Goal: Task Accomplishment & Management: Use online tool/utility

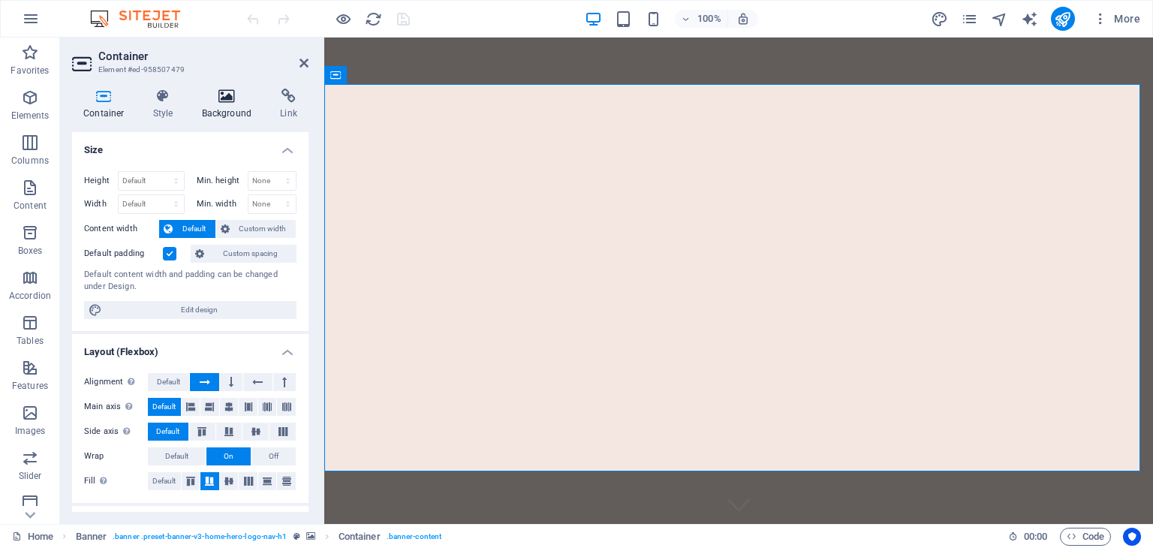
click at [234, 106] on h4 "Background" at bounding box center [230, 105] width 79 height 32
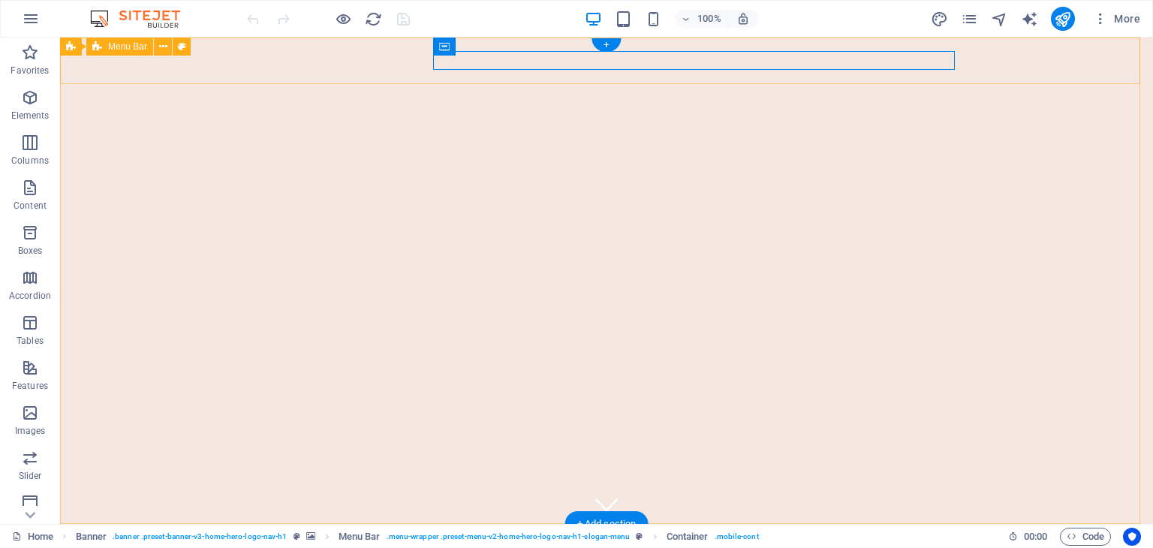
click at [1030, 524] on div "[DOMAIN_NAME] Home About Services Get Started Contact" at bounding box center [606, 556] width 1093 height 65
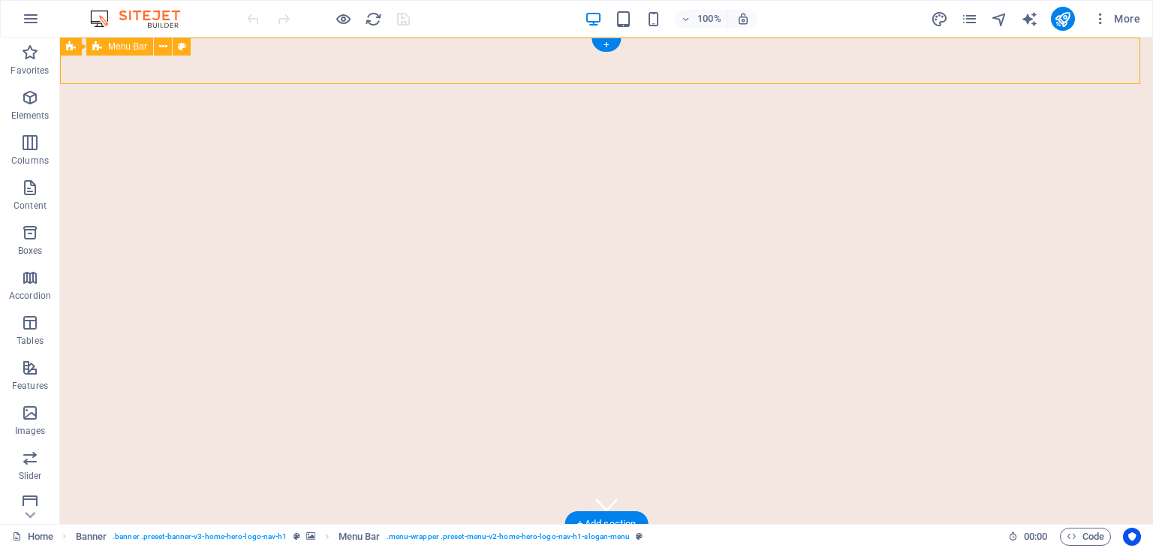
click at [1030, 524] on div "[DOMAIN_NAME] Home About Services Get Started Contact" at bounding box center [606, 556] width 1093 height 65
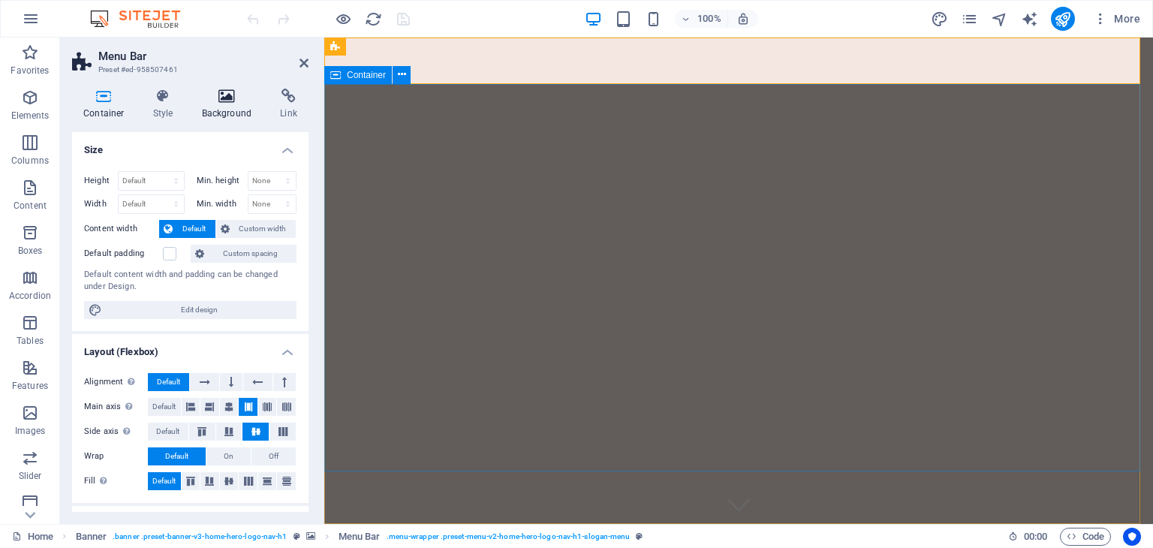
click at [238, 107] on h4 "Background" at bounding box center [230, 105] width 79 height 32
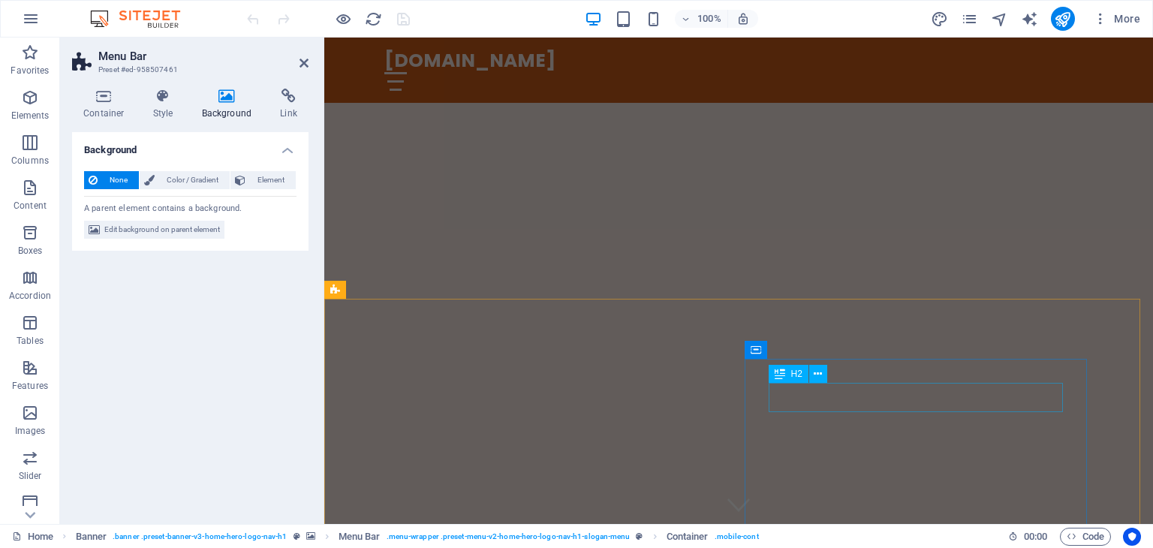
scroll to position [225, 0]
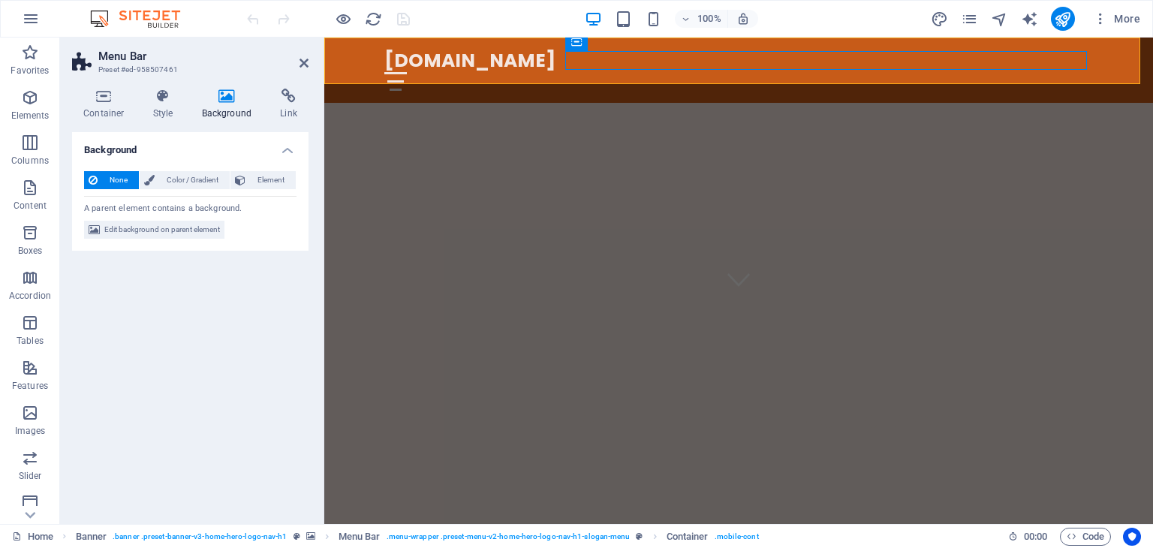
select select "vh"
select select "header"
select select "ms"
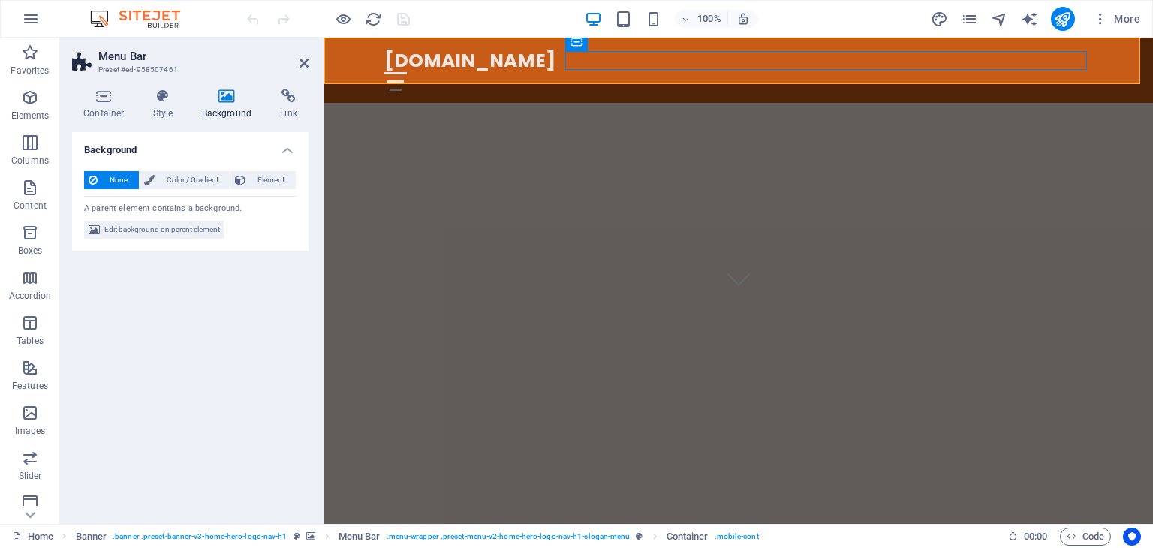
select select "s"
select select "progressive"
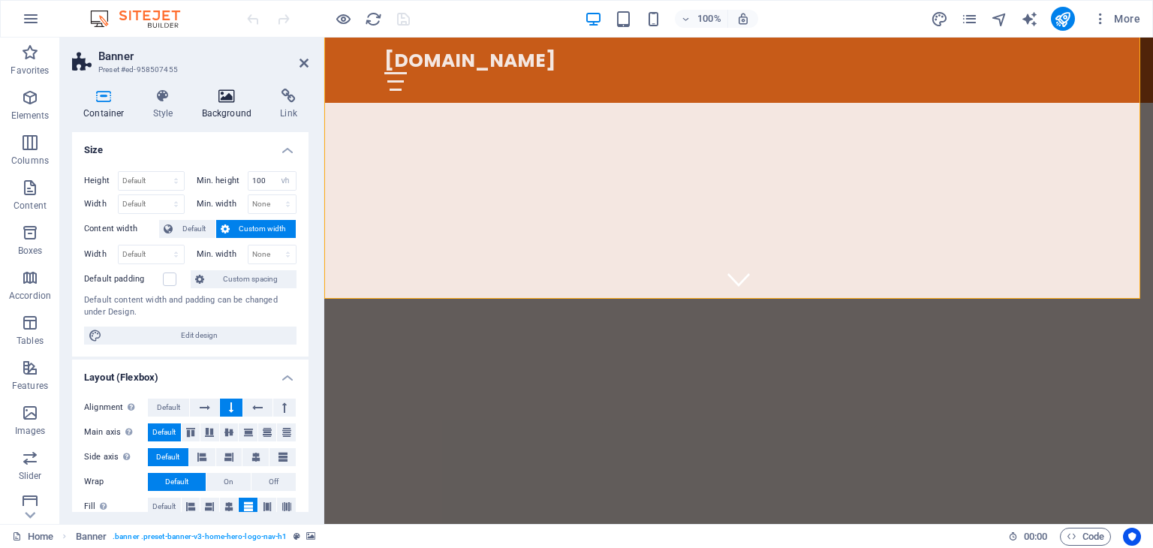
click at [243, 107] on h4 "Background" at bounding box center [230, 105] width 79 height 32
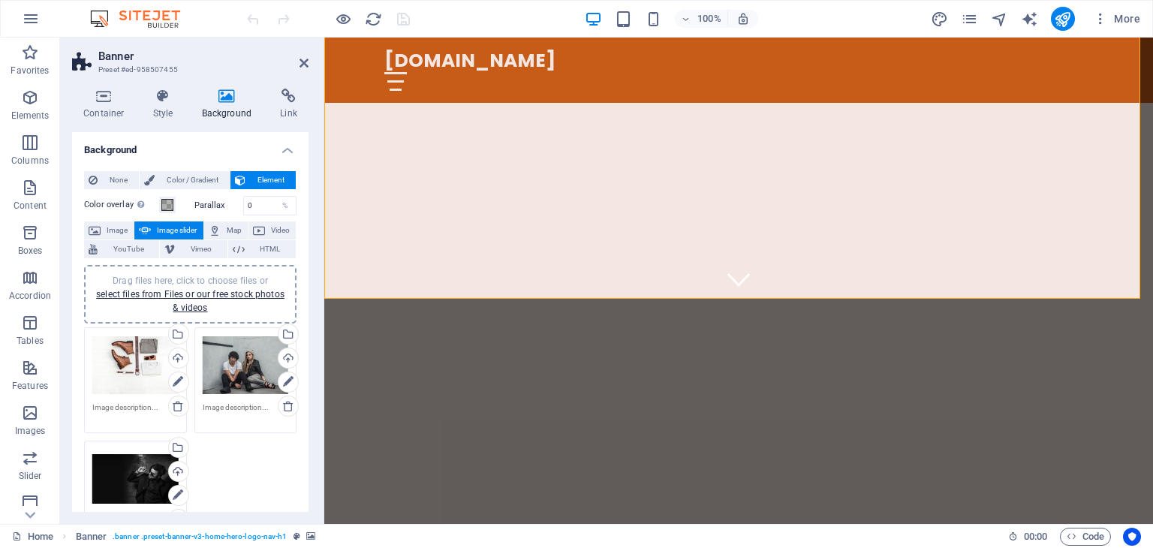
click at [238, 365] on div "Drag files here, click to choose files or select files from Files or our free s…" at bounding box center [246, 365] width 86 height 60
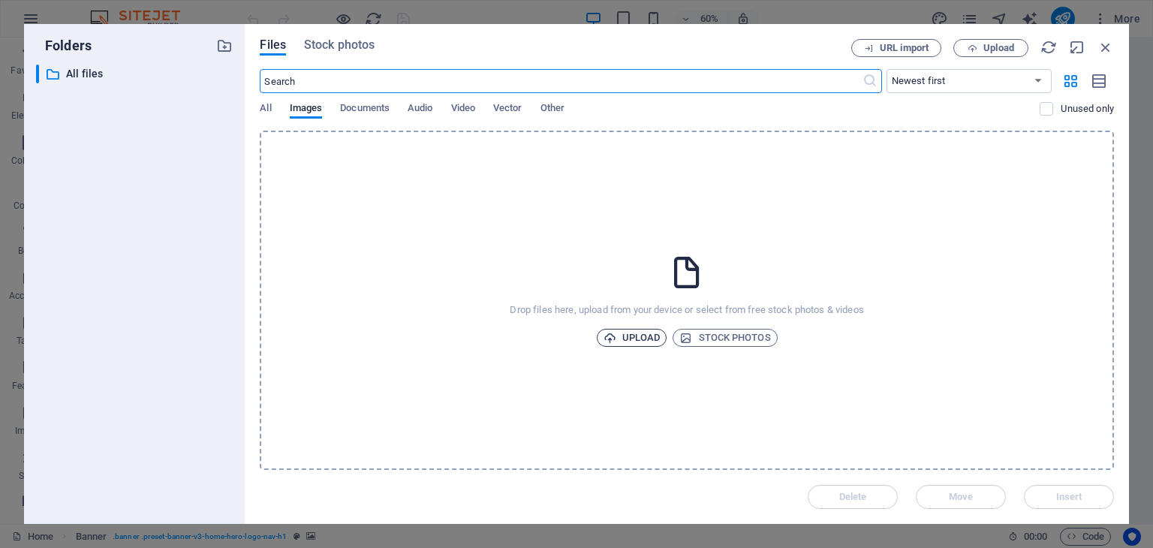
click at [651, 343] on span "Upload" at bounding box center [631, 338] width 57 height 18
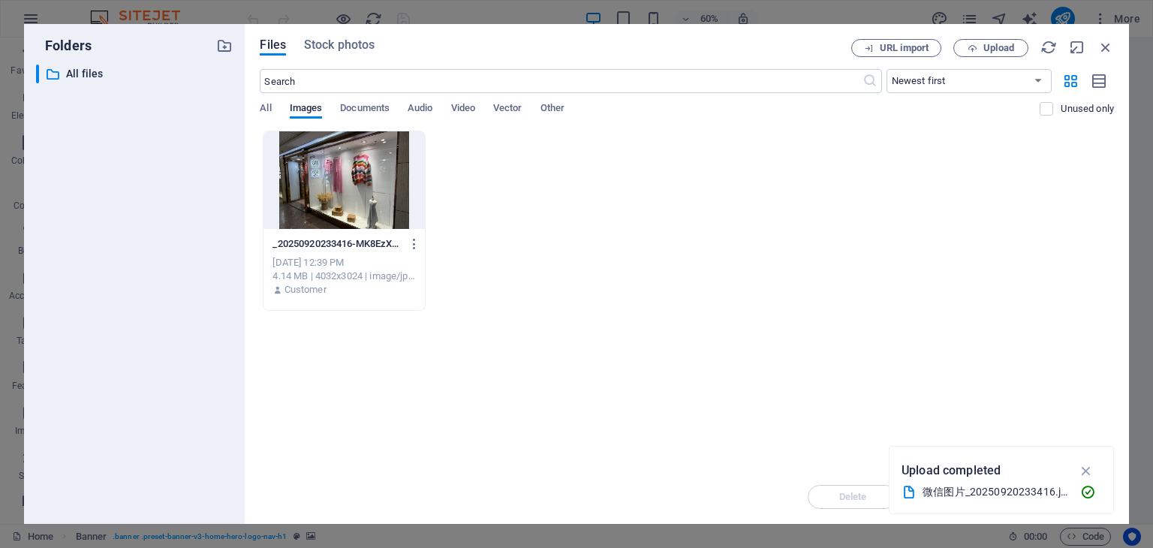
click at [341, 165] on div at bounding box center [343, 180] width 161 height 98
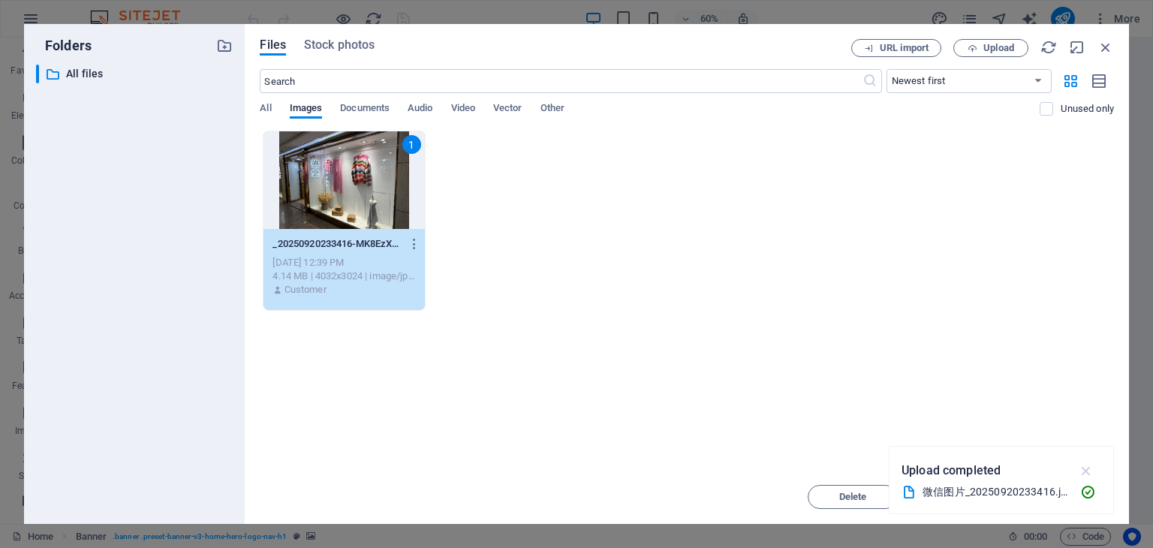
click at [1084, 475] on icon "button" at bounding box center [1086, 470] width 17 height 17
click at [1081, 496] on span "Insert" at bounding box center [1069, 496] width 78 height 9
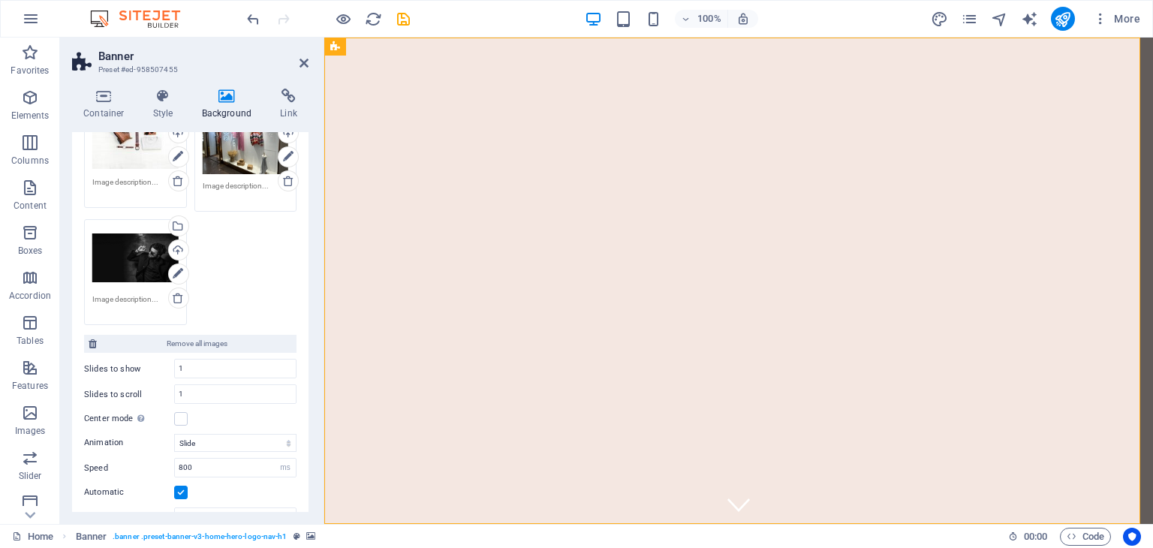
click at [141, 261] on div "Drag files here, click to choose files or select files from Files or our free s…" at bounding box center [135, 257] width 86 height 60
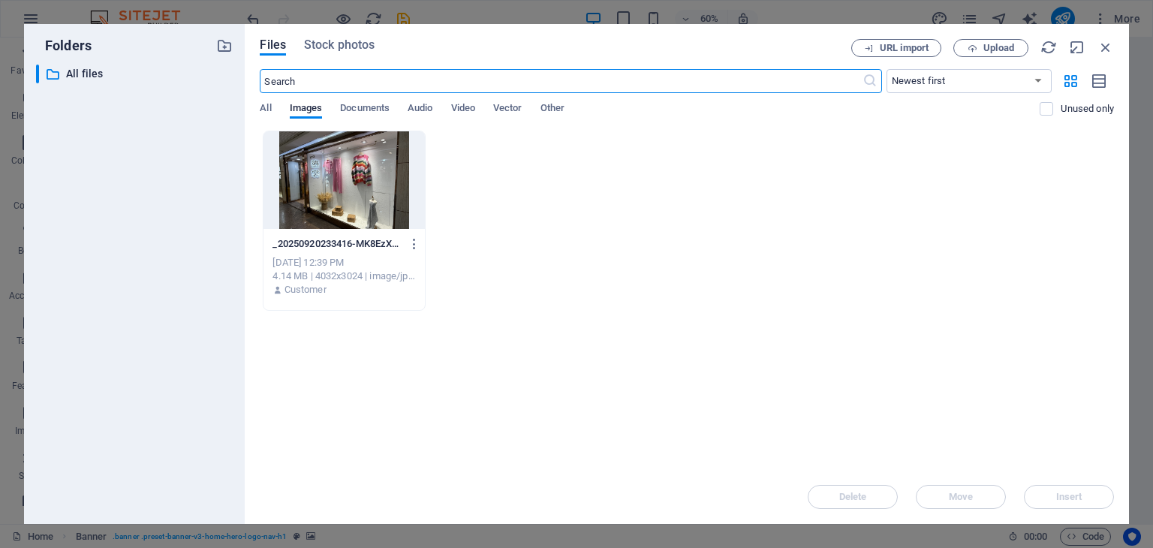
click at [333, 184] on div at bounding box center [343, 180] width 161 height 98
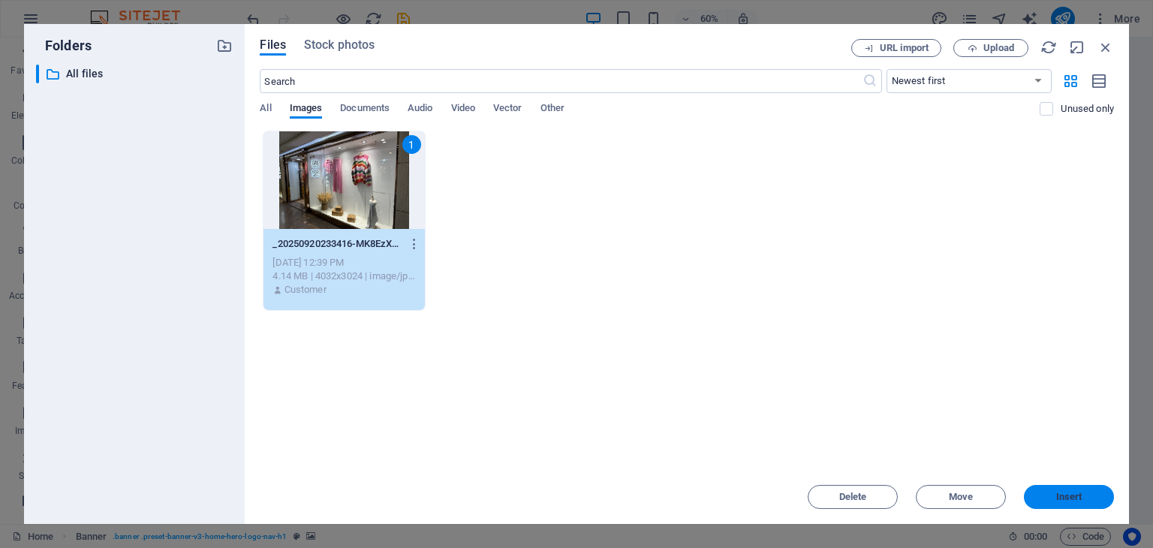
click at [1066, 498] on span "Insert" at bounding box center [1069, 496] width 26 height 9
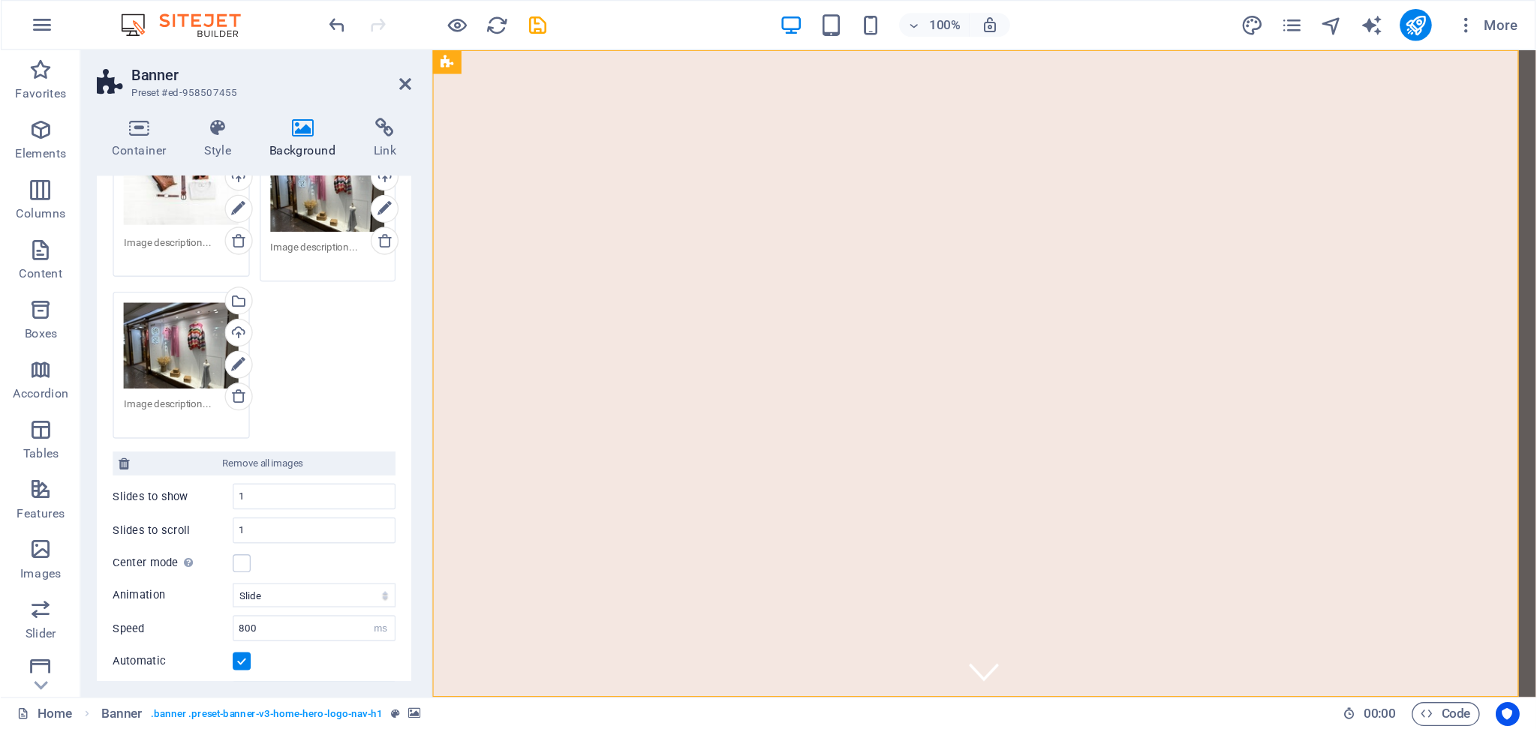
scroll to position [75, 0]
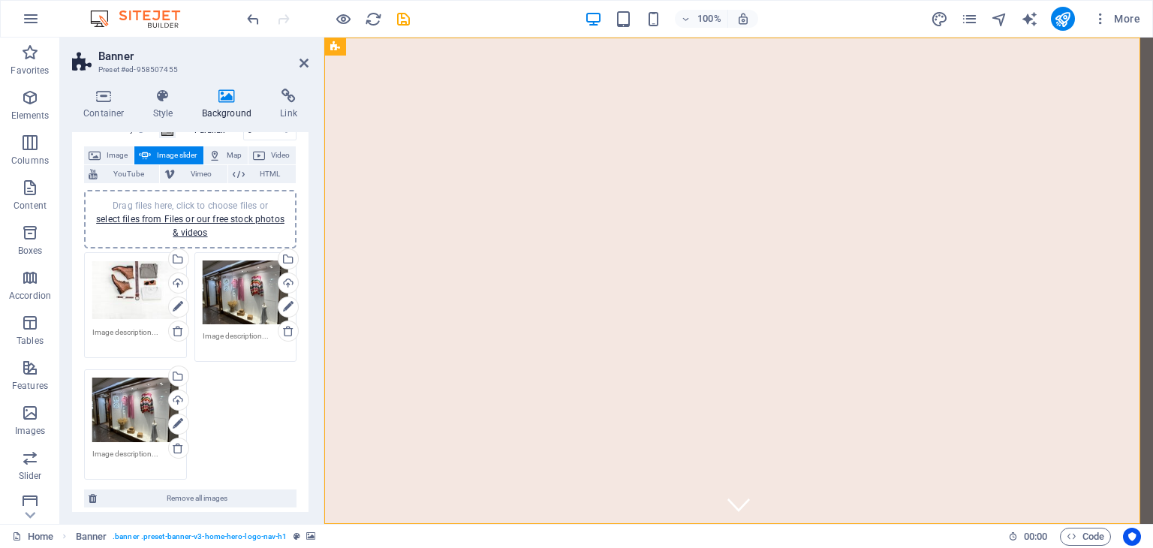
click at [103, 301] on div "Drag files here, click to choose files or select files from Files or our free s…" at bounding box center [135, 290] width 86 height 60
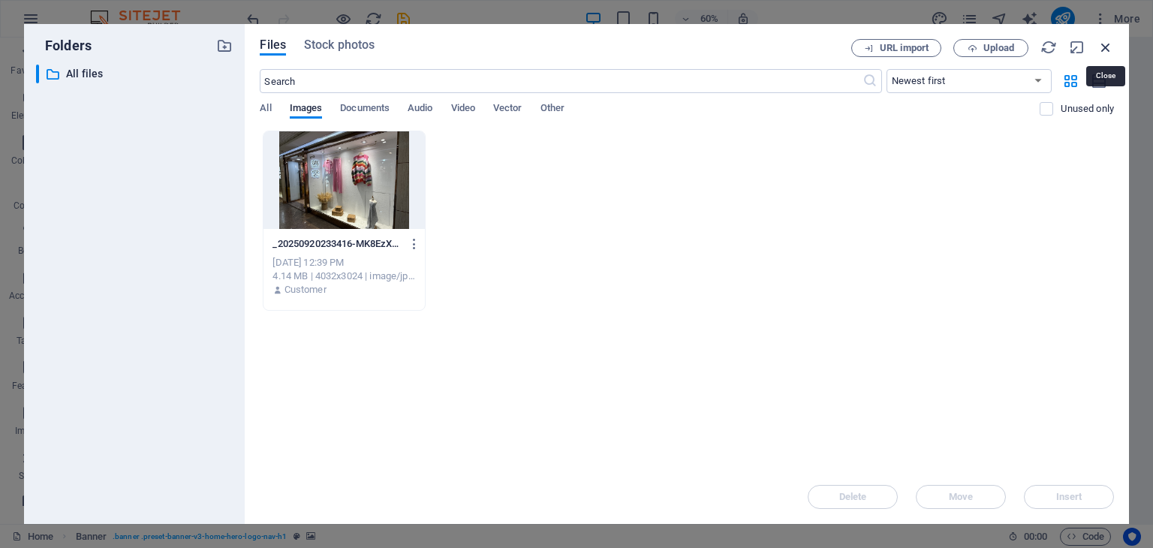
click at [1105, 52] on icon "button" at bounding box center [1105, 47] width 17 height 17
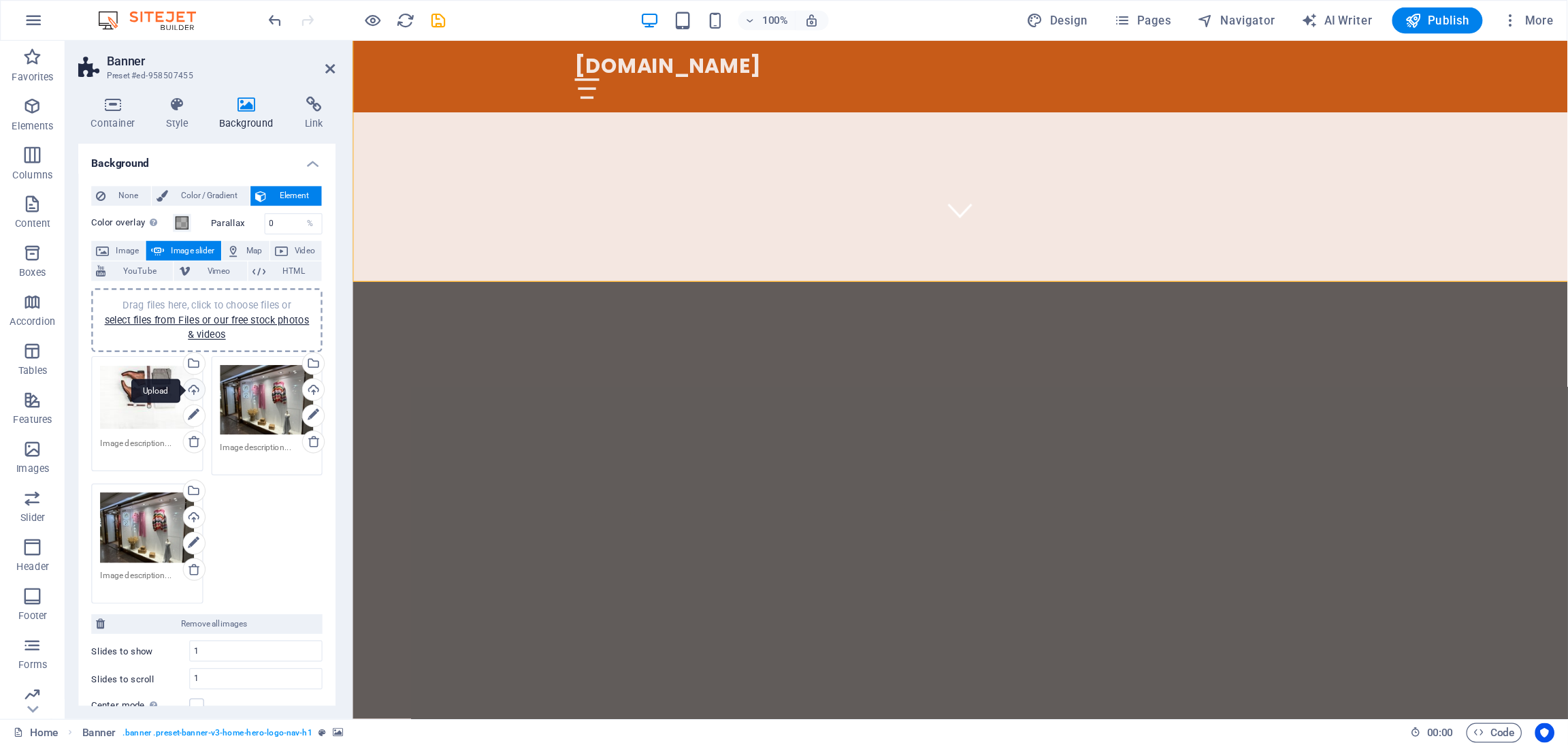
scroll to position [406, 0]
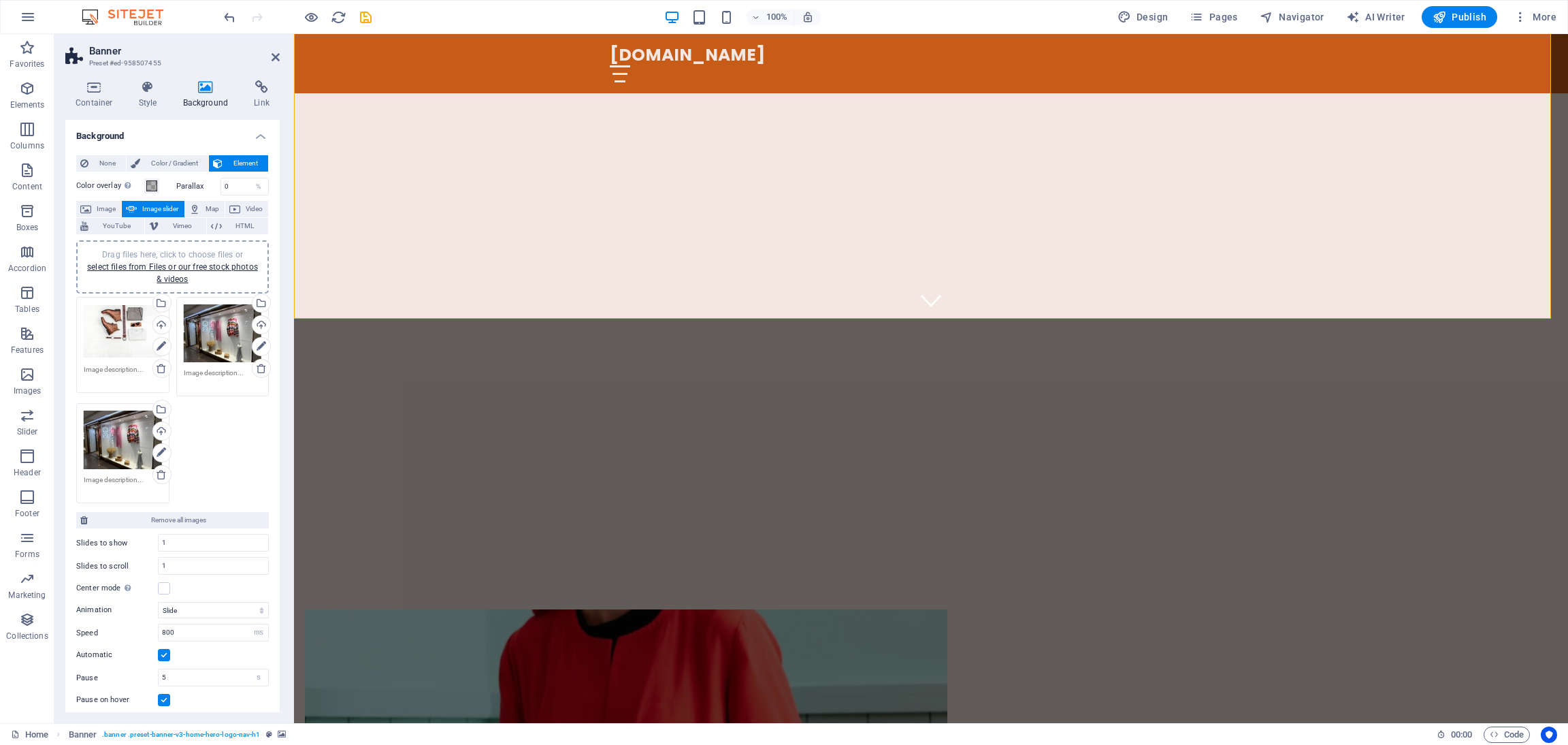
click at [123, 330] on div "Drag files here, click to choose files or select files from Files or our free s…" at bounding box center [122, 331] width 78 height 54
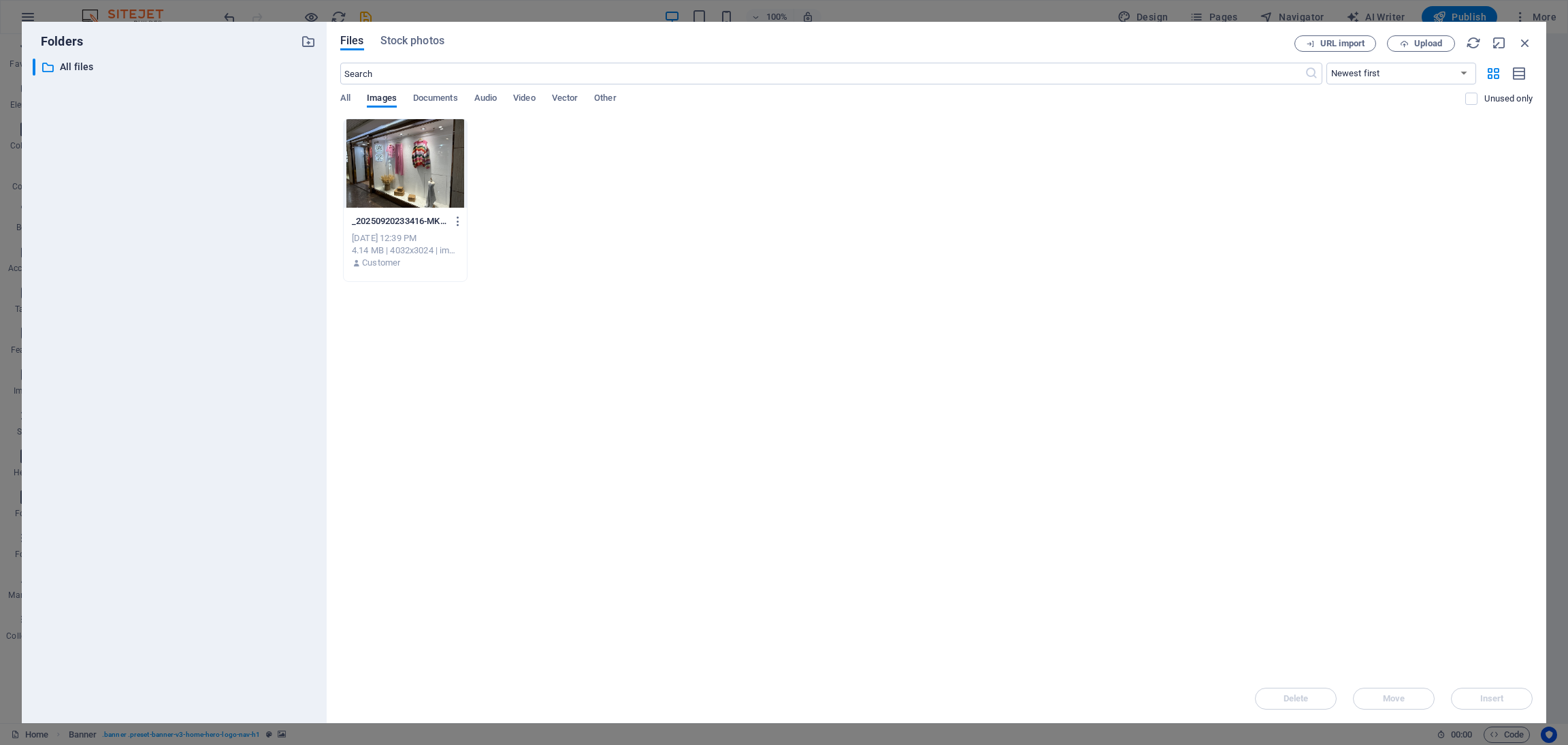
click at [410, 178] on div at bounding box center [405, 163] width 123 height 89
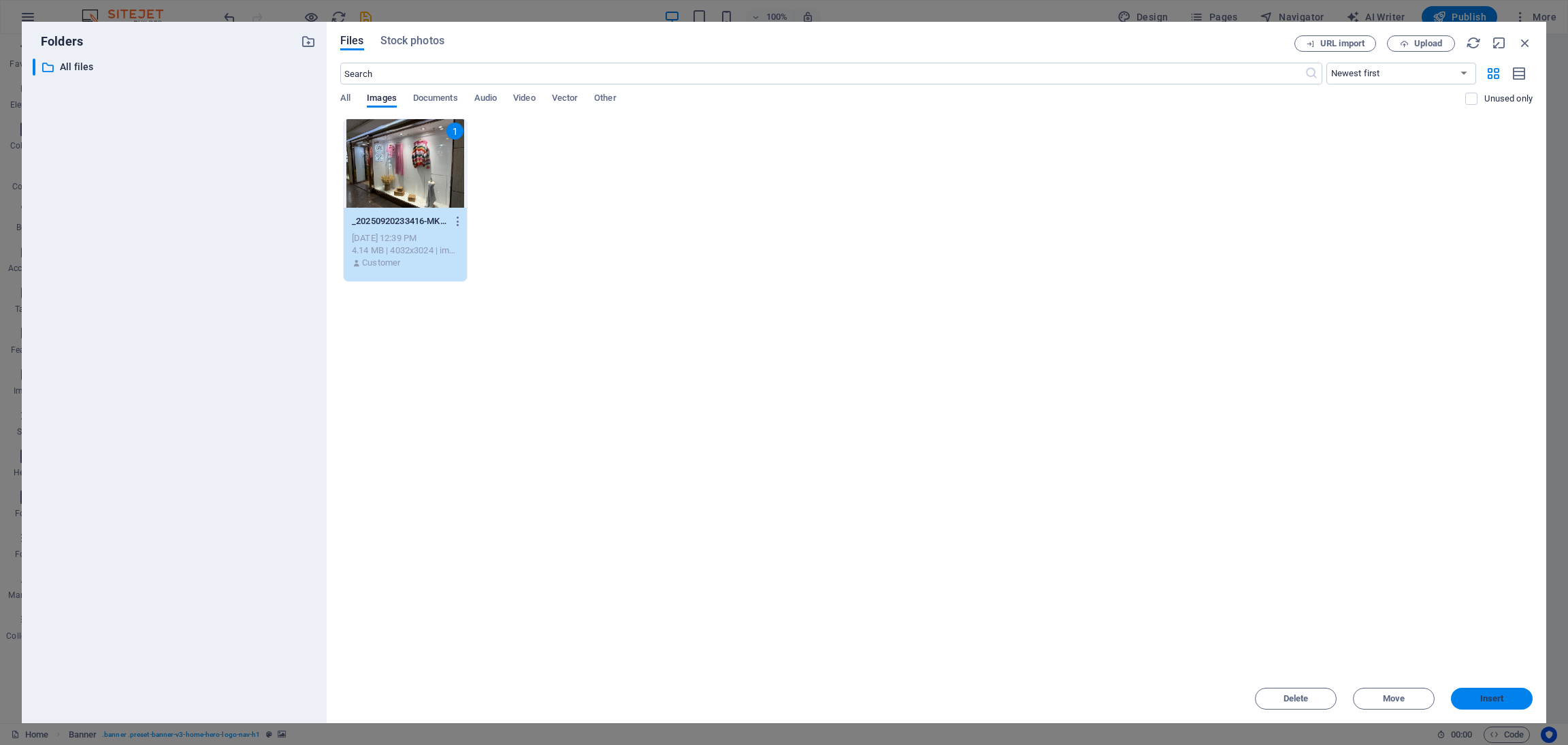
click at [1045, 496] on span "Insert" at bounding box center [1492, 699] width 71 height 8
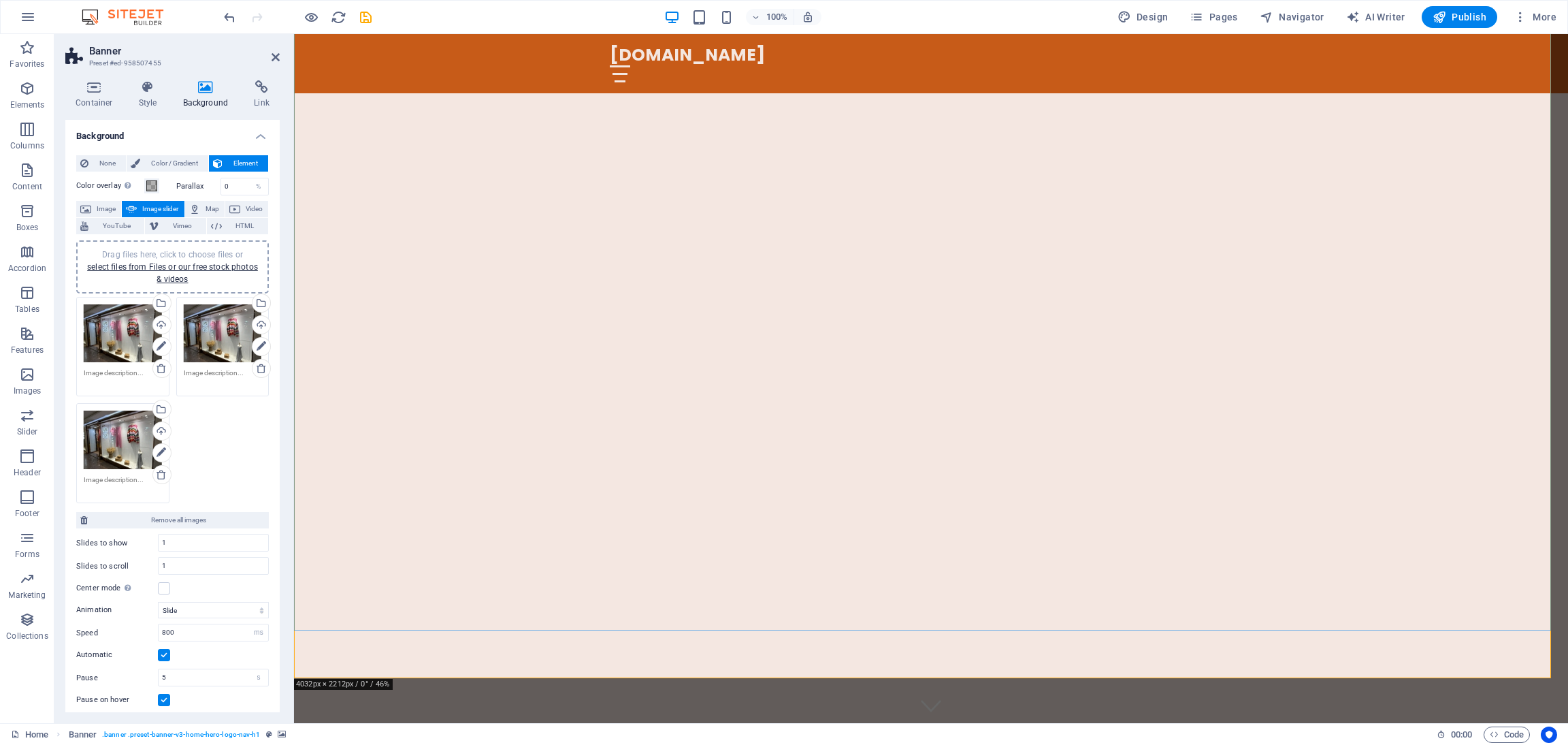
scroll to position [103, 0]
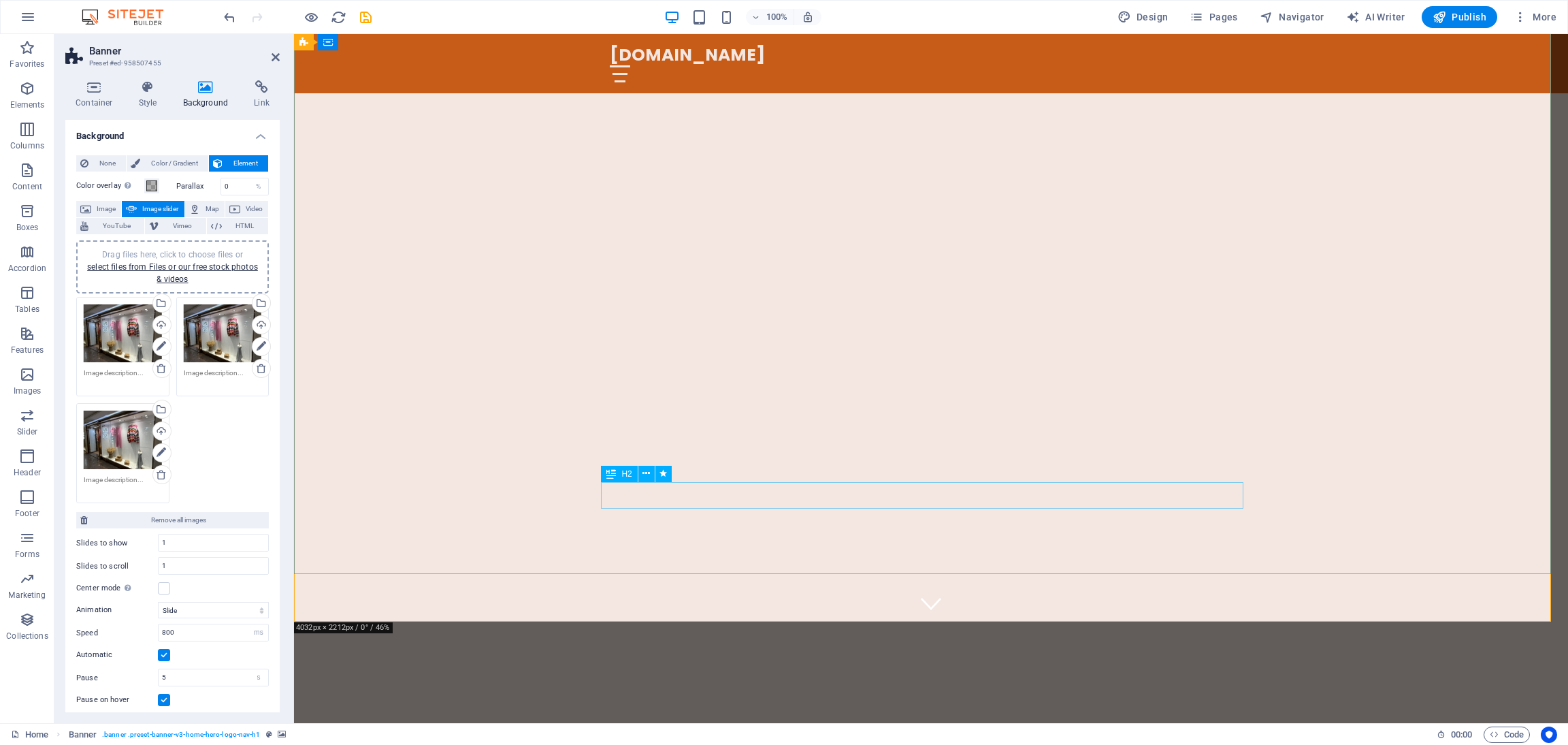
click at [957, 496] on div "Welcome to KnitSweater CN – Your Premier Sweater Factory!" at bounding box center [930, 731] width 642 height 26
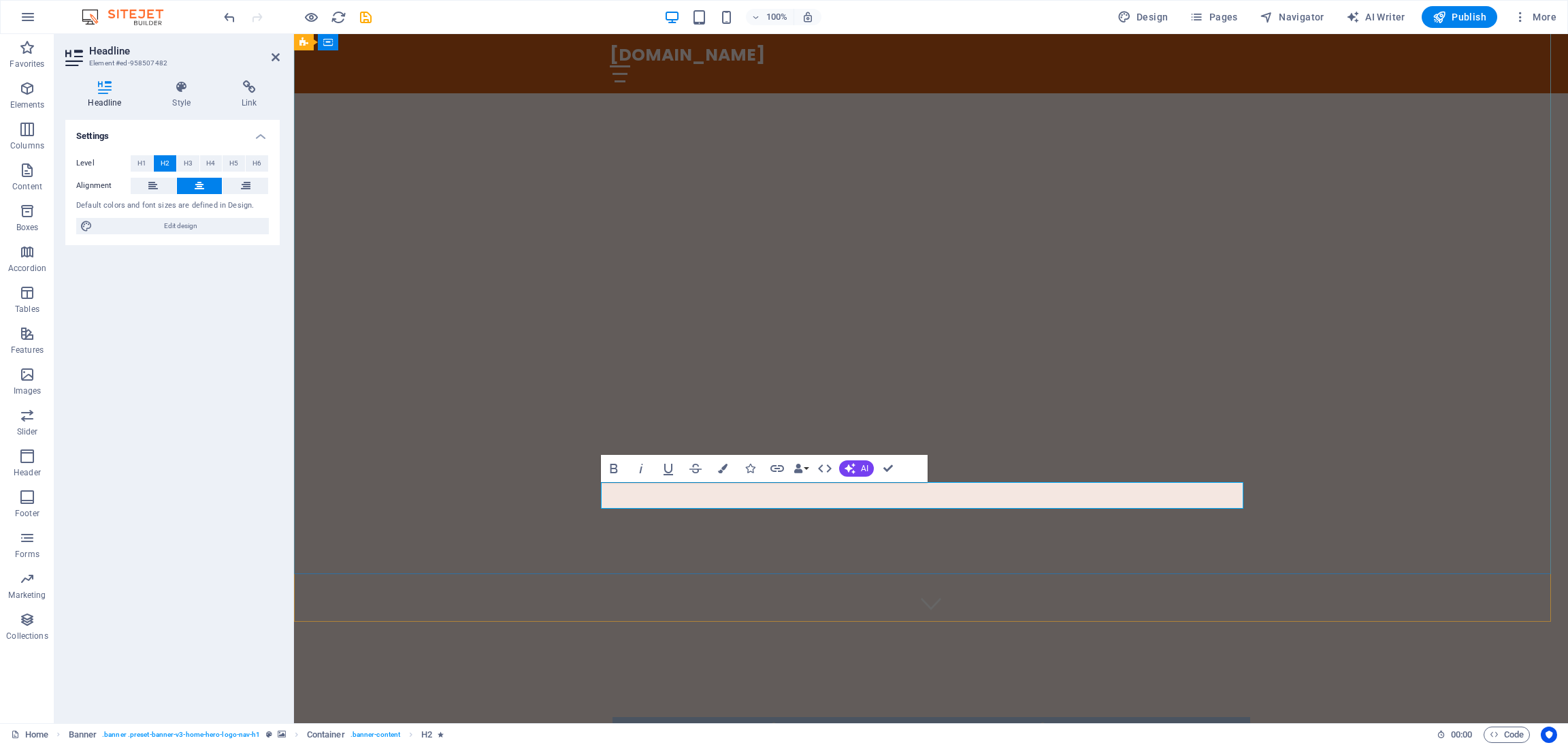
click at [991, 496] on span "Welcome to KnitSweater CN – Your Premier Sweater Factory!" at bounding box center [930, 731] width 638 height 29
click at [1011, 496] on span "Welcome to KnitSweater CN – Your Premier Sweater Factory!" at bounding box center [930, 731] width 638 height 29
click at [928, 496] on span "Welcome to KnitSweater CN – Your Premier Sweater Factory!" at bounding box center [930, 731] width 638 height 29
drag, startPoint x: 918, startPoint y: 494, endPoint x: 738, endPoint y: 488, distance: 180.1
click at [738, 496] on span "Welcome to KnitSweater CN – Your Premier Sweater Factory!" at bounding box center [930, 731] width 638 height 29
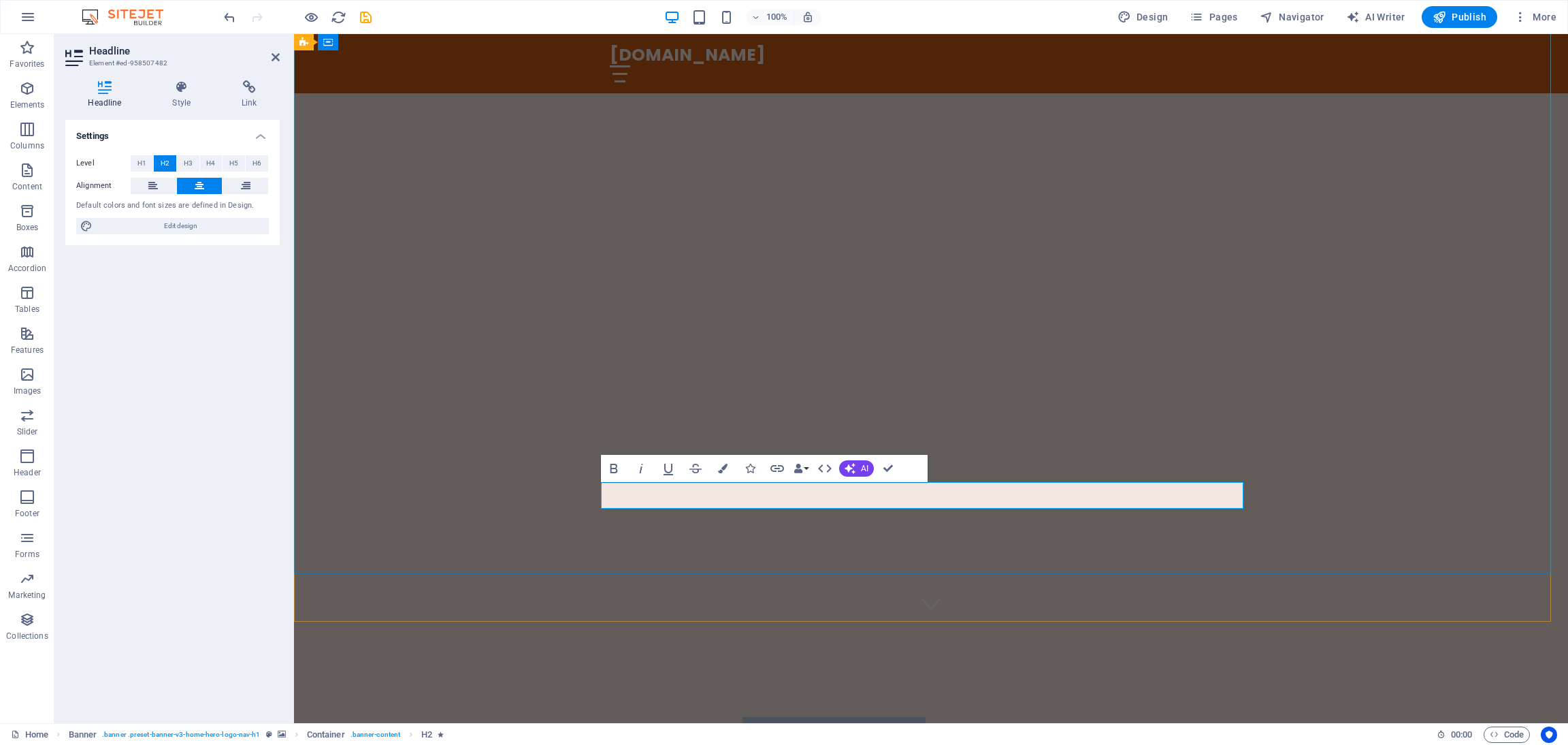
copy span "KnitSweater CN –"
click at [1045, 496] on div "Welcome to DAY UP UP Your Premier Sweater Factory!" at bounding box center [930, 716] width 1274 height 189
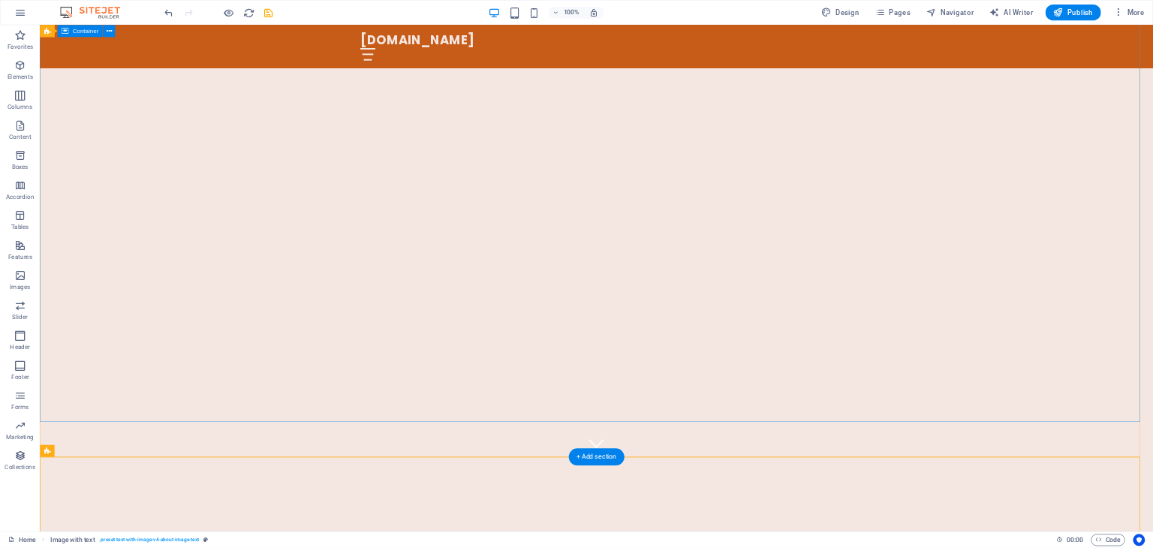
scroll to position [0, 0]
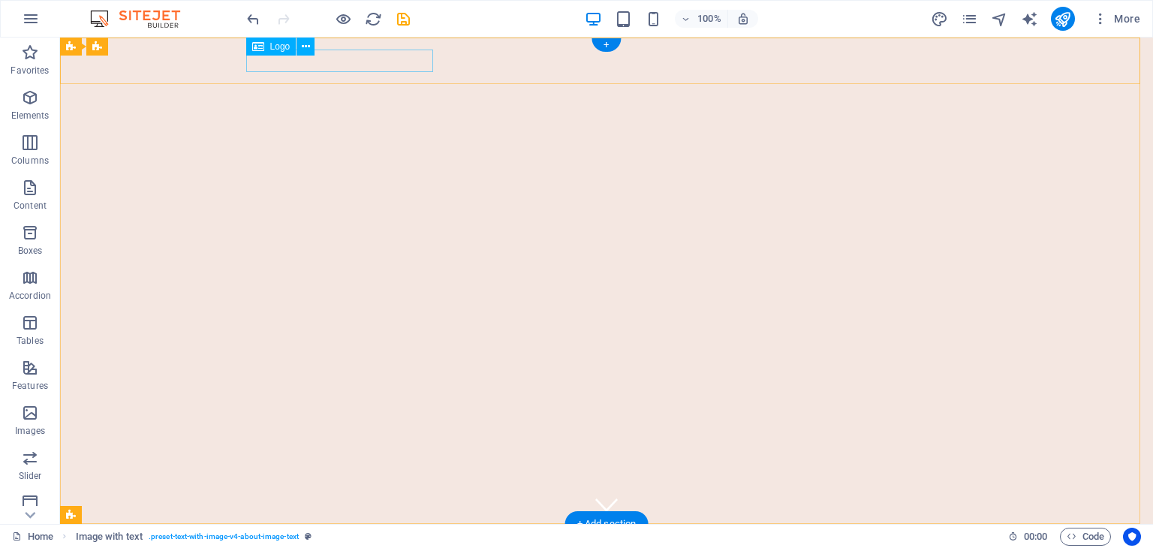
click at [331, 536] on div "[DOMAIN_NAME]" at bounding box center [606, 547] width 708 height 23
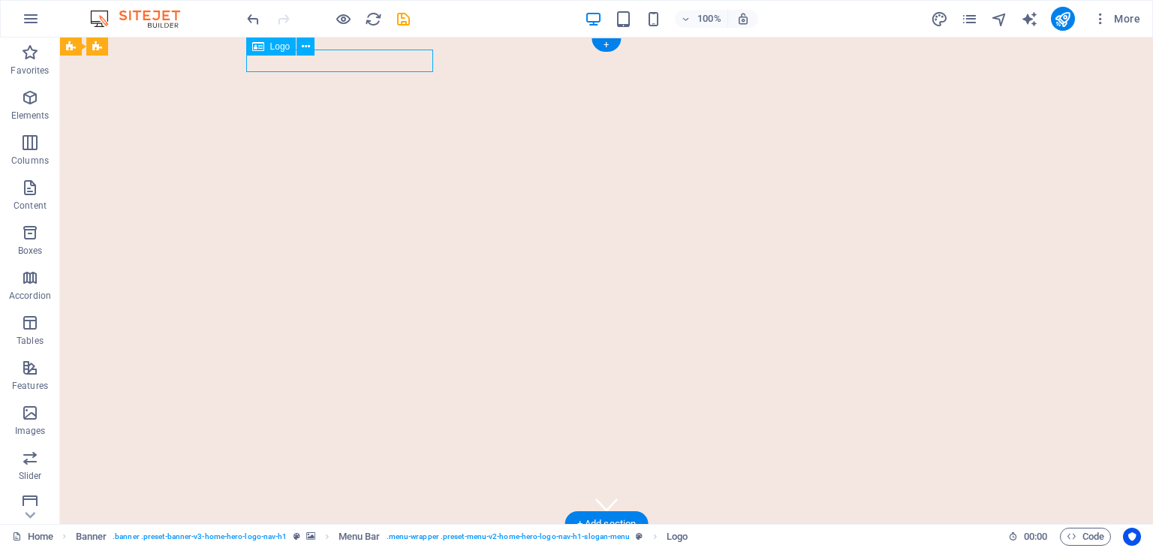
click at [331, 536] on div "[DOMAIN_NAME]" at bounding box center [606, 547] width 708 height 23
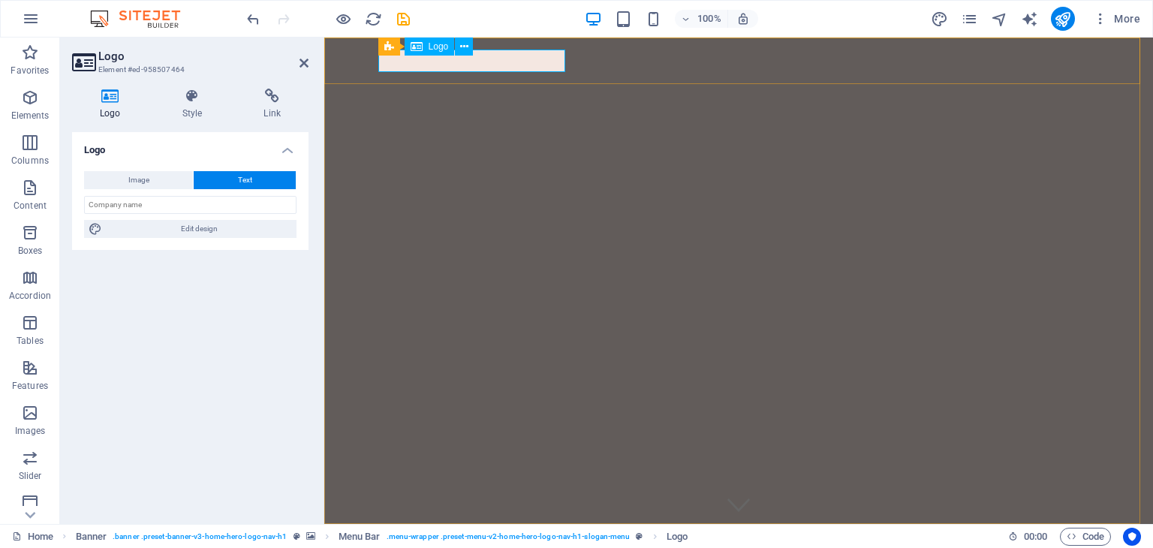
click at [467, 536] on div "[DOMAIN_NAME]" at bounding box center [738, 547] width 708 height 23
click at [479, 536] on div "[DOMAIN_NAME]" at bounding box center [738, 547] width 708 height 23
click at [190, 103] on icon at bounding box center [193, 96] width 76 height 15
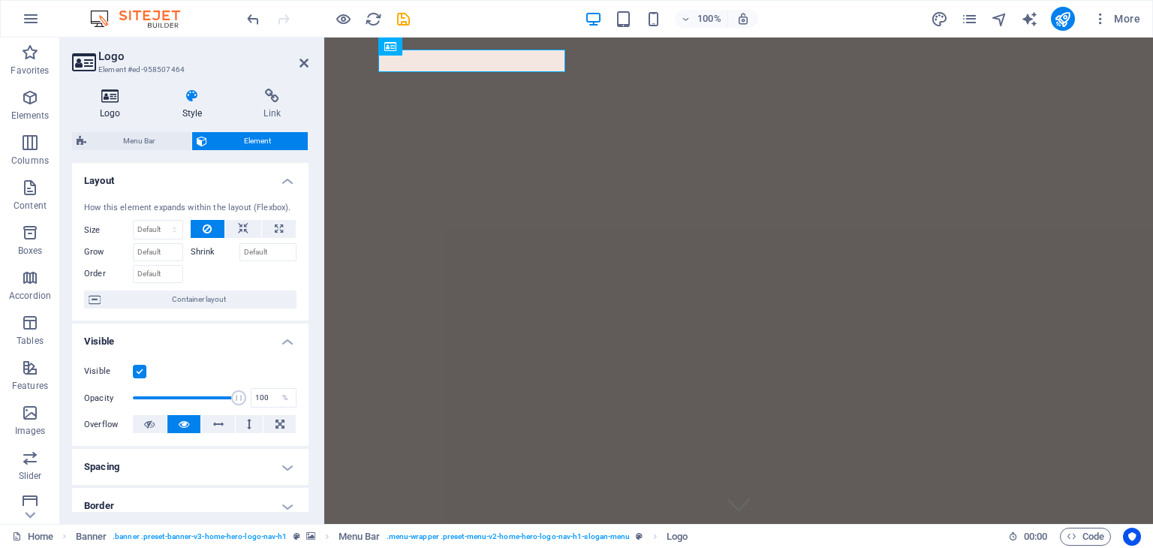
click at [111, 100] on icon at bounding box center [110, 96] width 77 height 15
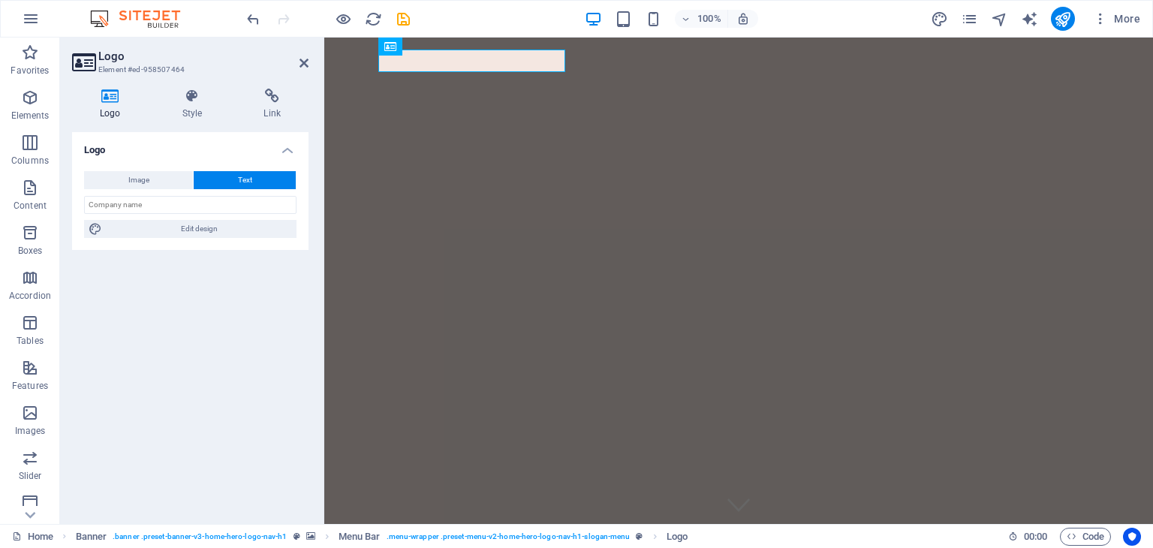
click at [225, 185] on button "Text" at bounding box center [245, 180] width 102 height 18
click at [205, 206] on input "text" at bounding box center [190, 205] width 212 height 18
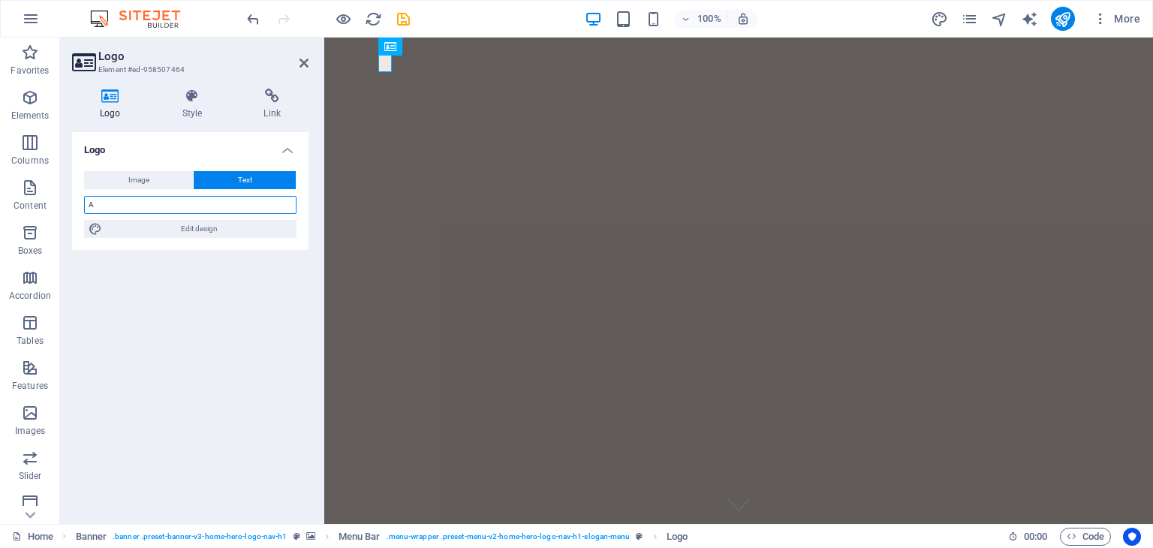
type input "A"
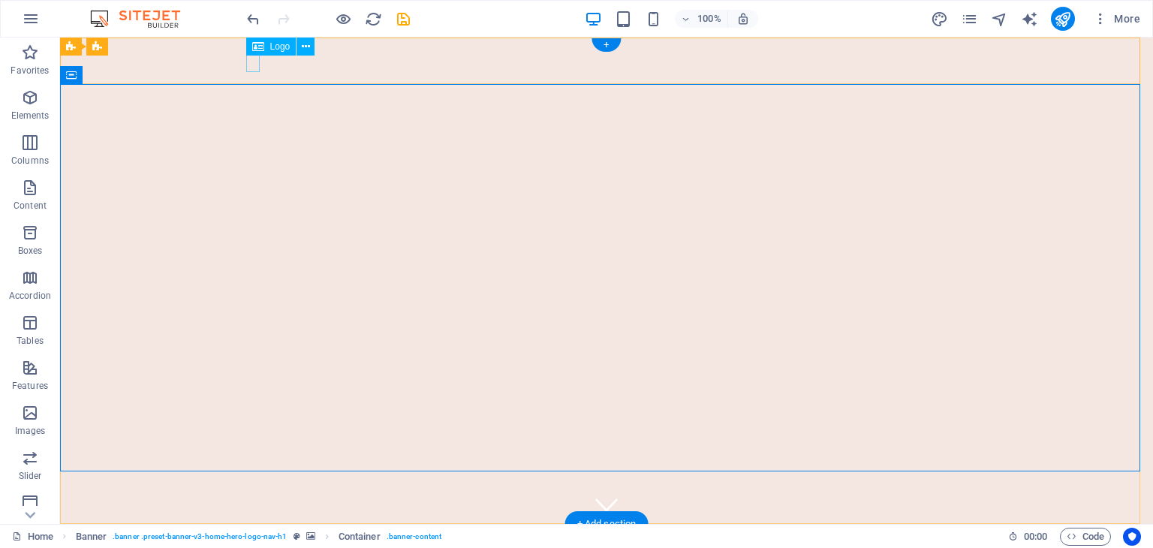
click at [252, 536] on div "A" at bounding box center [606, 547] width 708 height 23
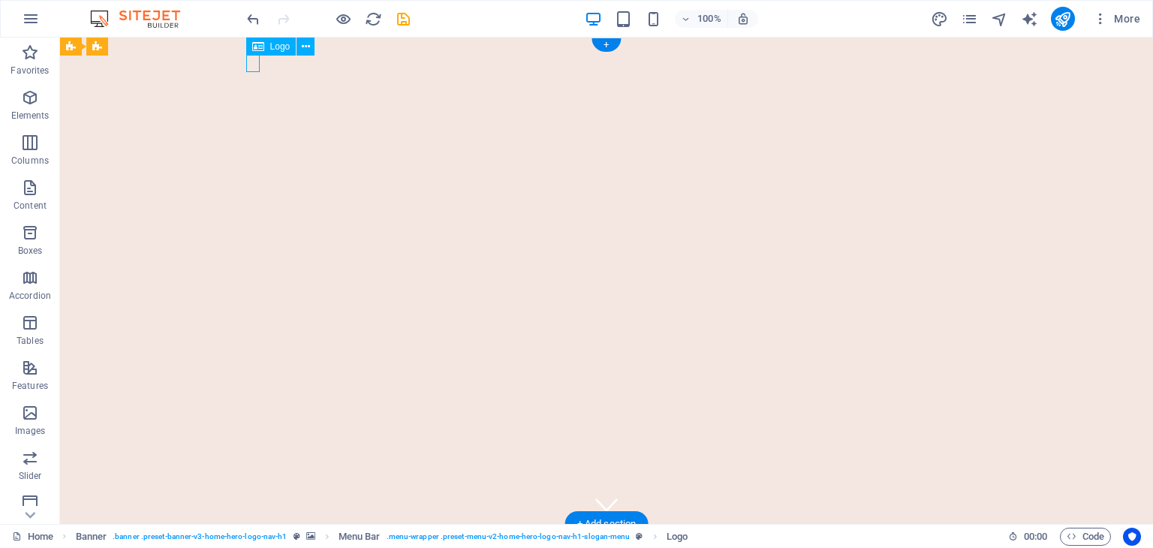
click at [252, 536] on div "A" at bounding box center [606, 547] width 708 height 23
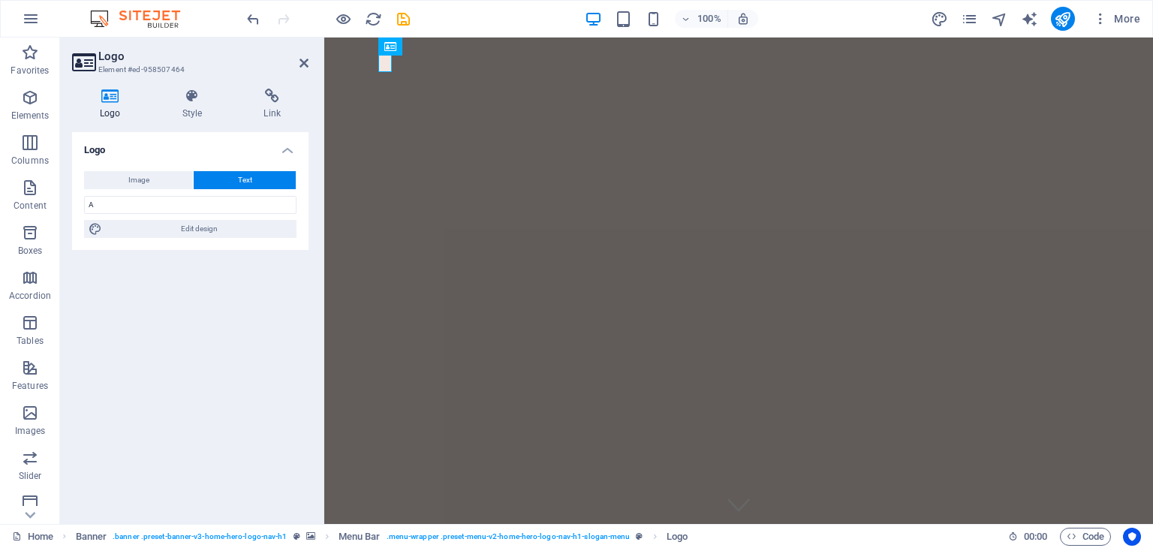
click at [224, 182] on button "Text" at bounding box center [245, 180] width 102 height 18
click at [220, 229] on span "Edit design" at bounding box center [199, 229] width 185 height 18
click at [224, 208] on input "A" at bounding box center [190, 205] width 212 height 18
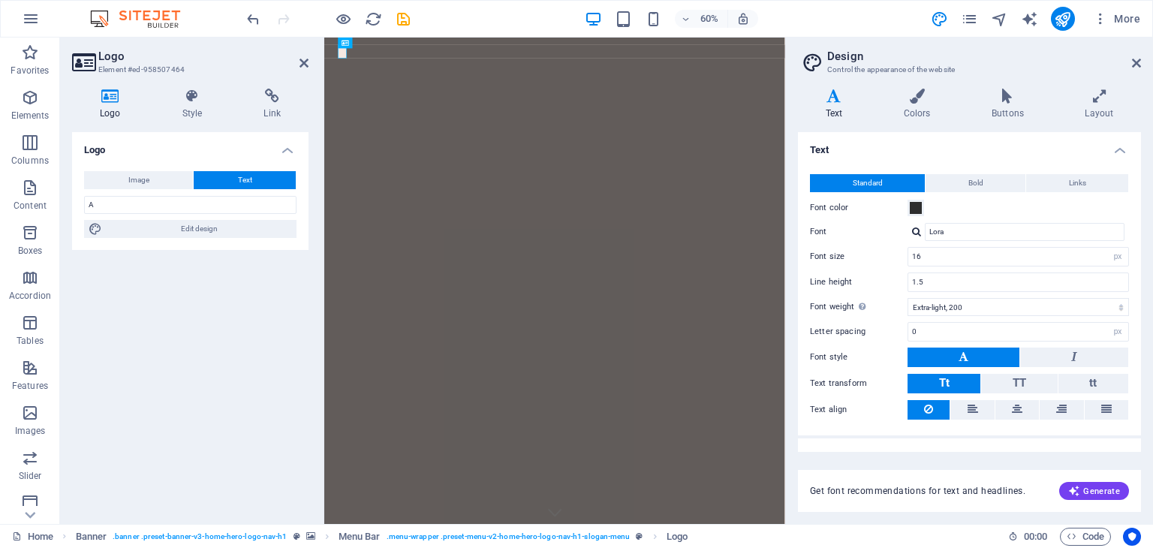
drag, startPoint x: 1139, startPoint y: 62, endPoint x: 387, endPoint y: 73, distance: 751.3
click at [1139, 62] on icon at bounding box center [1136, 63] width 9 height 12
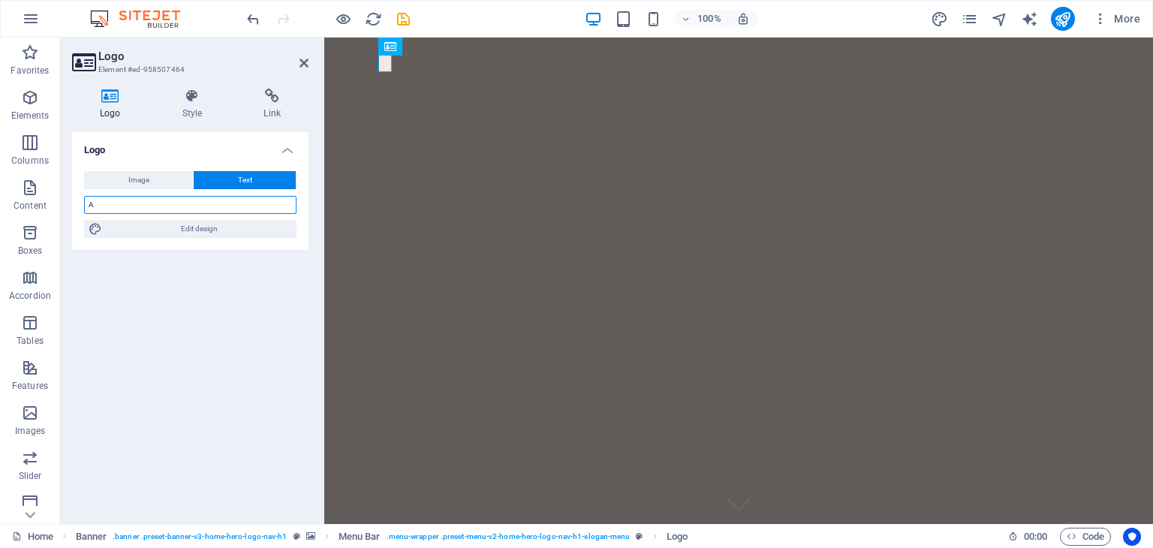
click at [206, 206] on input "A" at bounding box center [190, 205] width 212 height 18
paste input "GUANGZHOU DAY UP UP KNITTING"
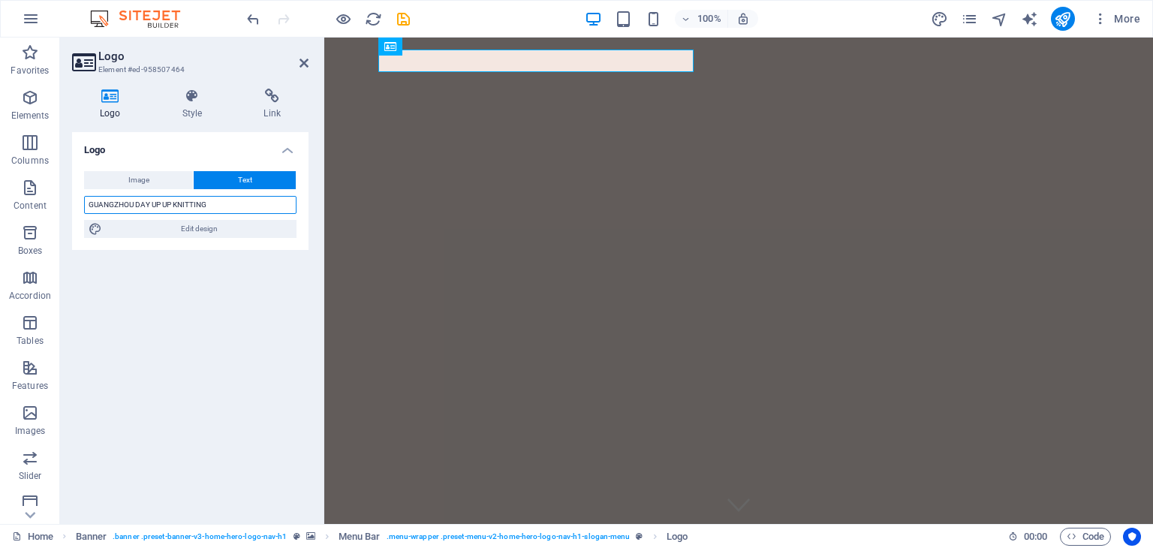
type input "GUANGZHOU DAY UP UP KNITTING"
click at [212, 324] on div "Logo Image Text Drag files here, click to choose files or select files from Fil…" at bounding box center [190, 322] width 236 height 380
click at [306, 66] on icon at bounding box center [303, 63] width 9 height 12
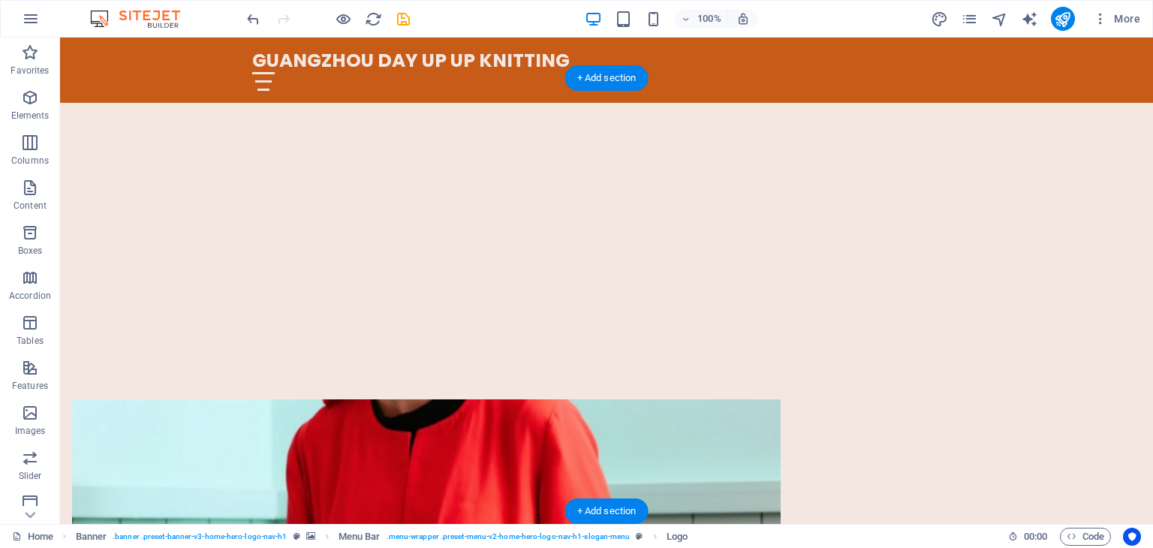
scroll to position [450, 0]
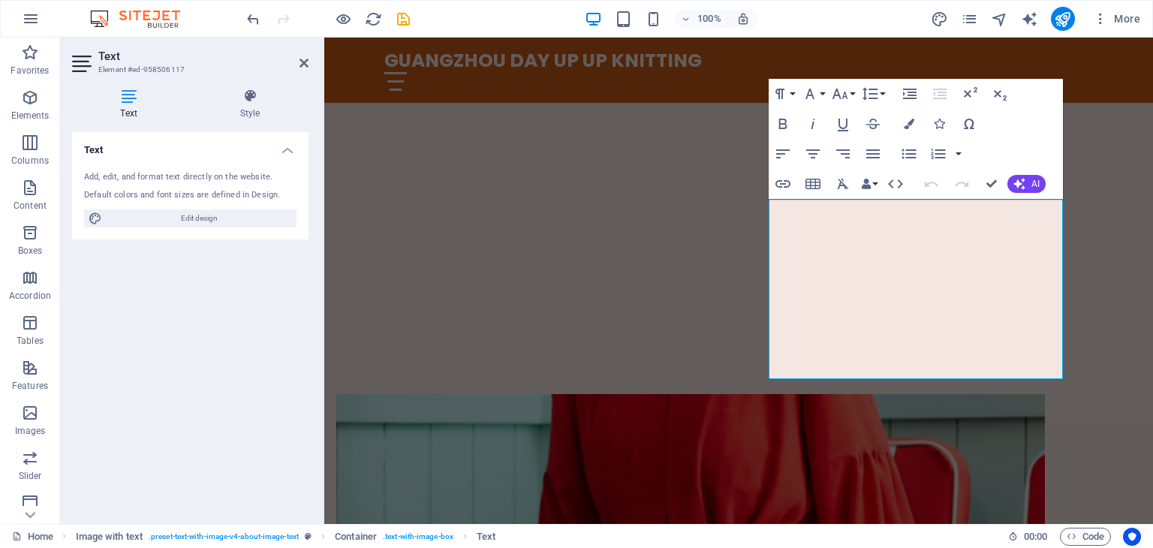
click at [153, 182] on div "Add, edit, and format text directly on the website." at bounding box center [190, 177] width 212 height 13
drag, startPoint x: 239, startPoint y: 212, endPoint x: 233, endPoint y: 178, distance: 34.3
click at [233, 178] on div "Add, edit, and format text directly on the website. Default colors and font siz…" at bounding box center [190, 199] width 236 height 80
click at [233, 178] on div "Add, edit, and format text directly on the website." at bounding box center [190, 177] width 212 height 13
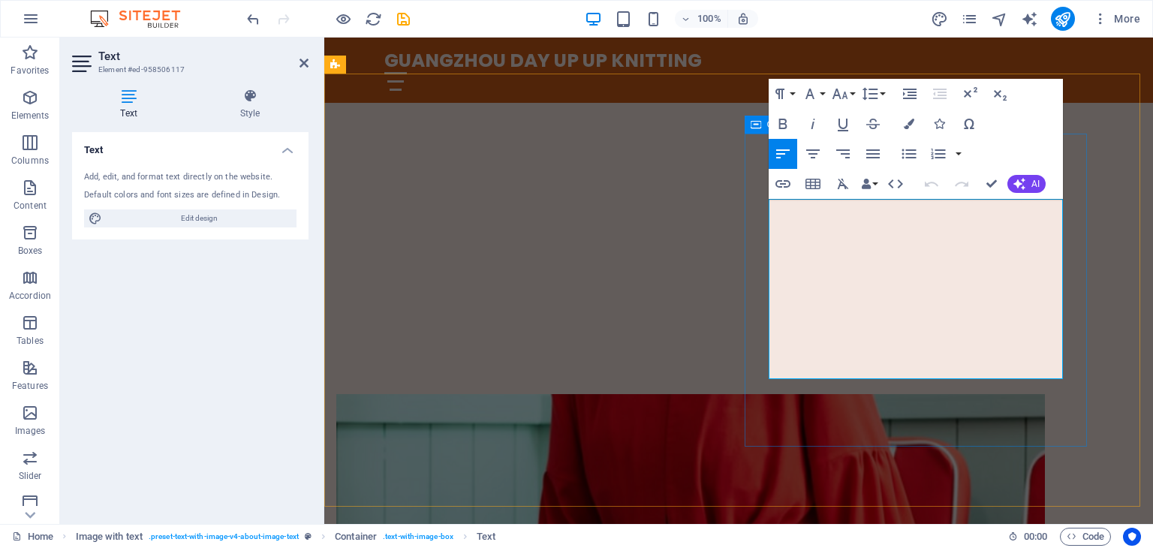
drag, startPoint x: 769, startPoint y: 208, endPoint x: 1068, endPoint y: 408, distance: 359.7
copy p "At KnitSweater CN, we are passionate about delivering high-quality sweaters mad…"
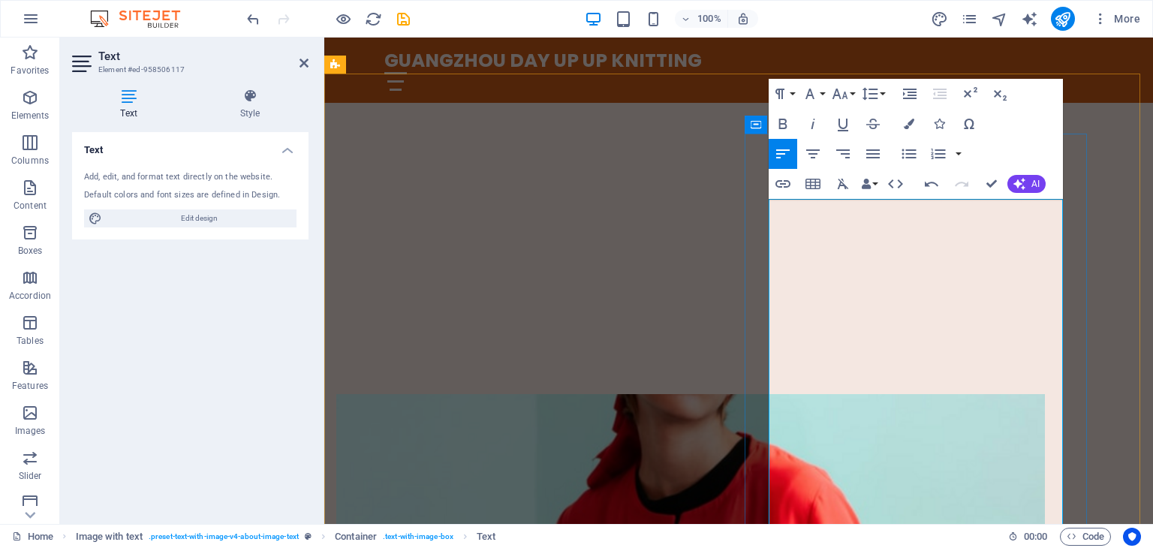
copy p "accessory"
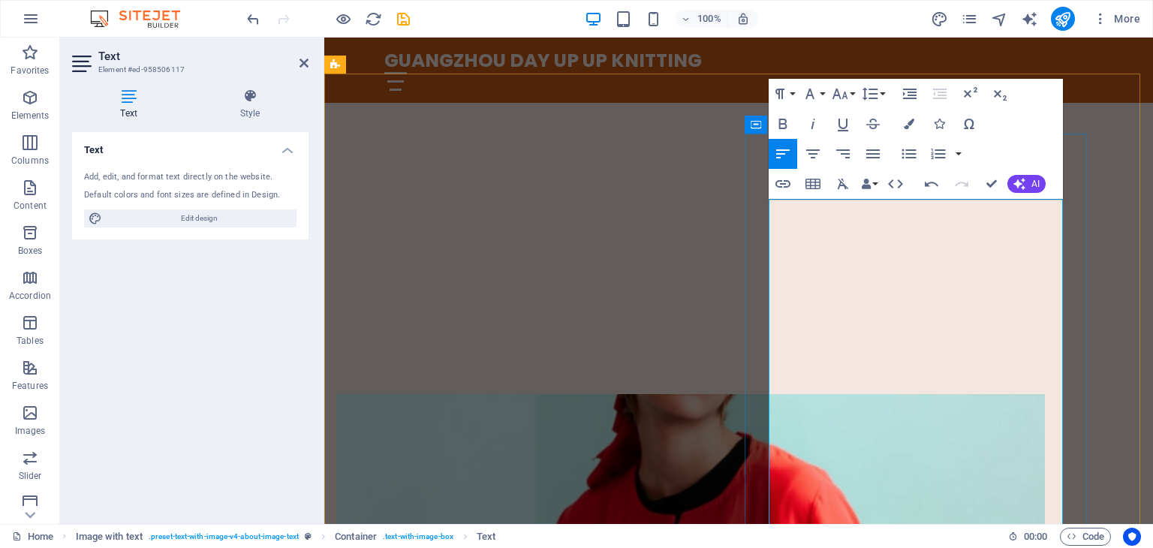
copy p "Handbag"
drag, startPoint x: 979, startPoint y: 269, endPoint x: 1025, endPoint y: 269, distance: 46.5
copy p "Fashion"
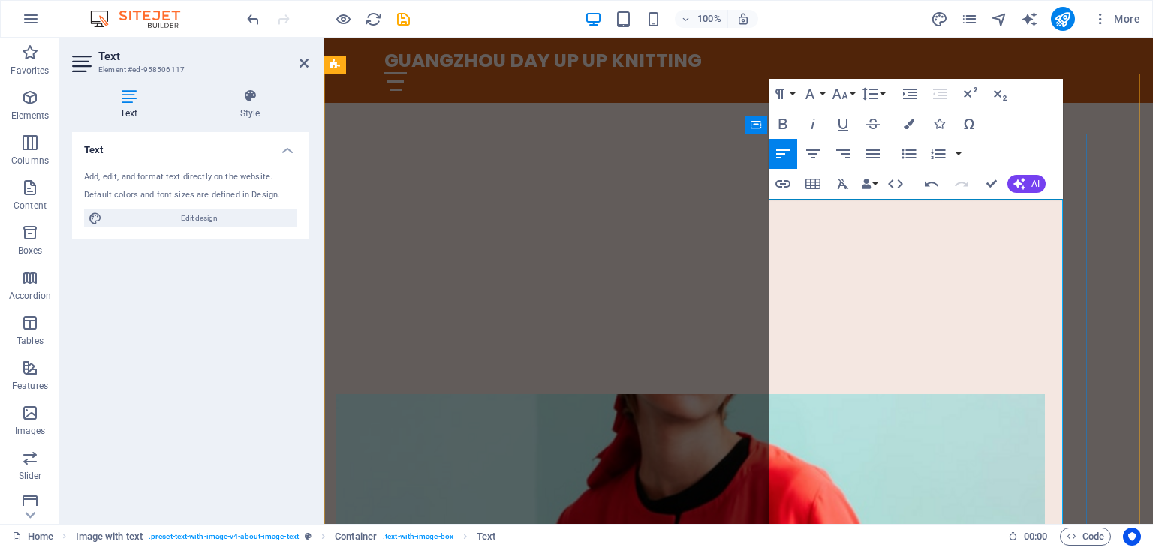
copy p "handbag"
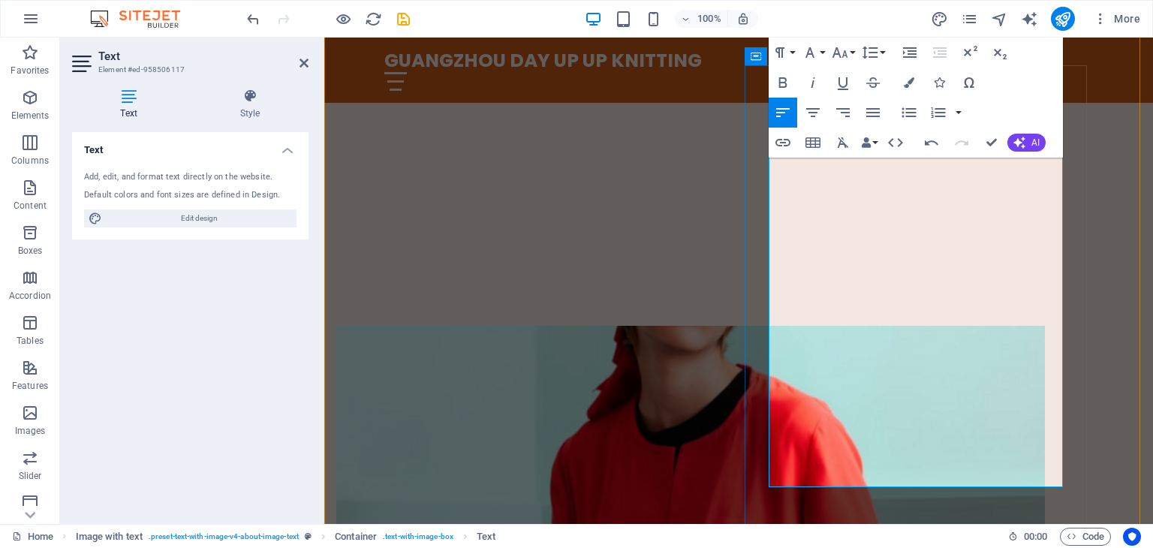
scroll to position [525, 0]
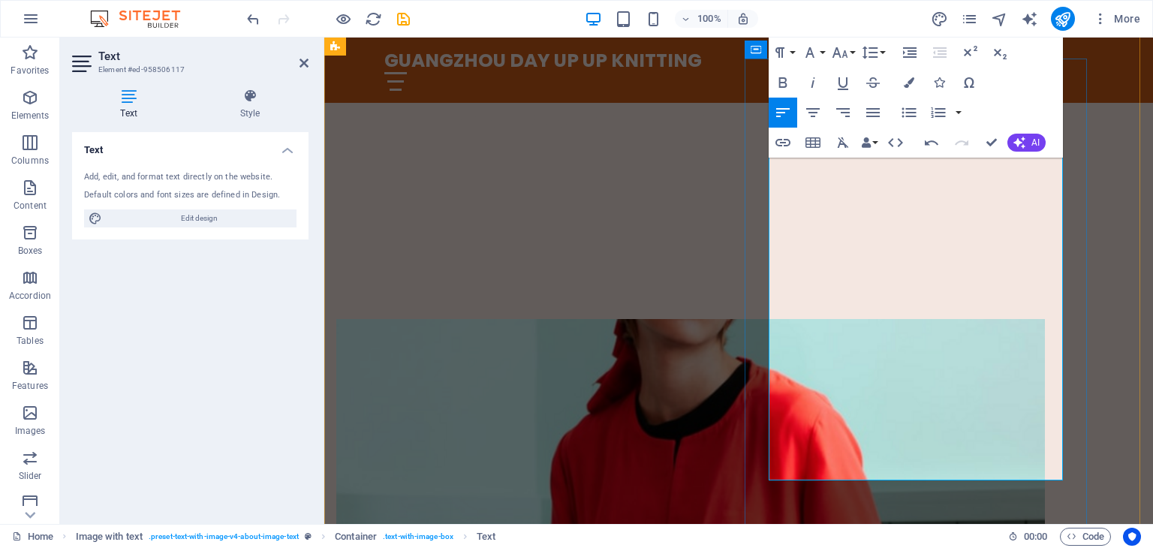
copy p "XiTang"
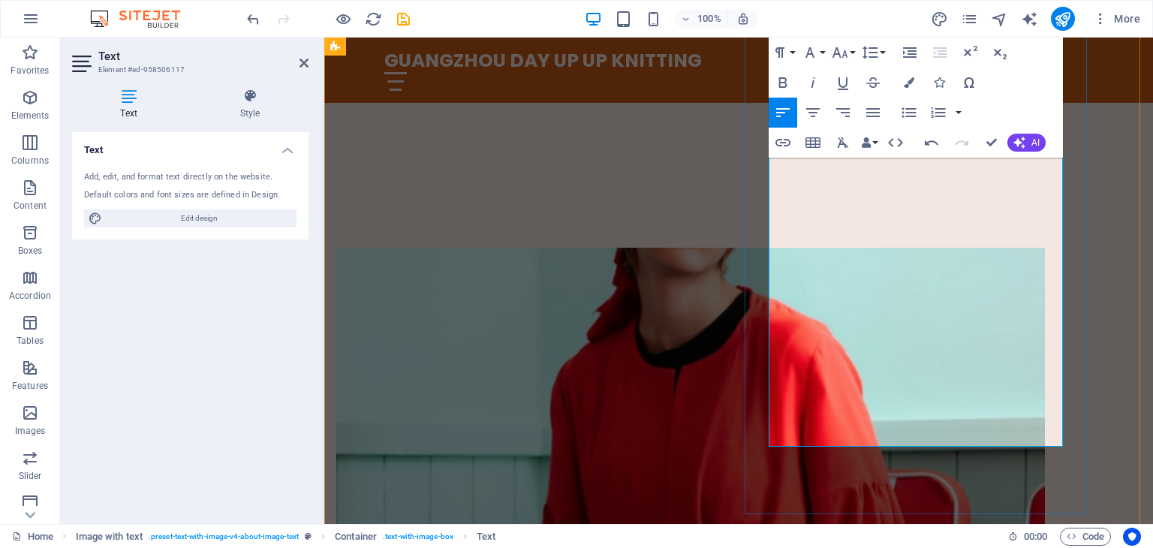
scroll to position [600, 0]
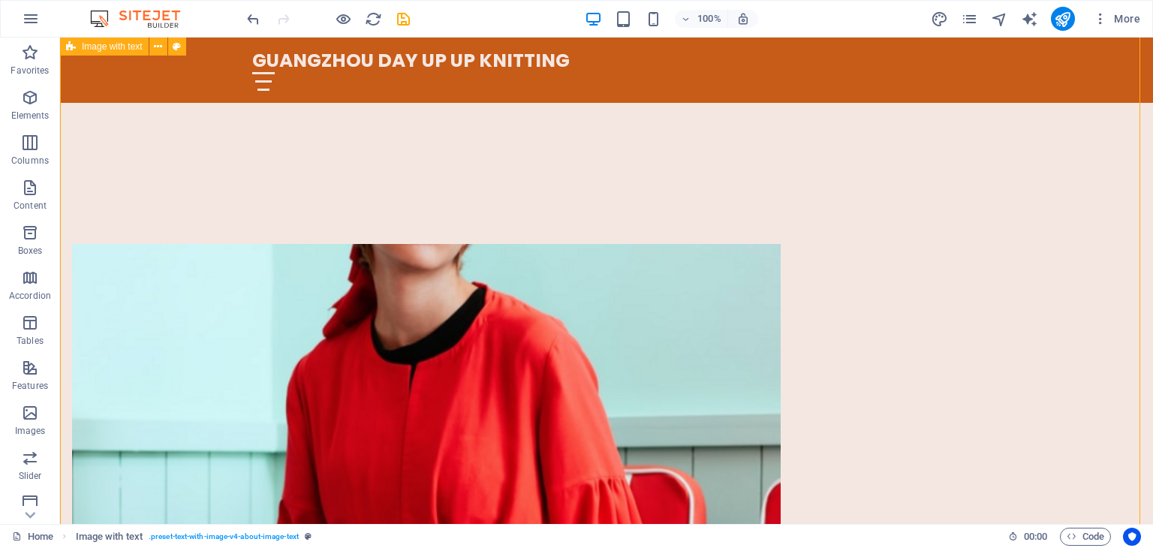
scroll to position [450, 0]
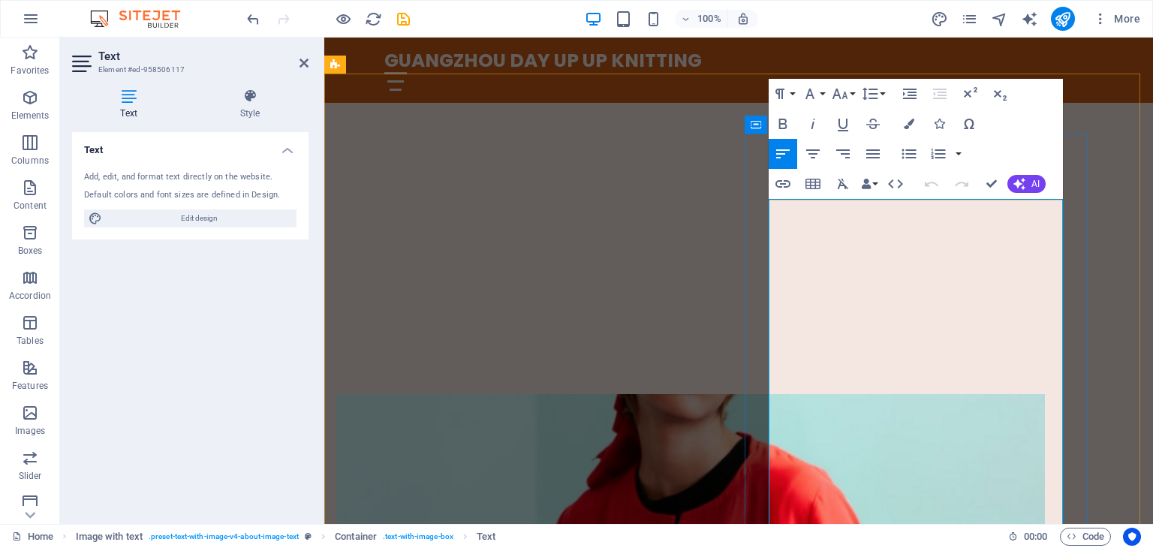
copy div "Welcome to the pinnacle of China’s fashion clothing manufacturing — where craft…"
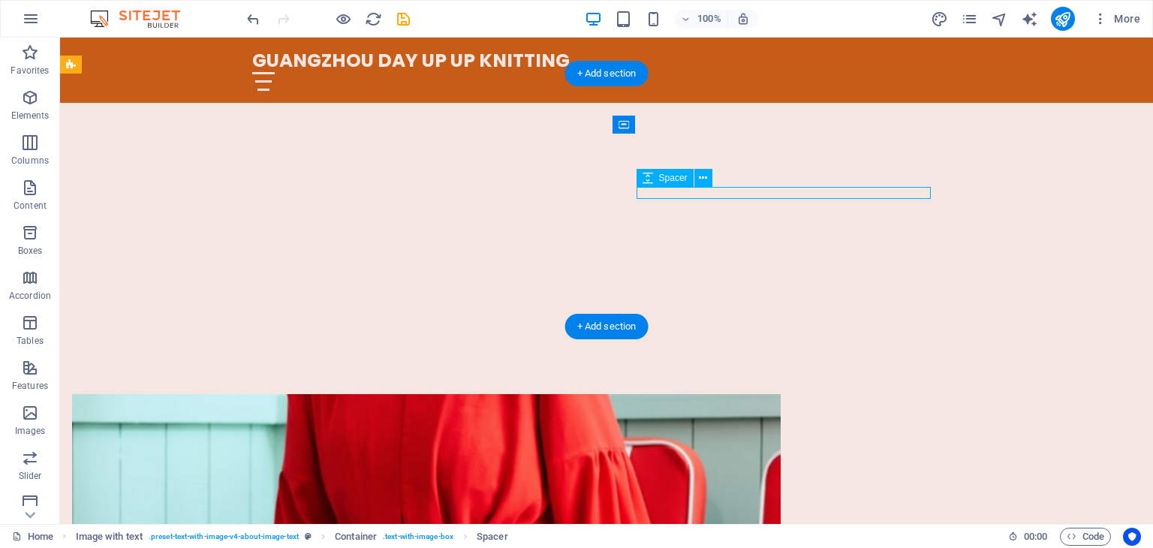
select select "px"
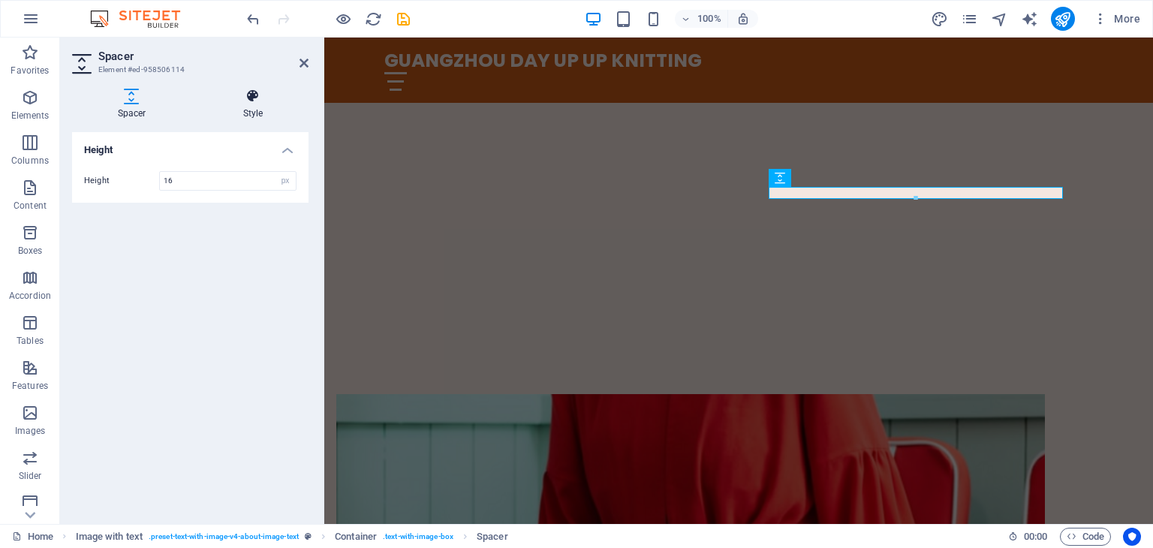
click at [260, 110] on h4 "Style" at bounding box center [252, 105] width 111 height 32
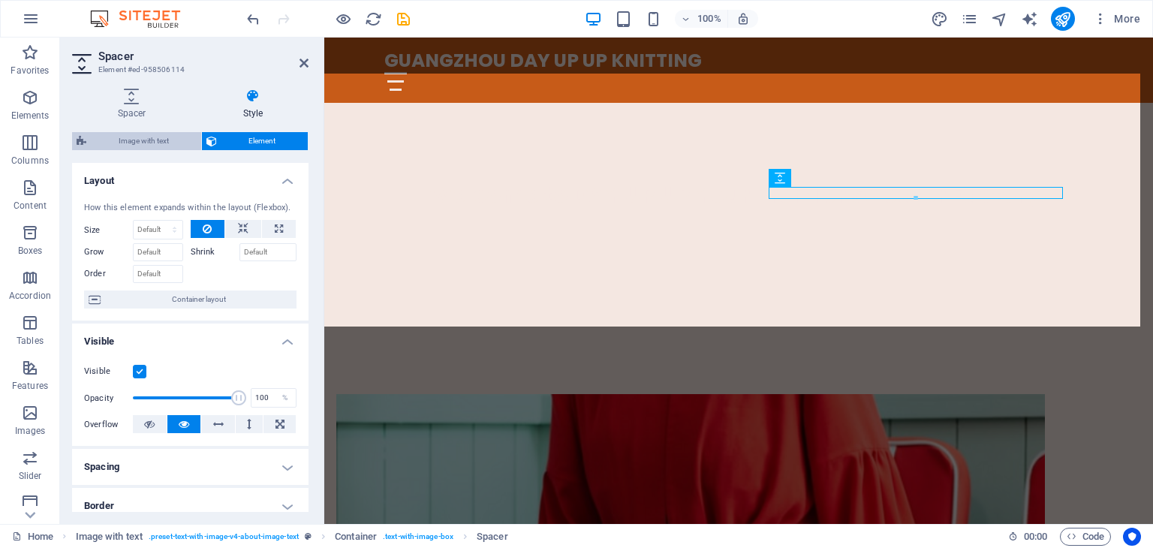
click at [174, 144] on span "Image with text" at bounding box center [144, 141] width 106 height 18
select select "rem"
select select "px"
select select "preset-text-with-image-v4-about-image-text"
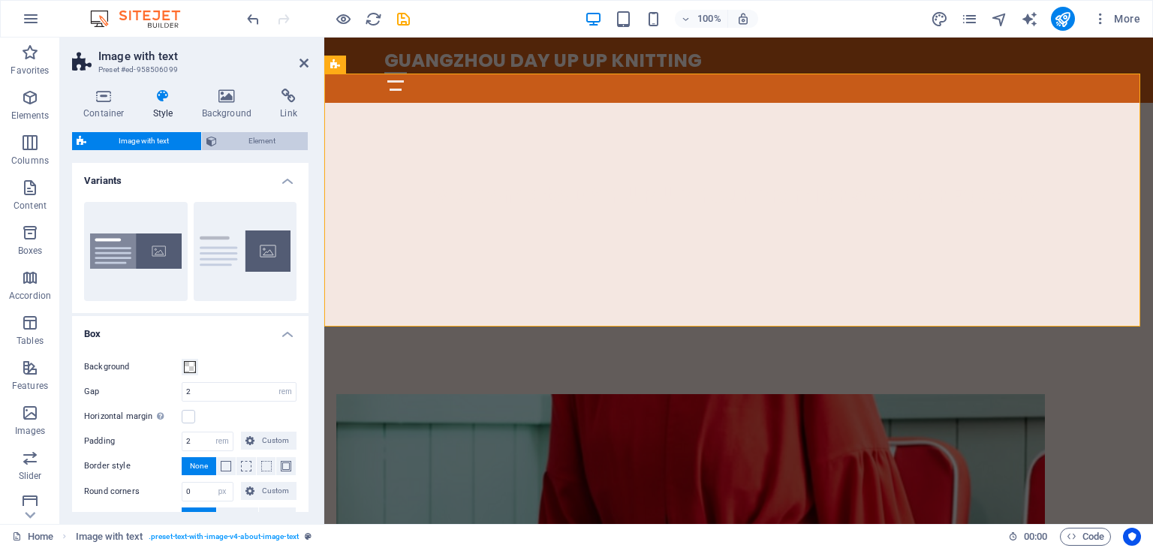
click at [255, 141] on span "Element" at bounding box center [262, 141] width 83 height 18
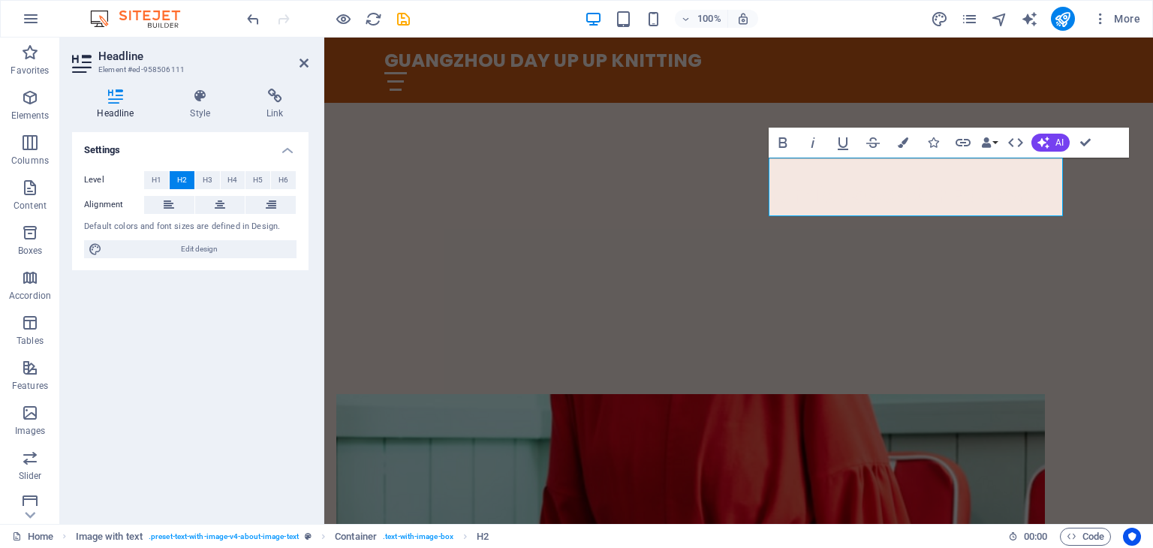
click at [175, 225] on div "Default colors and font sizes are defined in Design." at bounding box center [190, 227] width 212 height 13
click at [176, 230] on div "Default colors and font sizes are defined in Design." at bounding box center [190, 227] width 212 height 13
click at [194, 102] on icon at bounding box center [200, 96] width 71 height 15
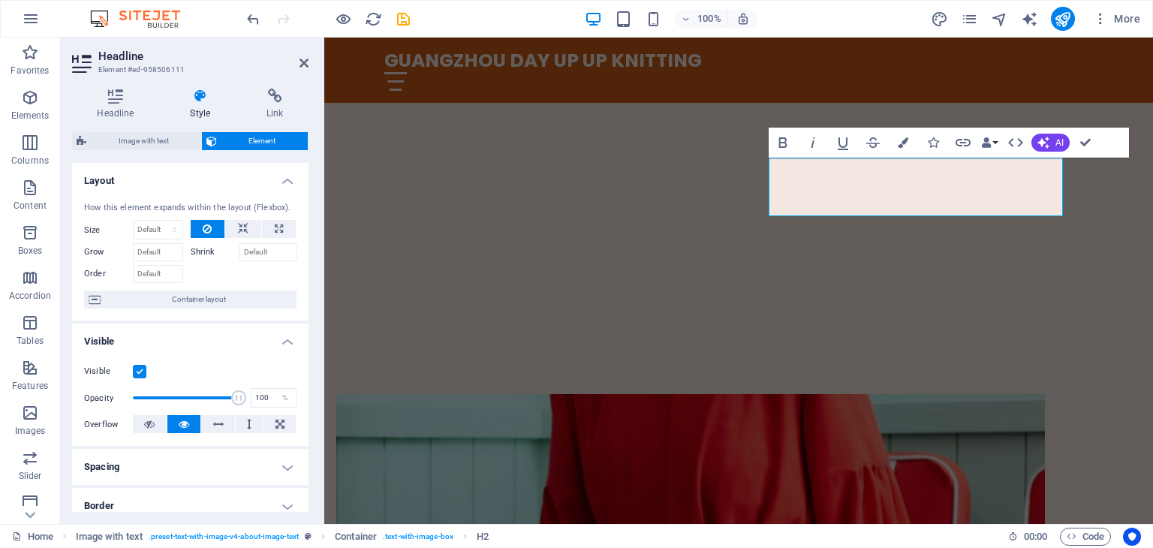
click at [309, 62] on aside "Headline Element #ed-958506111 Headline Style Link Settings Level H1 H2 H3 H4 H…" at bounding box center [192, 281] width 264 height 486
click at [300, 64] on icon at bounding box center [303, 63] width 9 height 12
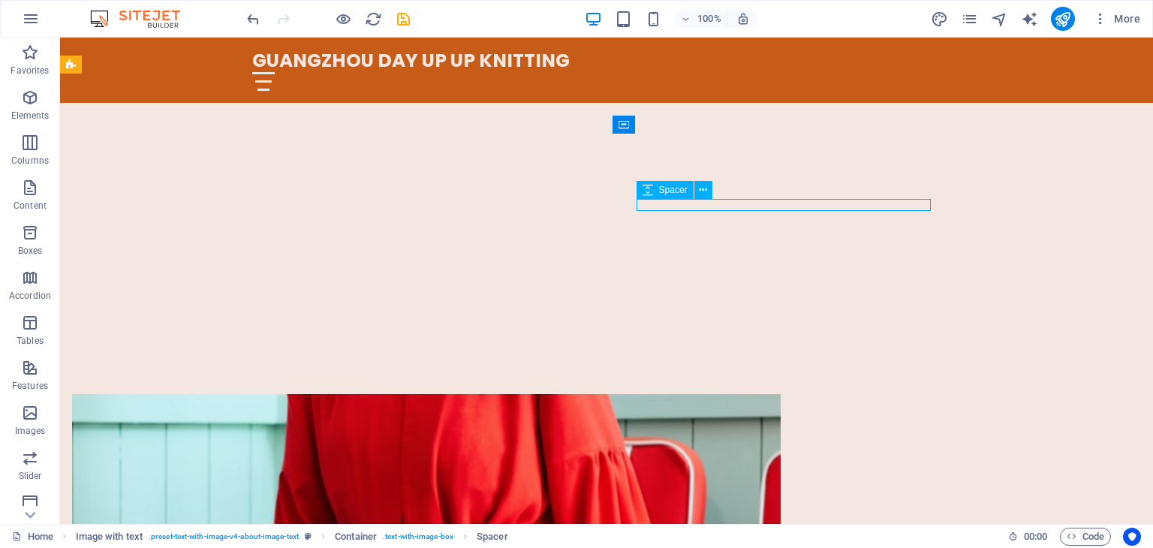
select select "px"
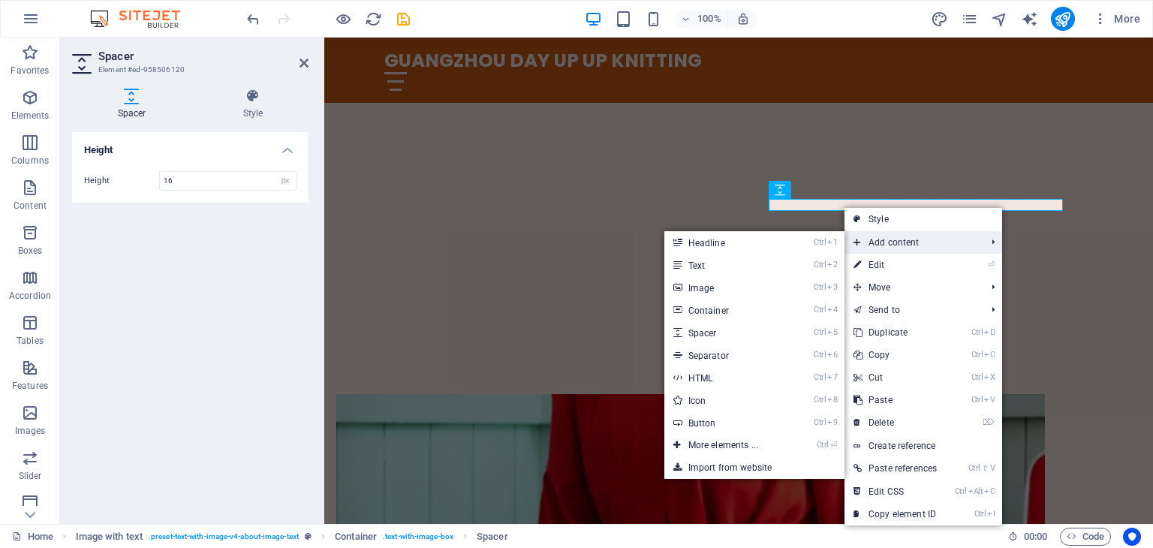
click at [884, 239] on span "Add content" at bounding box center [911, 242] width 135 height 23
click at [775, 261] on link "Ctrl 2 Text" at bounding box center [726, 265] width 124 height 23
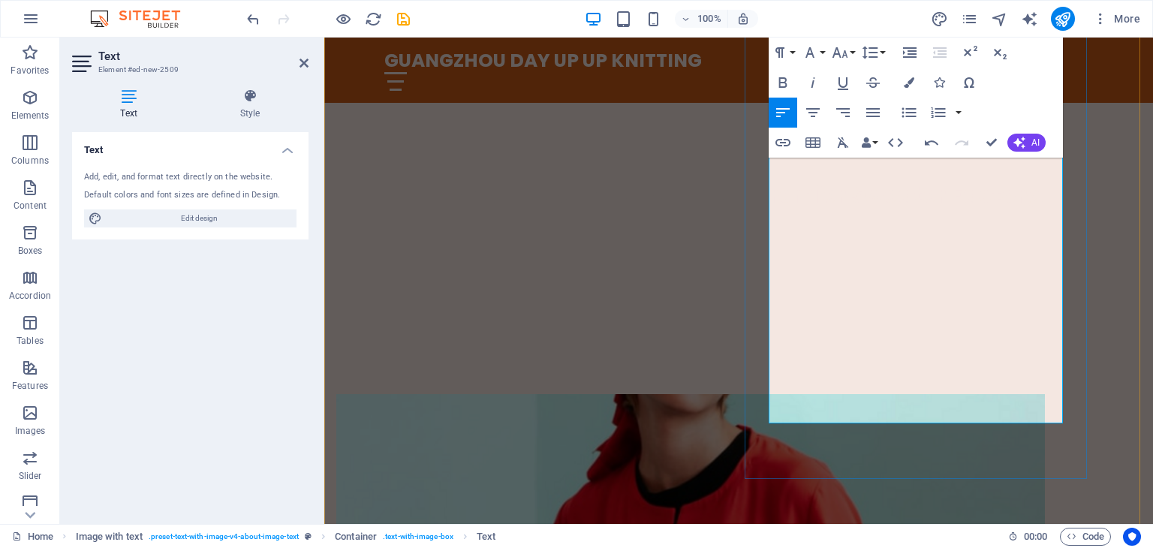
scroll to position [600, 0]
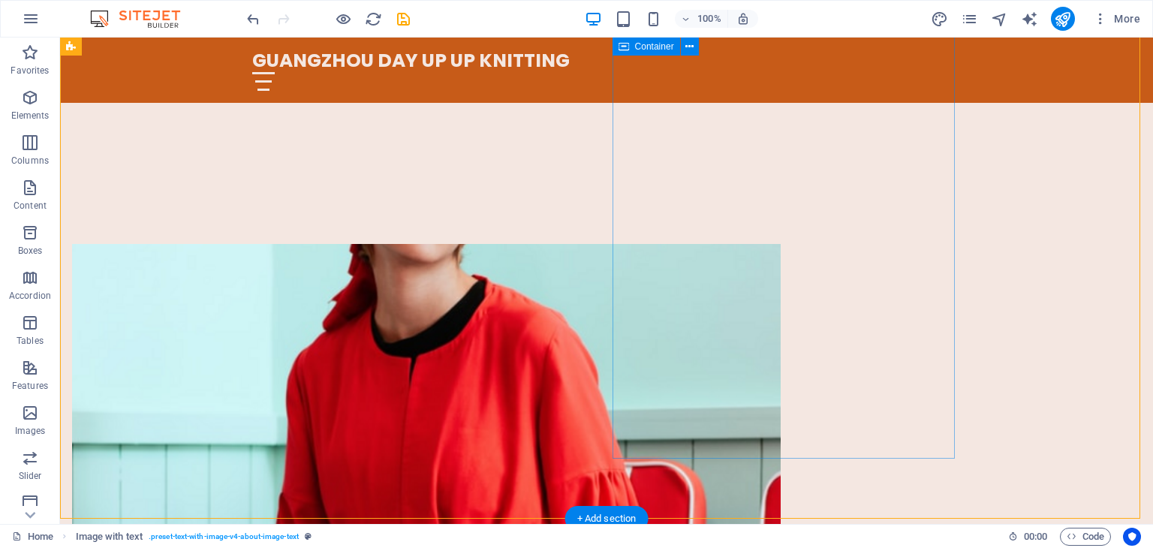
scroll to position [450, 0]
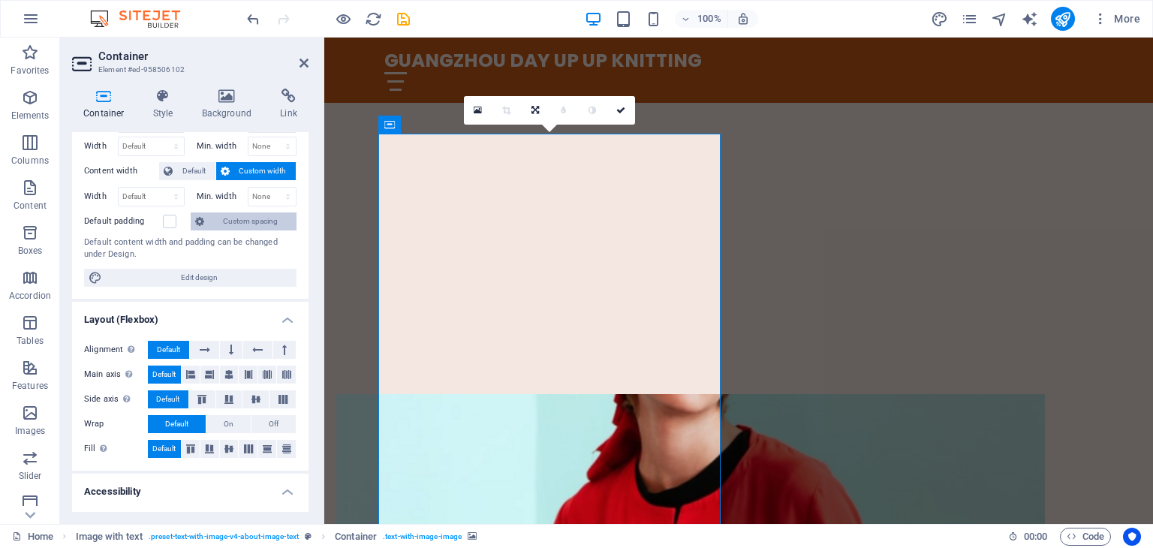
scroll to position [2, 0]
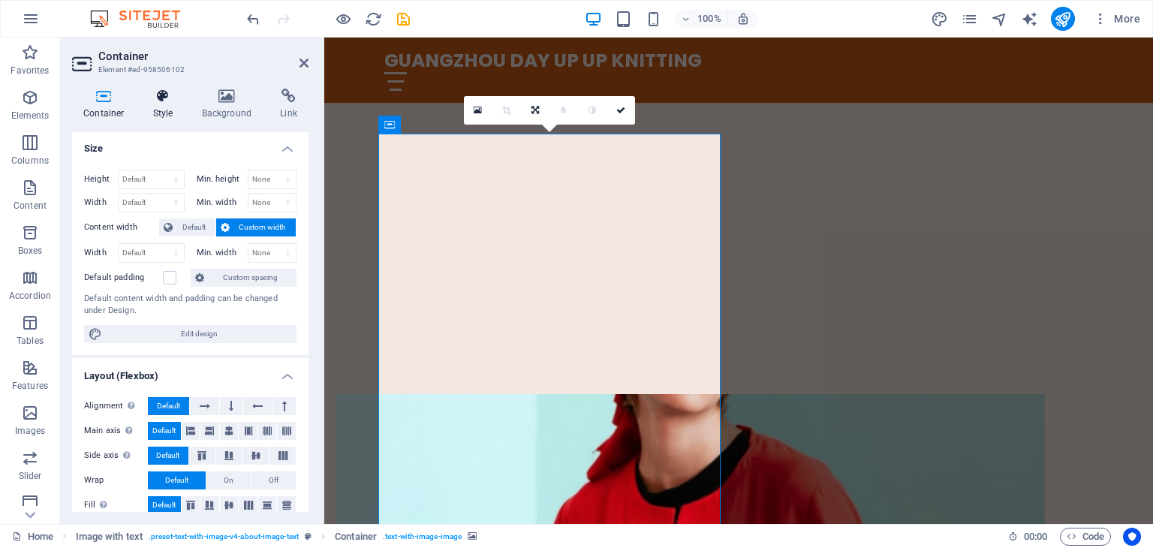
click at [168, 106] on h4 "Style" at bounding box center [166, 105] width 49 height 32
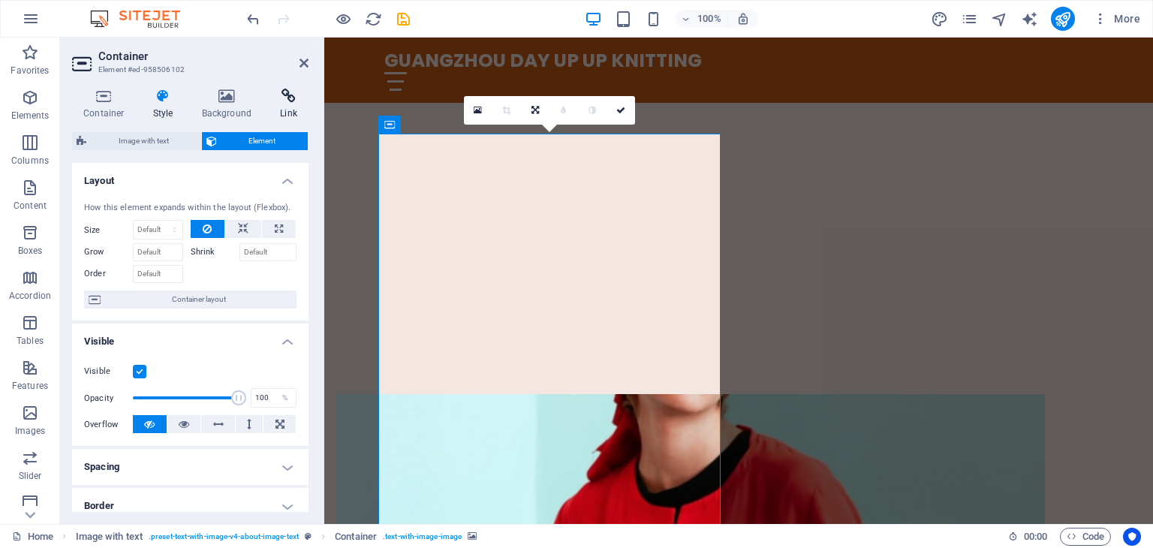
click at [278, 101] on icon at bounding box center [289, 96] width 40 height 15
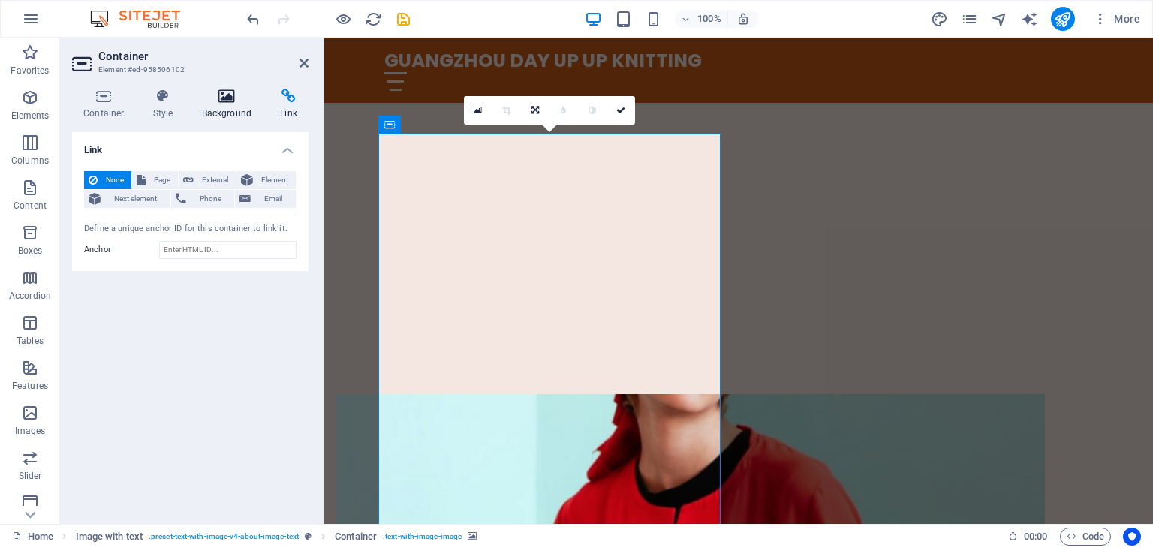
click at [234, 103] on icon at bounding box center [227, 96] width 73 height 15
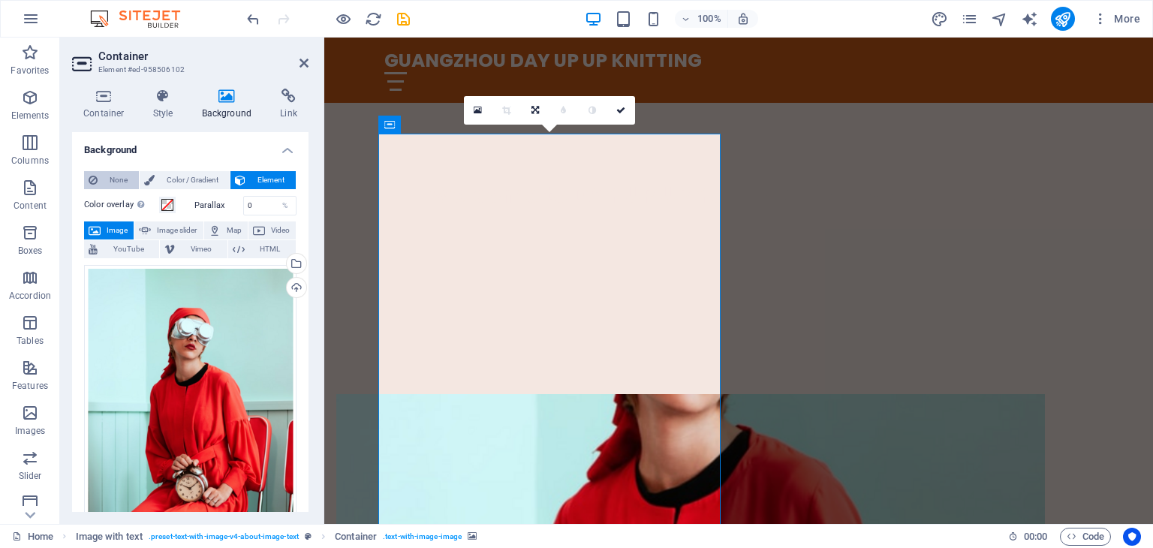
click at [118, 181] on span "None" at bounding box center [118, 180] width 32 height 18
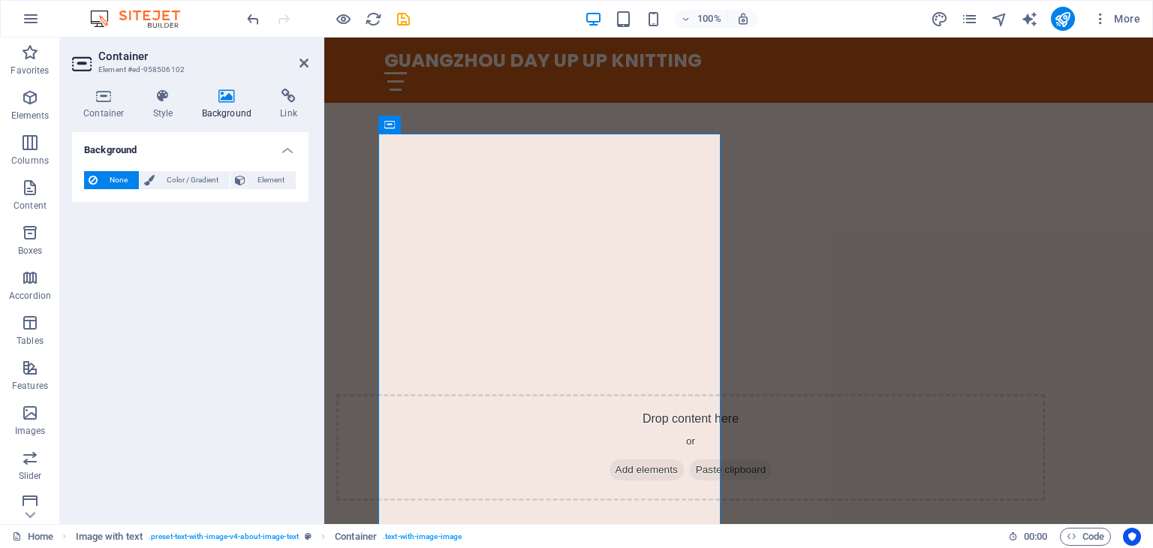
click at [118, 181] on span "None" at bounding box center [118, 180] width 32 height 18
click at [237, 182] on icon at bounding box center [240, 180] width 11 height 18
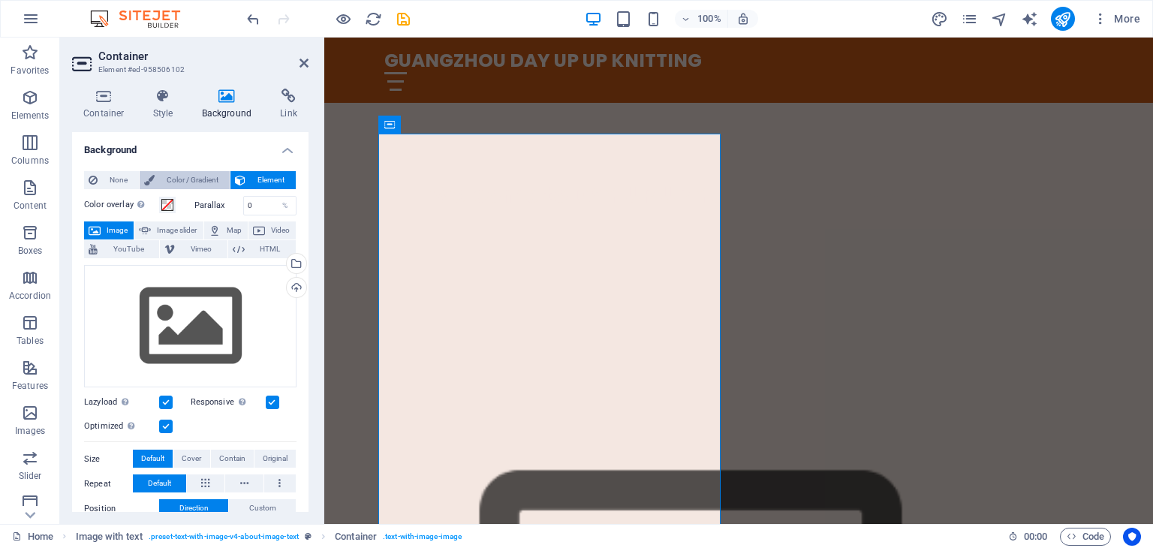
click at [200, 182] on span "Color / Gradient" at bounding box center [192, 180] width 66 height 18
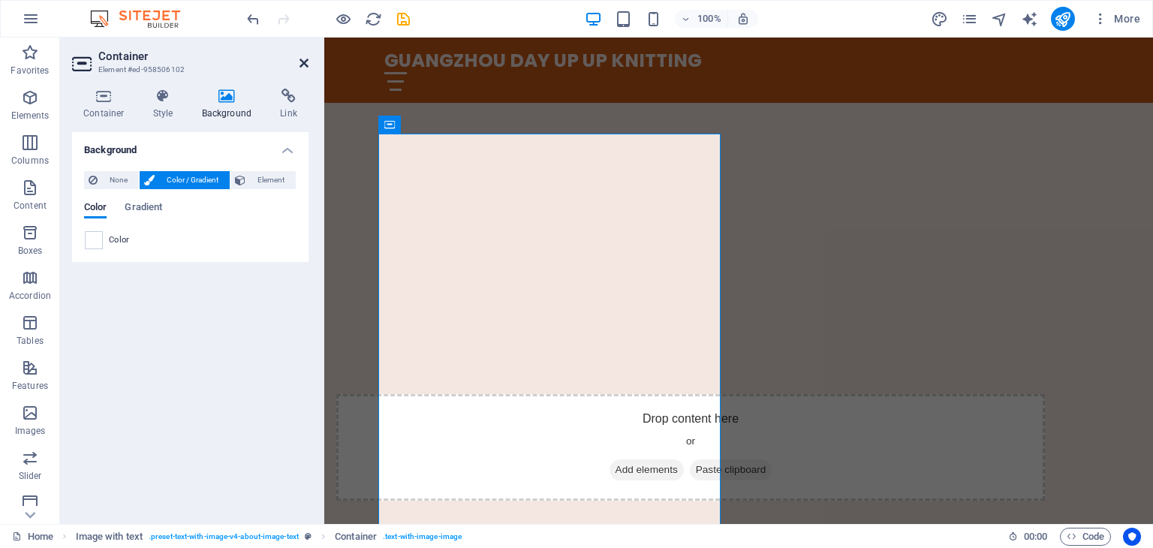
click at [303, 66] on icon at bounding box center [303, 63] width 9 height 12
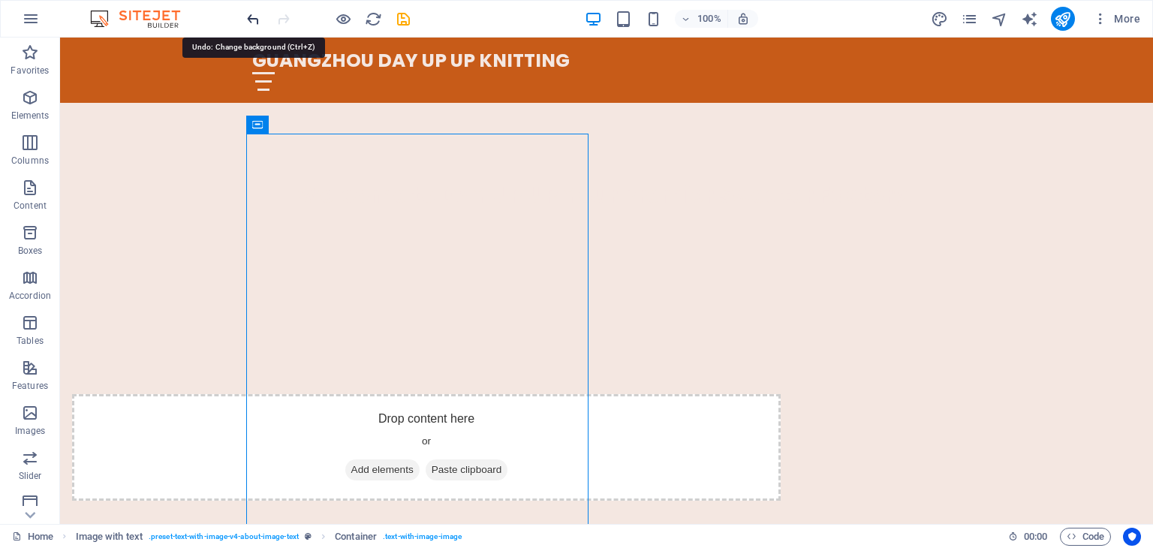
click at [252, 22] on icon "undo" at bounding box center [253, 19] width 17 height 17
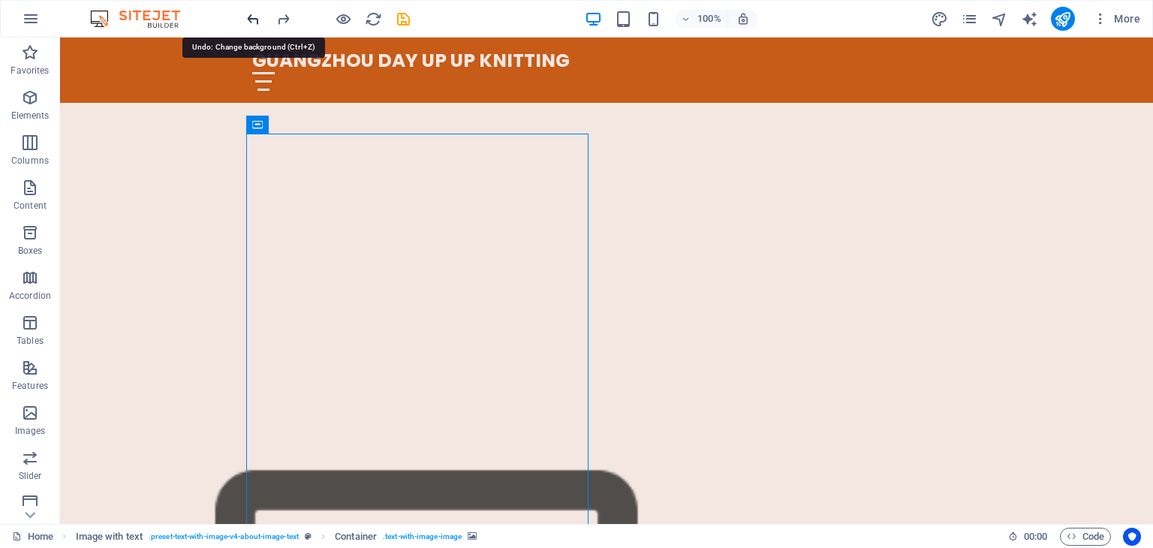
click at [252, 22] on icon "undo" at bounding box center [253, 19] width 17 height 17
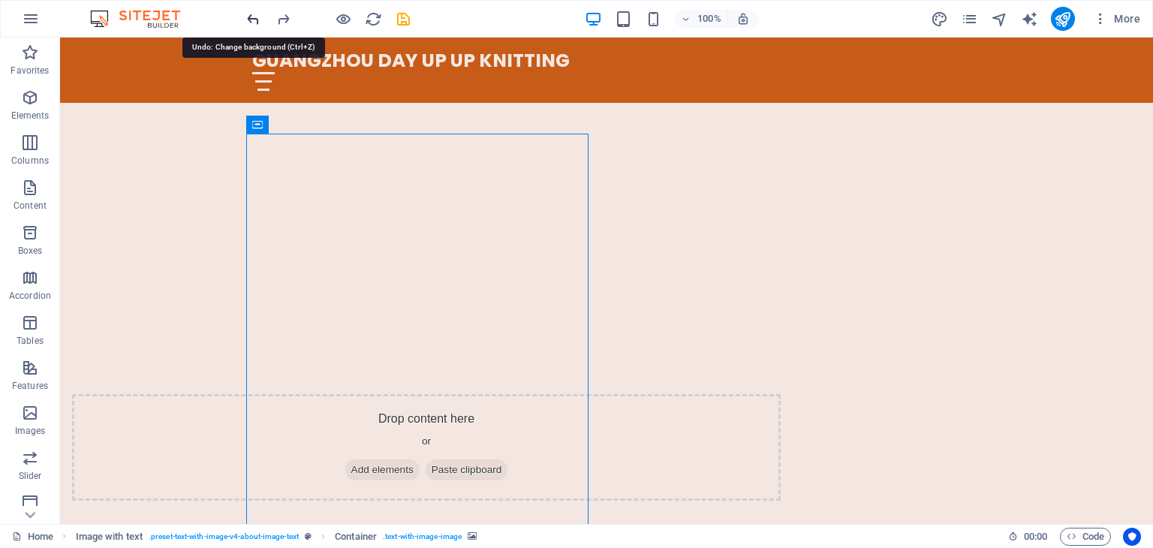
click at [252, 22] on icon "undo" at bounding box center [253, 19] width 17 height 17
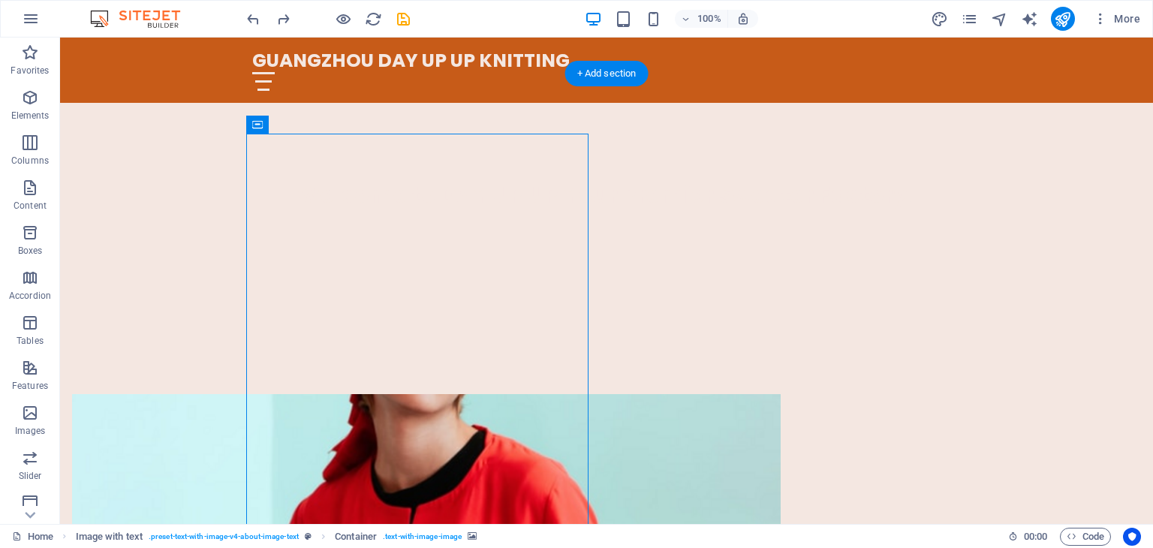
click at [320, 129] on icon at bounding box center [323, 125] width 8 height 16
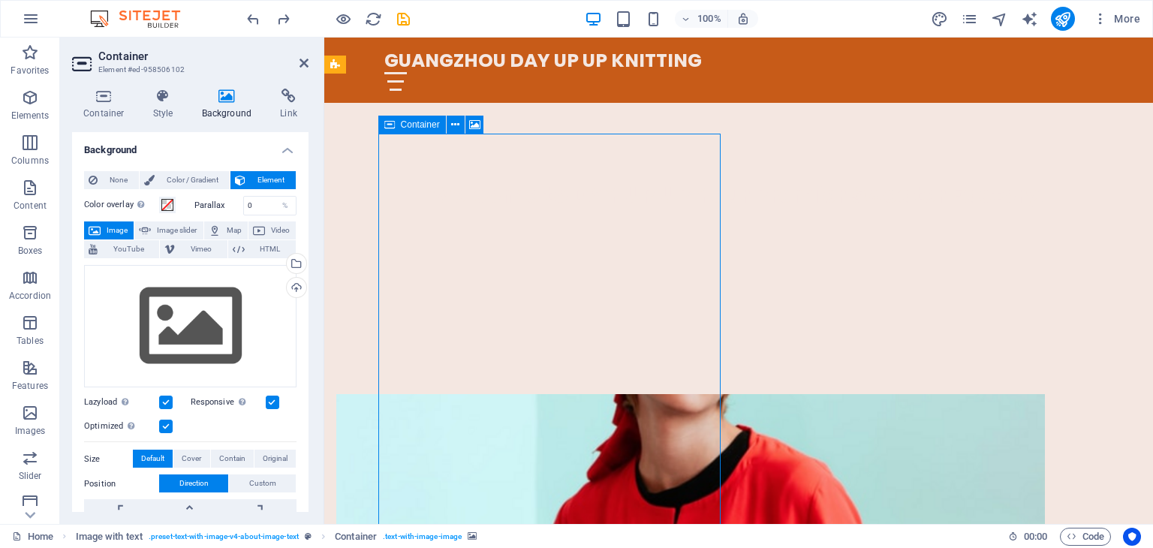
drag, startPoint x: 426, startPoint y: 238, endPoint x: 429, endPoint y: 215, distance: 23.6
drag, startPoint x: 432, startPoint y: 202, endPoint x: 483, endPoint y: 217, distance: 53.2
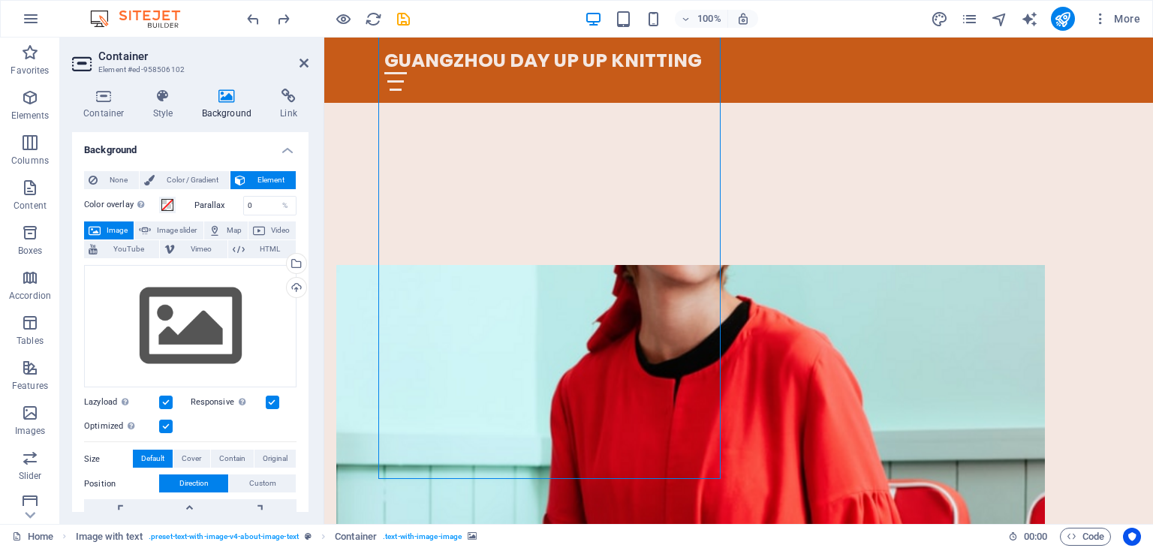
scroll to position [525, 0]
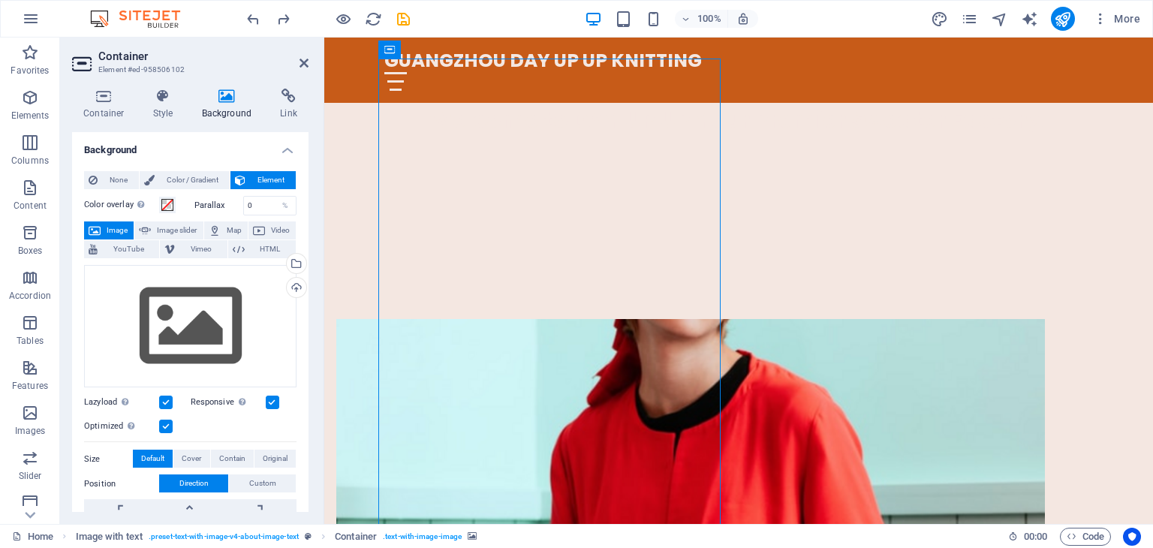
click at [582, 358] on figure at bounding box center [690, 556] width 708 height 475
click at [197, 316] on div "Drag files here, click to choose files or select files from Files or our free s…" at bounding box center [190, 326] width 212 height 123
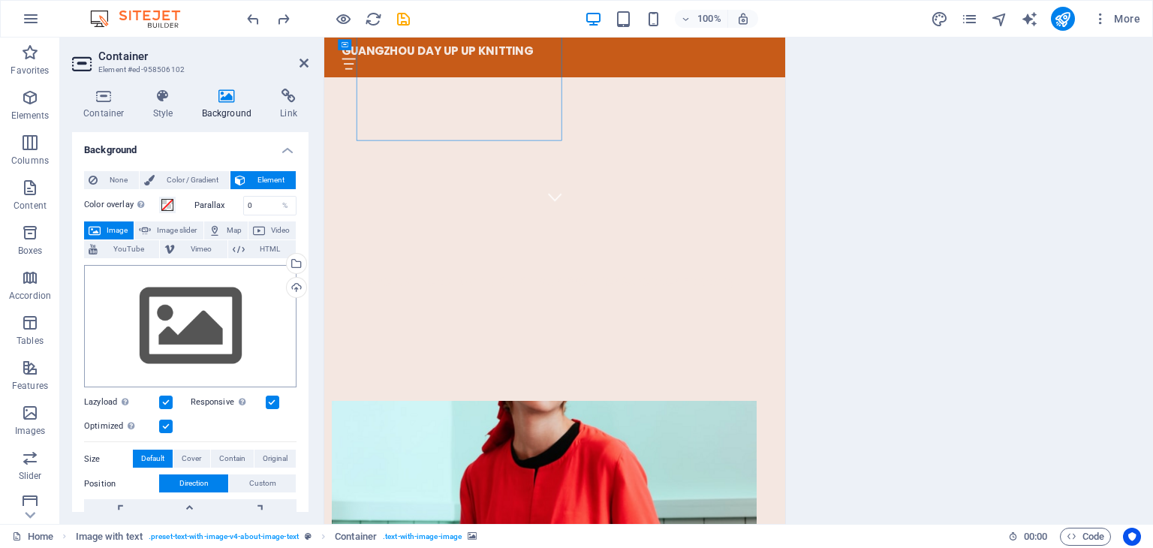
scroll to position [849, 0]
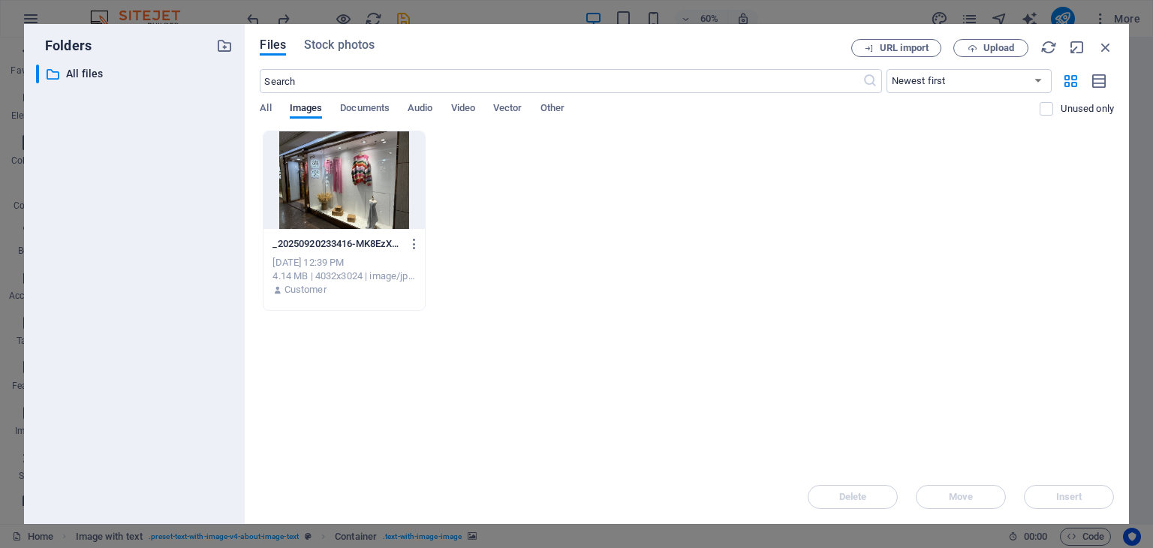
click at [347, 62] on div "Files Stock photos URL import Upload ​ Newest first Oldest first Name (A-Z) Nam…" at bounding box center [687, 274] width 854 height 470
click at [886, 208] on div "_20250920233416-MK8EzX1-ggu8AC2wiZzaaw.jpg _20250920233416-MK8EzX1-ggu8AC2wiZza…" at bounding box center [687, 221] width 854 height 180
click at [493, 206] on div "_20250920233416-MK8EzX1-ggu8AC2wiZzaaw.jpg _20250920233416-MK8EzX1-ggu8AC2wiZza…" at bounding box center [687, 221] width 854 height 180
click at [994, 54] on button "Upload" at bounding box center [990, 48] width 75 height 18
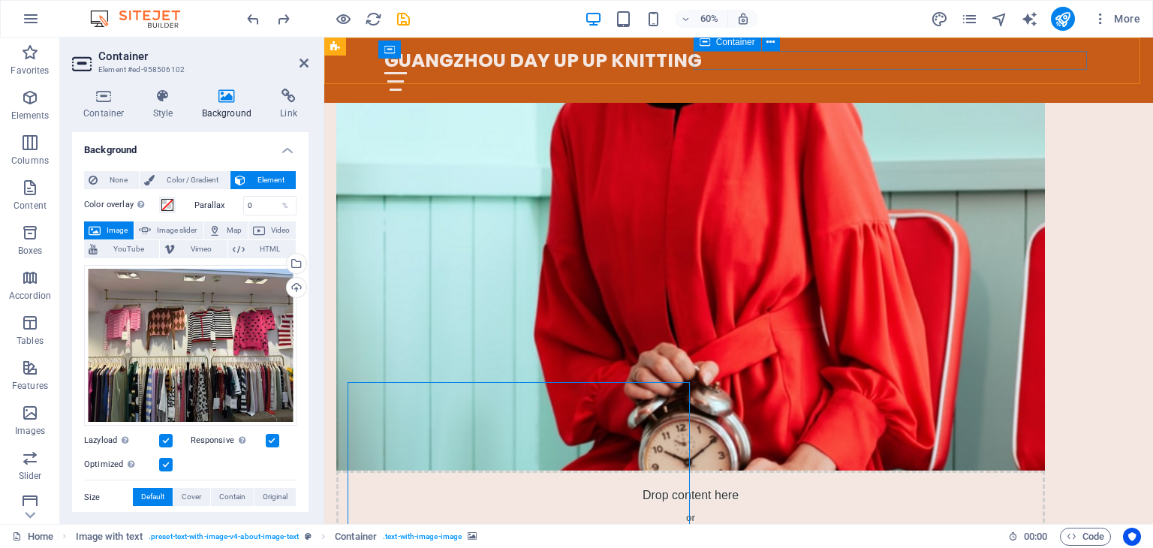
scroll to position [525, 0]
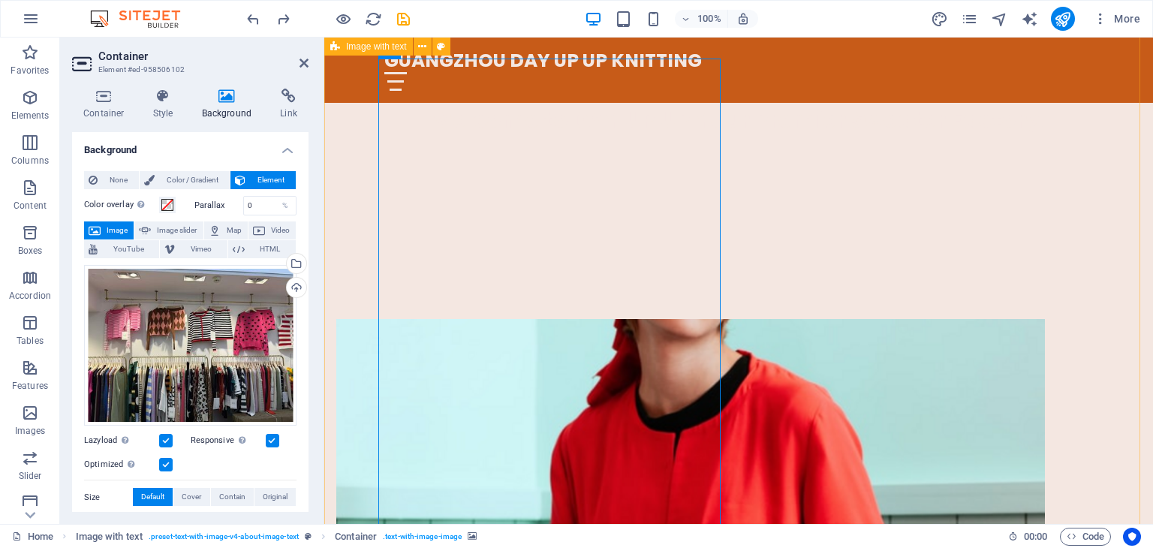
click at [576, 330] on figure at bounding box center [690, 556] width 708 height 475
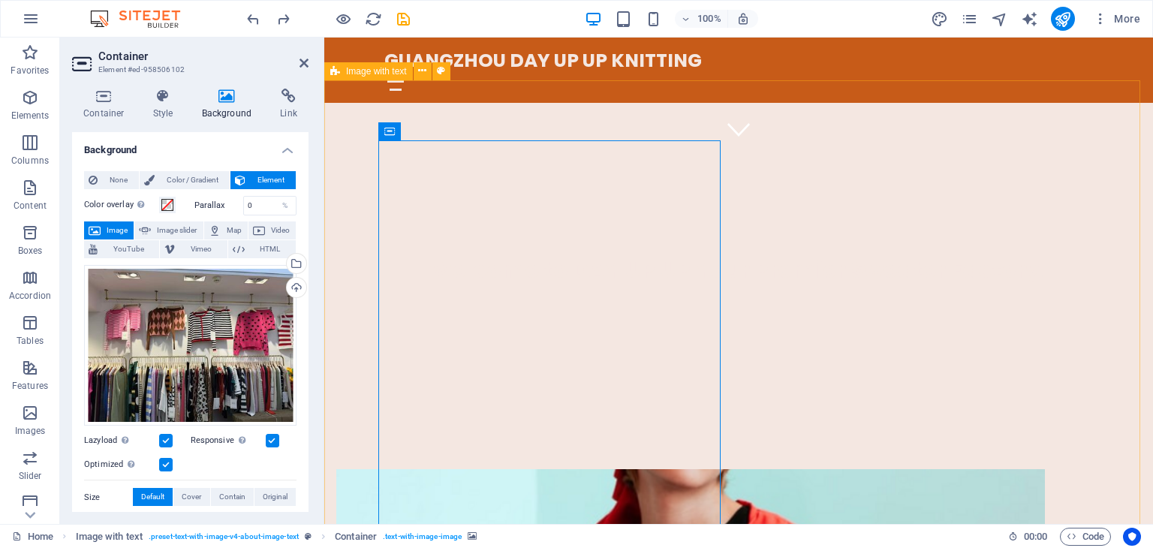
scroll to position [600, 0]
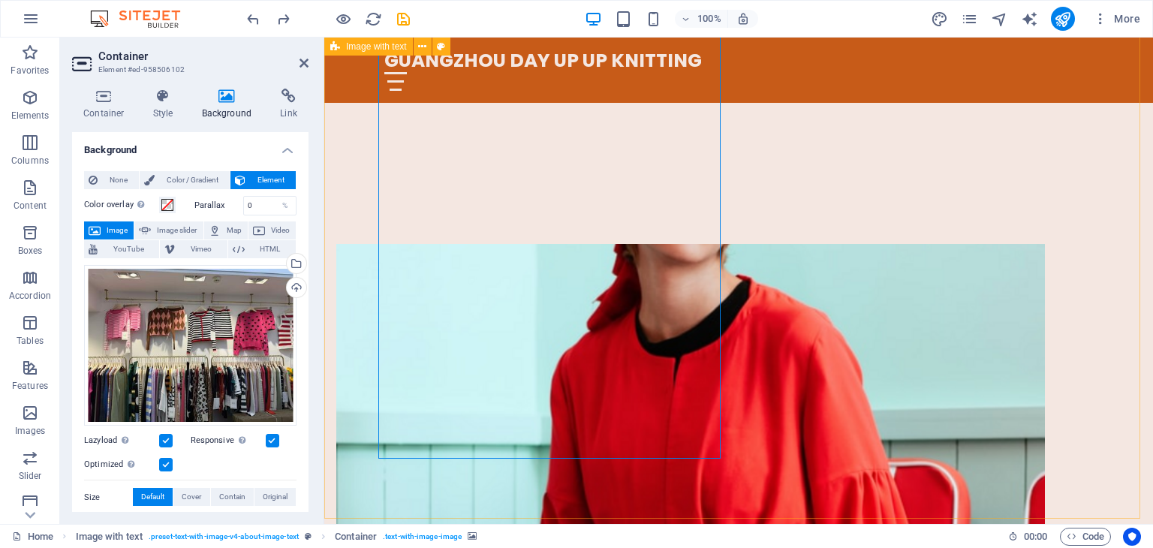
click at [493, 299] on figure at bounding box center [690, 481] width 708 height 475
click at [252, 465] on div "Optimized Images are compressed to improve page speed." at bounding box center [190, 465] width 212 height 18
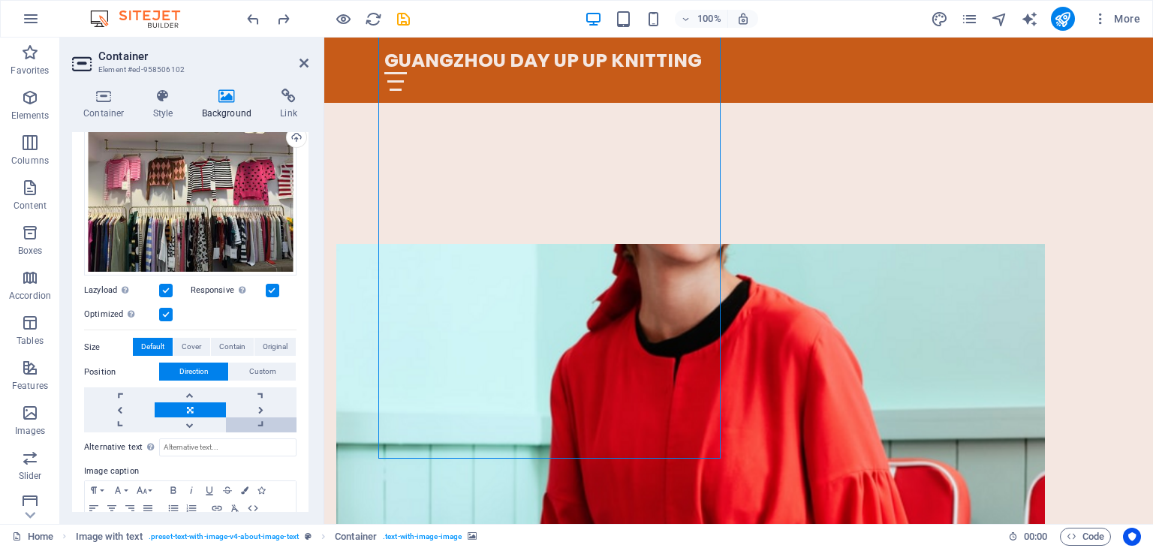
scroll to position [0, 0]
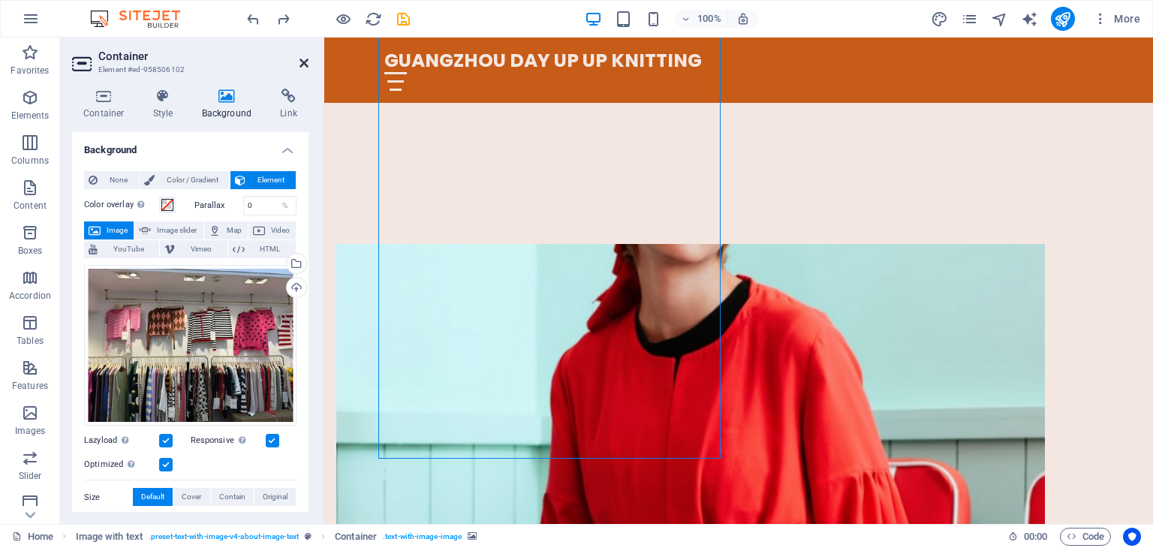
click at [301, 61] on icon at bounding box center [303, 63] width 9 height 12
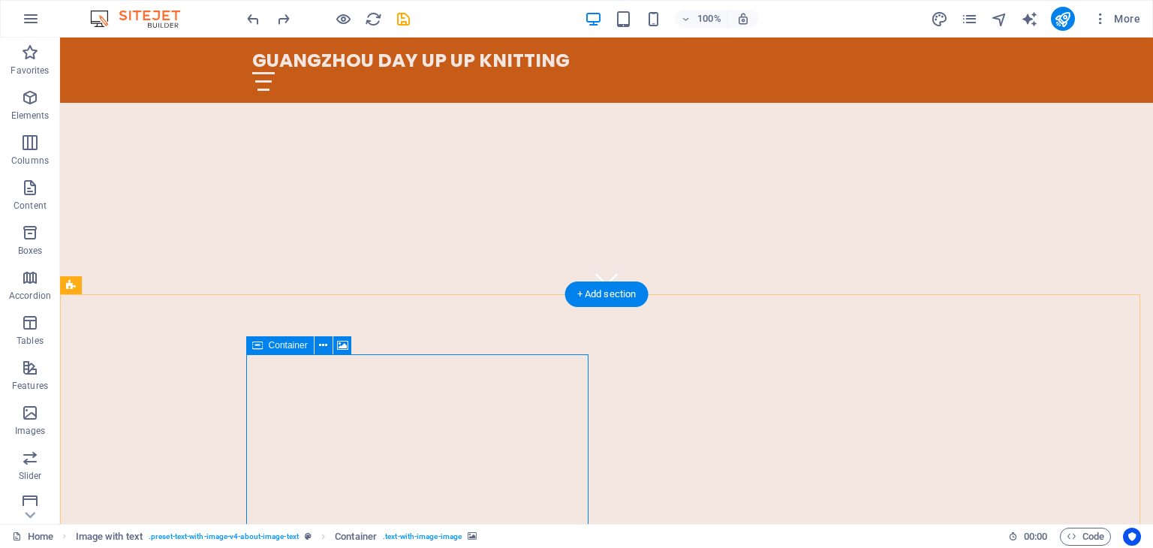
scroll to position [450, 0]
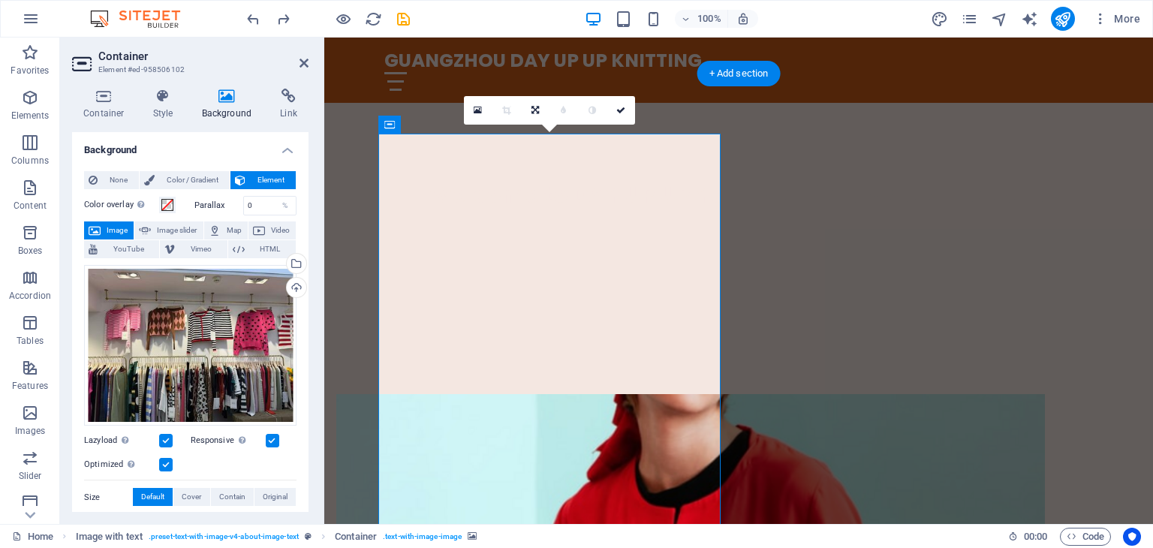
click at [477, 109] on icon at bounding box center [478, 110] width 8 height 11
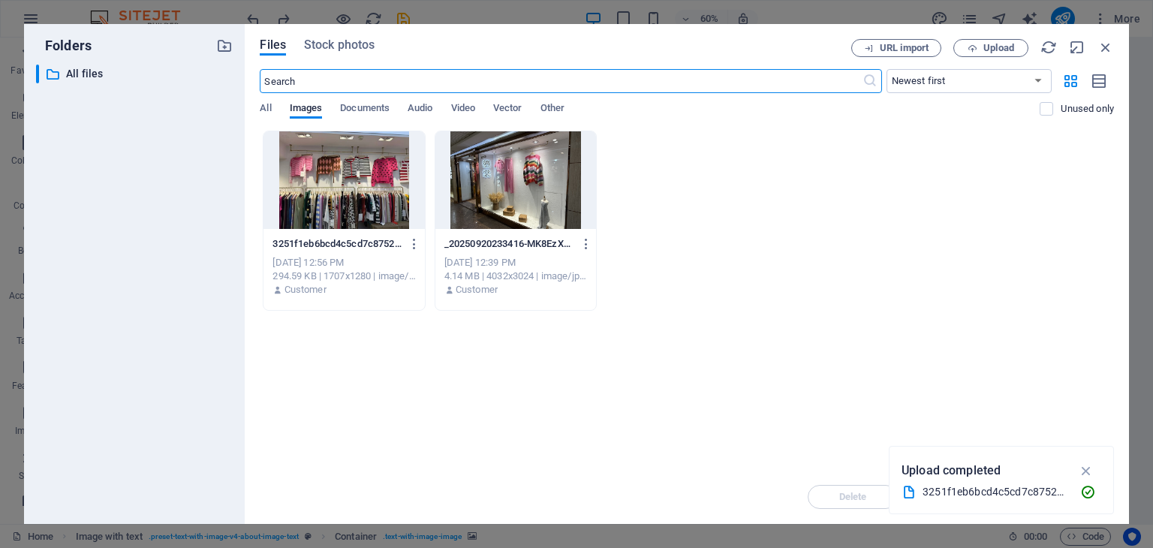
click at [368, 197] on div at bounding box center [343, 180] width 161 height 98
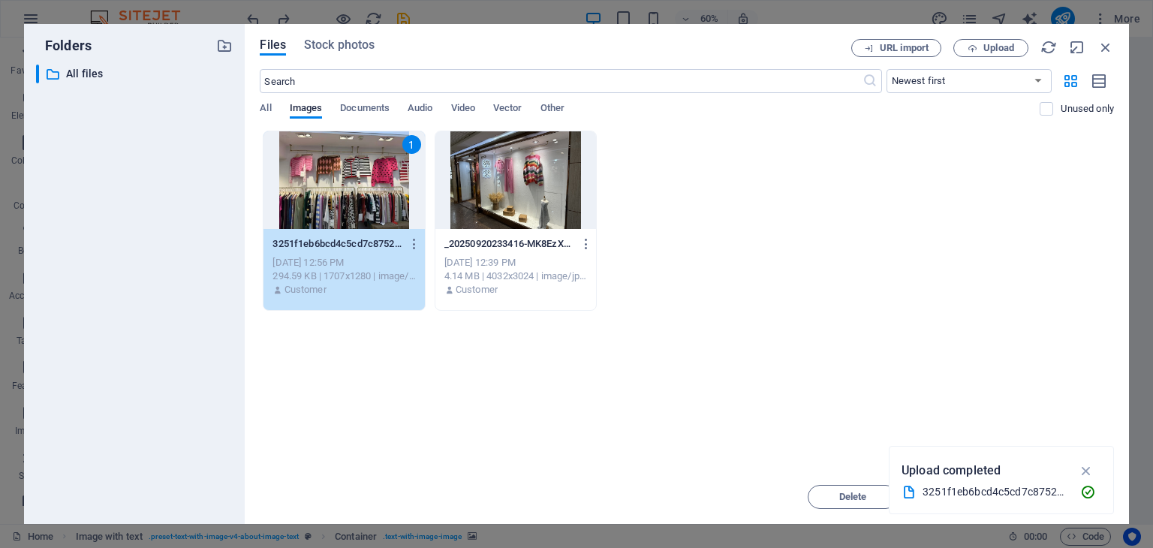
click at [368, 197] on div "1" at bounding box center [343, 180] width 161 height 98
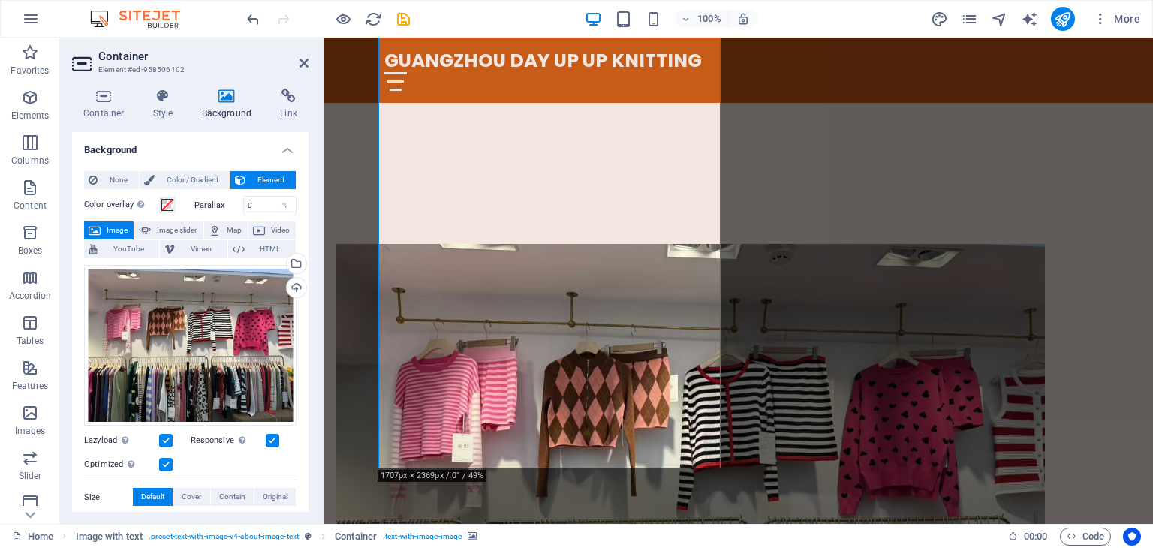
scroll to position [525, 0]
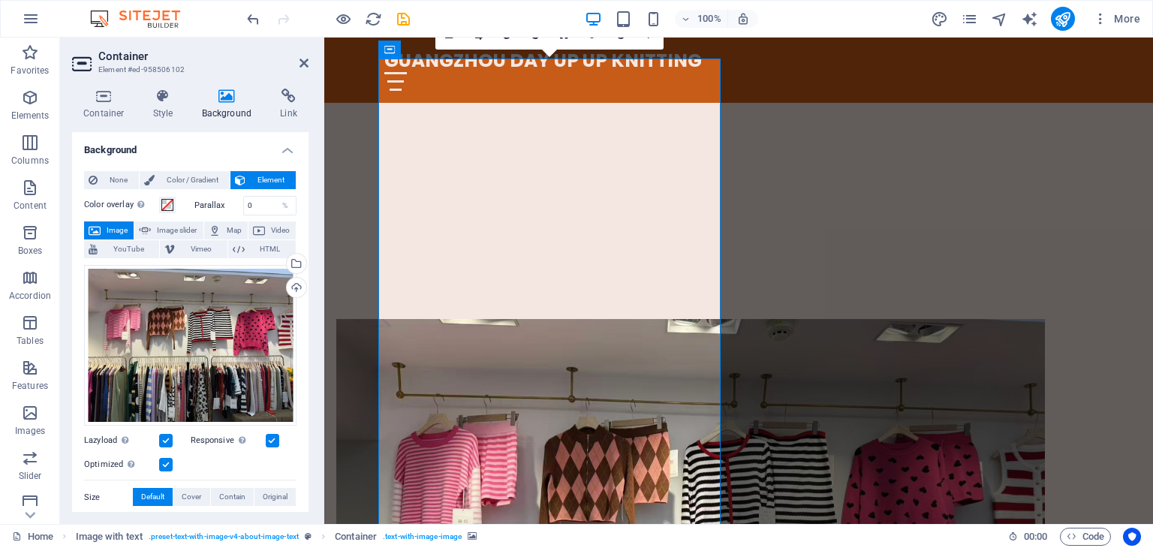
click at [562, 319] on figure at bounding box center [690, 556] width 708 height 475
drag, startPoint x: 554, startPoint y: 232, endPoint x: 573, endPoint y: 286, distance: 57.5
click at [573, 319] on figure at bounding box center [690, 556] width 708 height 475
click at [219, 316] on div "Drag files here, click to choose files or select files from Files or our free s…" at bounding box center [190, 345] width 212 height 161
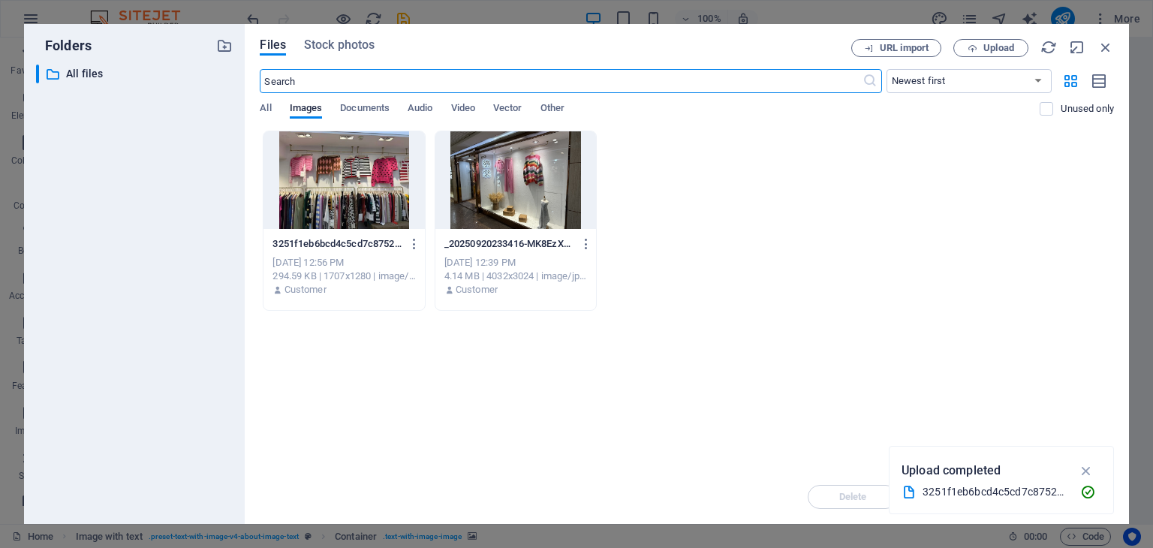
scroll to position [849, 0]
click at [1108, 50] on icon "button" at bounding box center [1105, 47] width 17 height 17
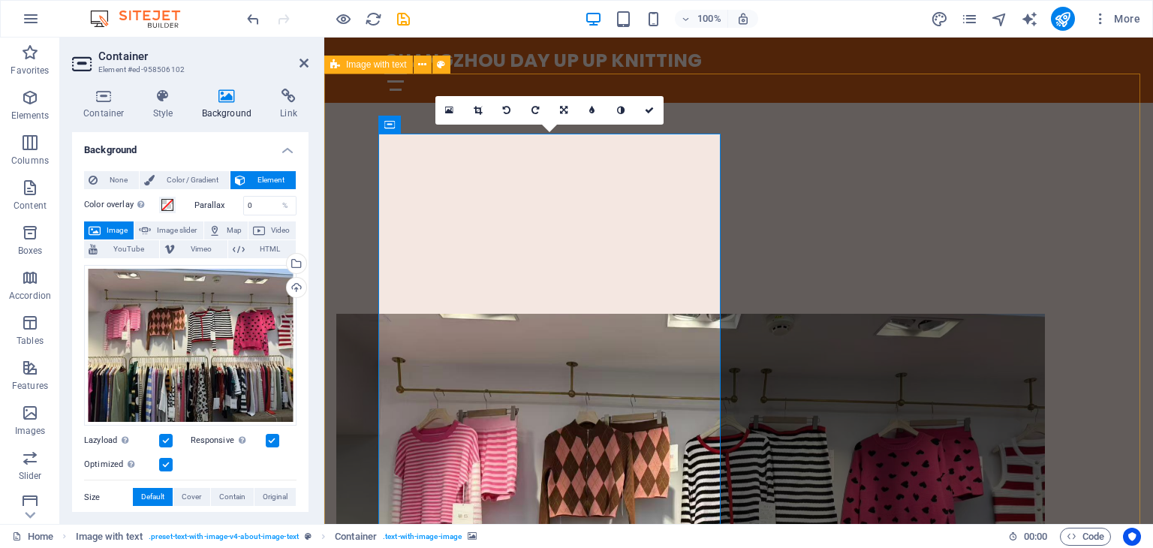
scroll to position [600, 0]
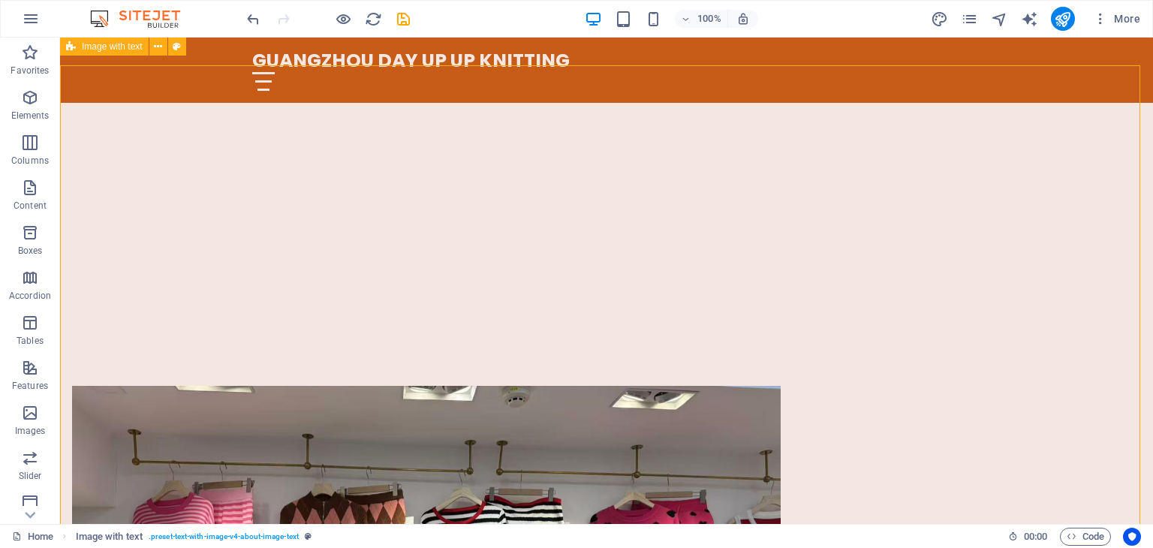
scroll to position [450, 0]
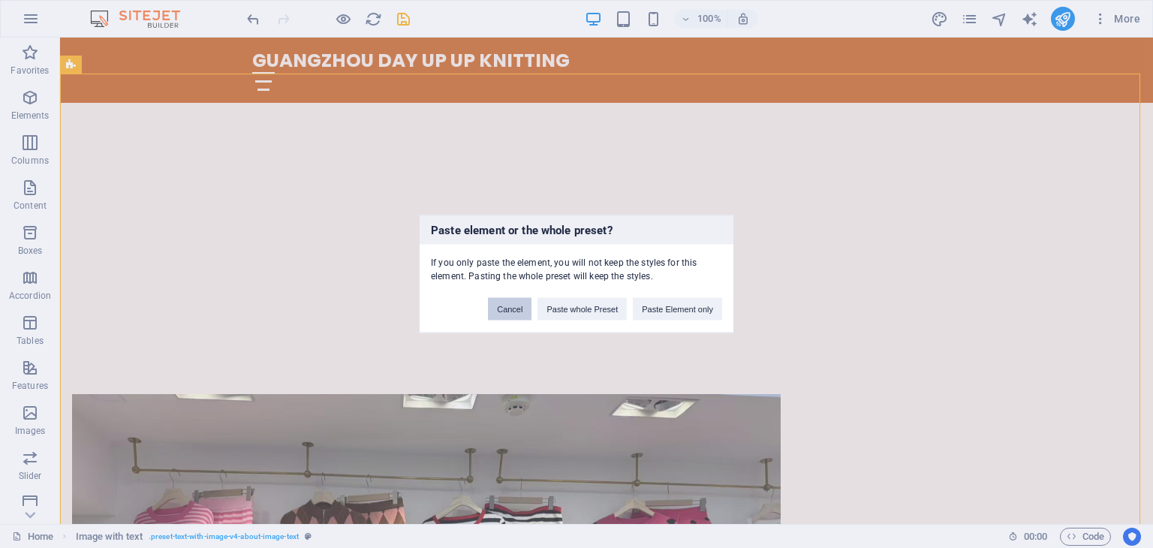
click at [522, 308] on button "Cancel" at bounding box center [510, 309] width 44 height 23
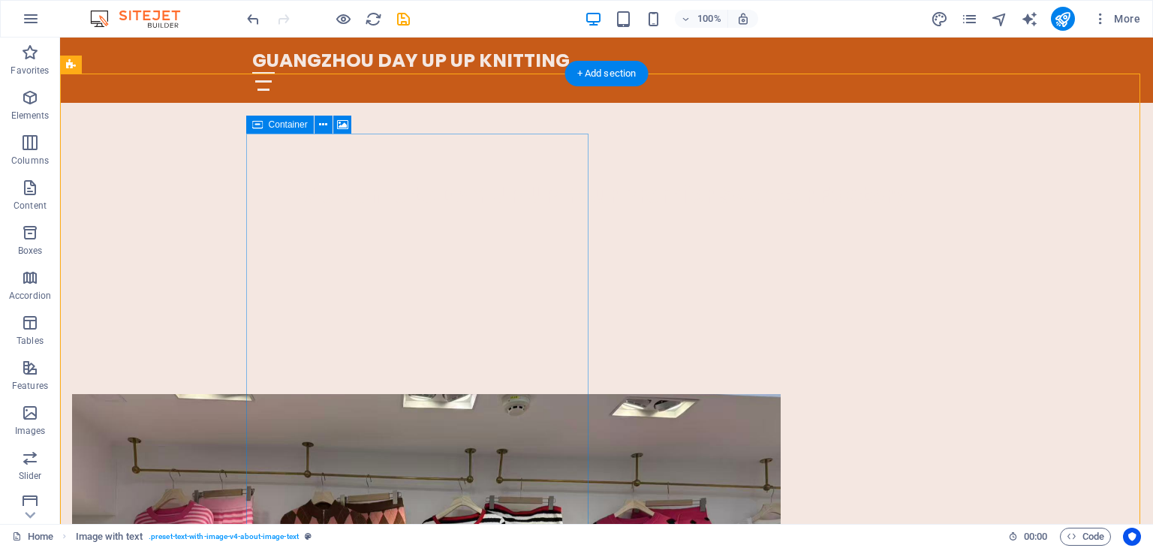
click at [325, 128] on icon at bounding box center [323, 125] width 8 height 16
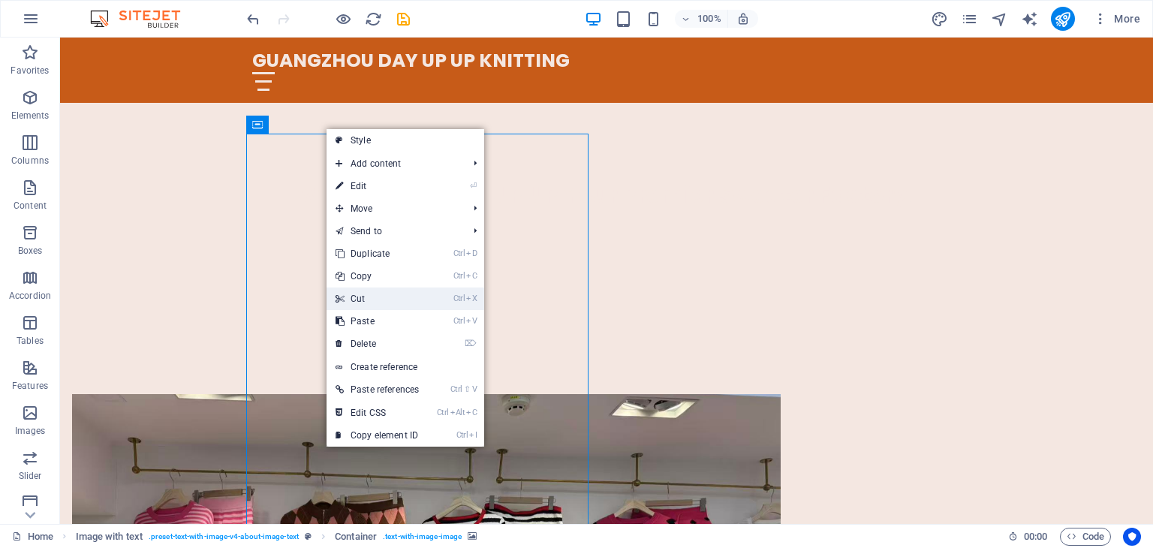
click at [380, 298] on link "Ctrl X Cut" at bounding box center [376, 298] width 101 height 23
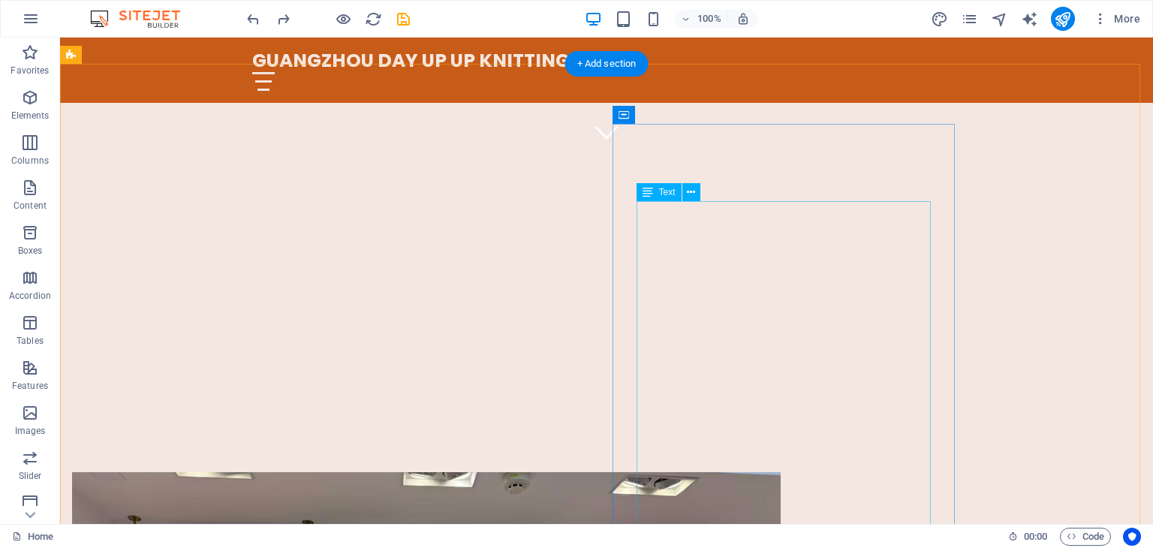
scroll to position [315, 0]
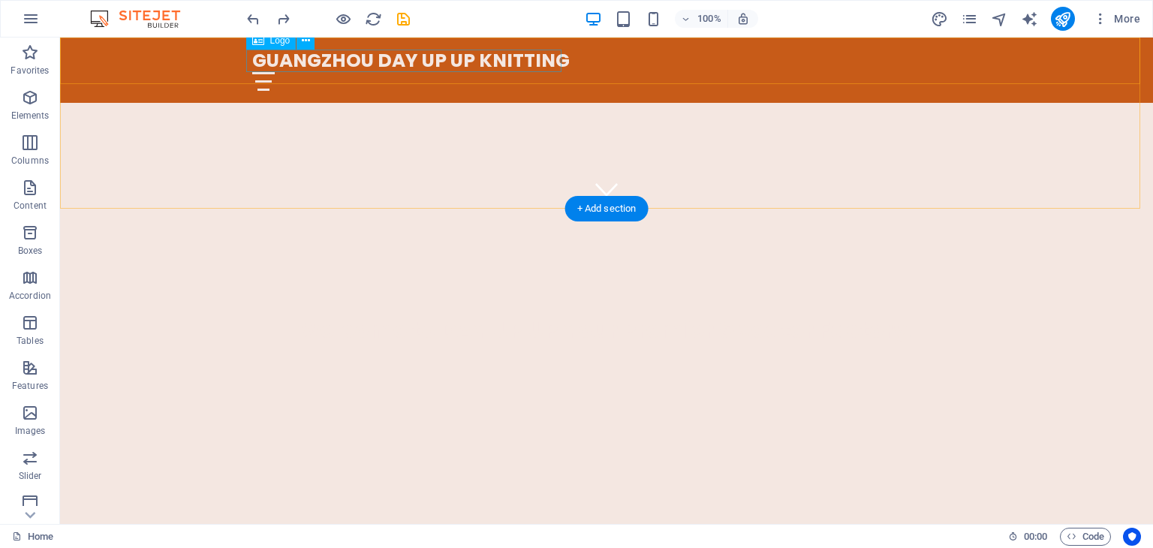
click at [488, 59] on div "GUANGZHOU DAY UP UP KNITTING" at bounding box center [606, 61] width 708 height 23
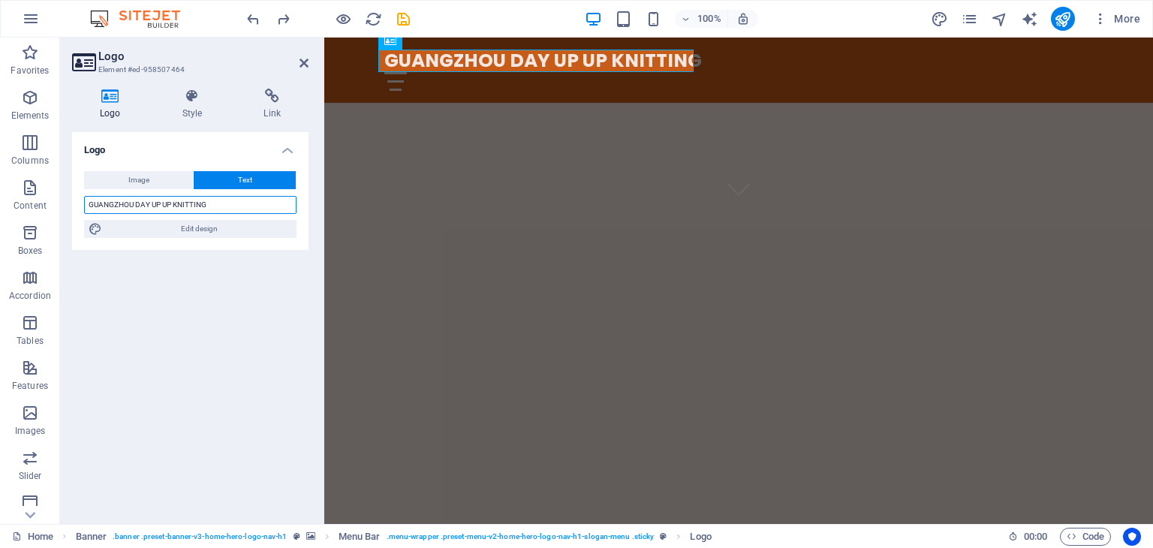
click at [216, 212] on input "GUANGZHOU DAY UP UP KNITTING" at bounding box center [190, 205] width 212 height 18
type input "GUANGZHOU DAY UP UP SWEATER"
click at [243, 290] on div "Logo Image Text Drag files here, click to choose files or select files from Fil…" at bounding box center [190, 322] width 236 height 380
click at [302, 64] on icon at bounding box center [303, 63] width 9 height 12
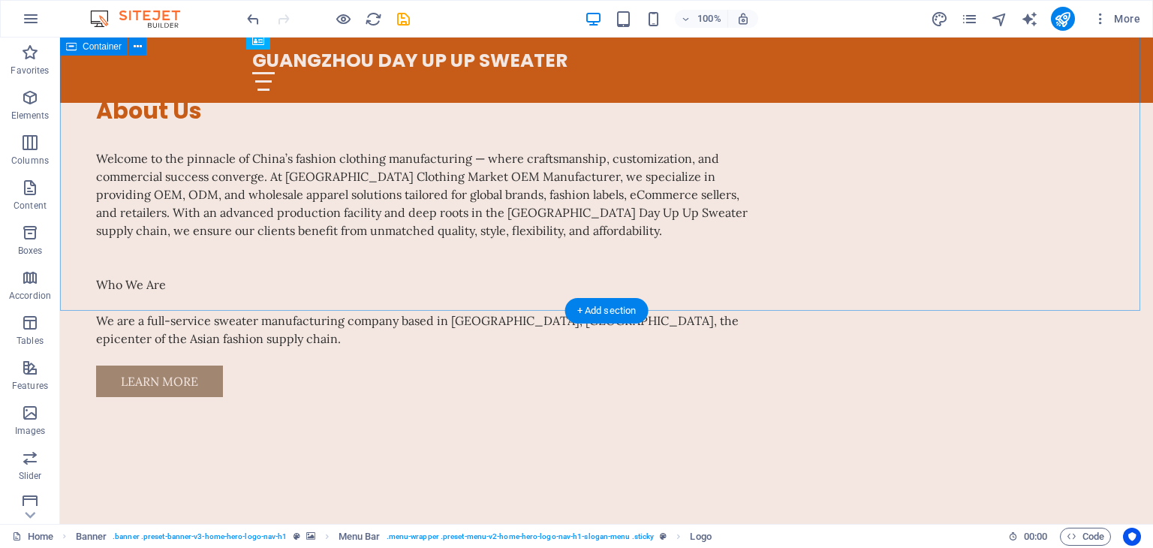
scroll to position [991, 0]
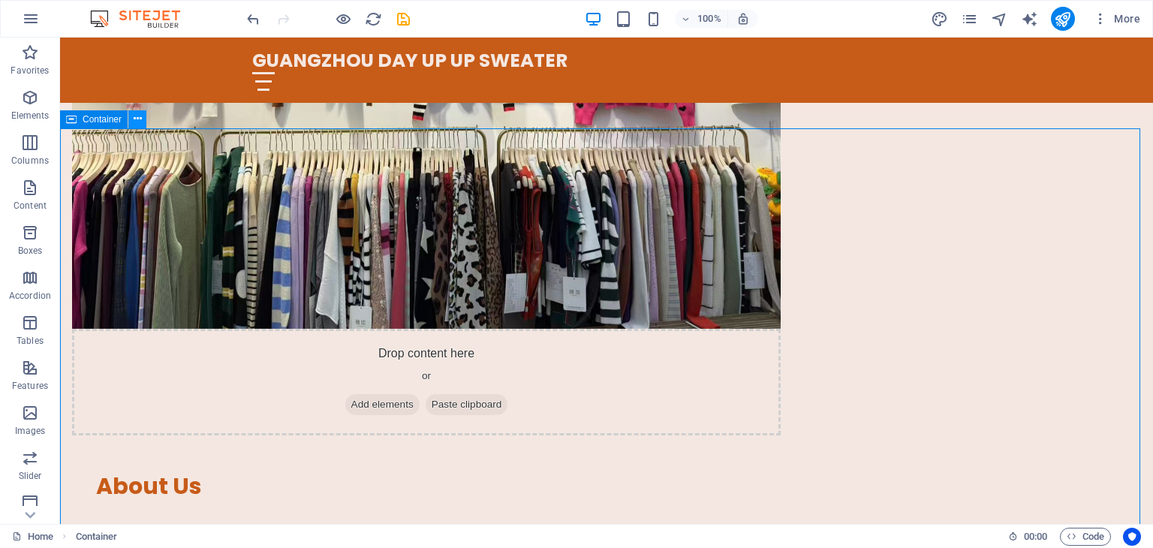
click at [140, 124] on icon at bounding box center [138, 119] width 8 height 16
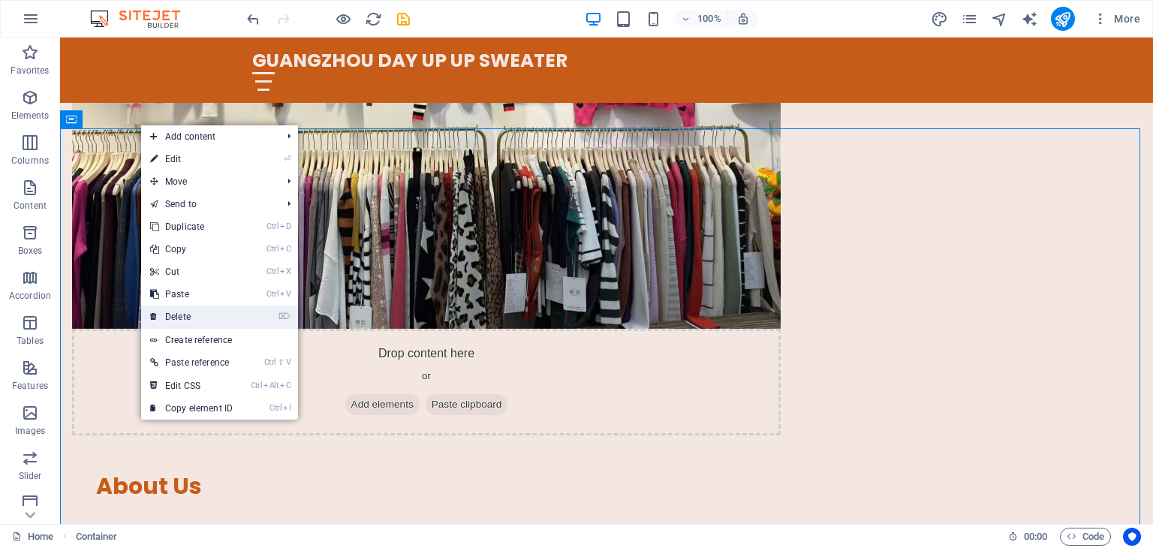
click at [194, 317] on link "⌦ Delete" at bounding box center [191, 316] width 101 height 23
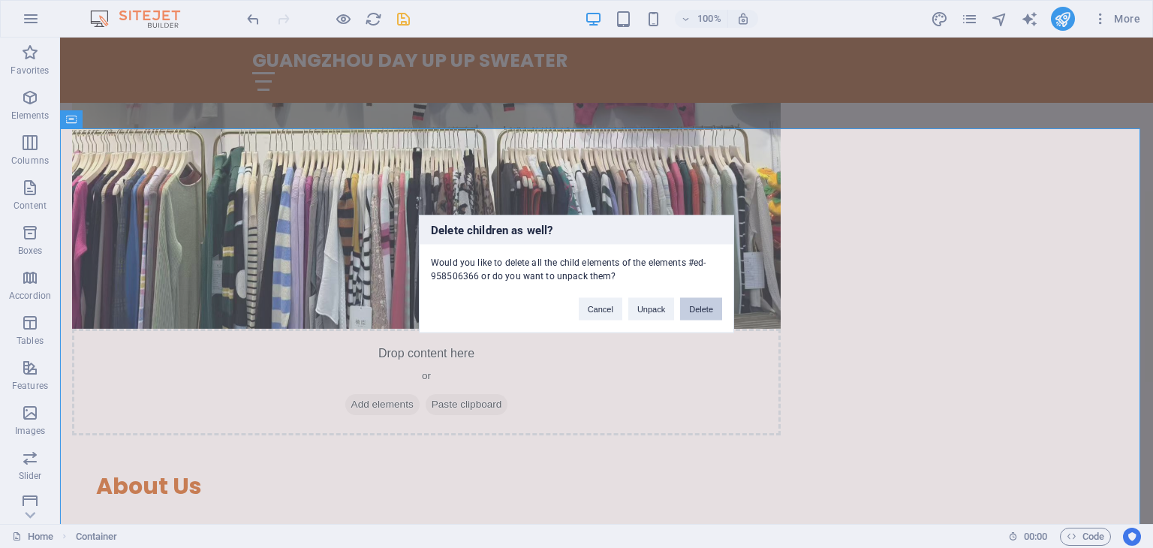
click at [697, 311] on button "Delete" at bounding box center [701, 309] width 42 height 23
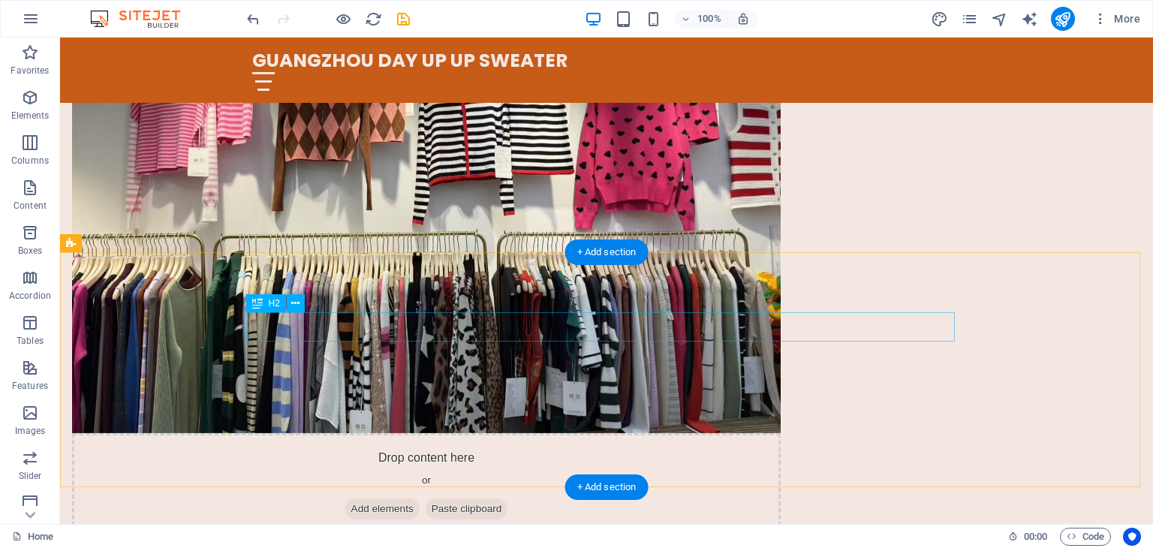
scroll to position [901, 0]
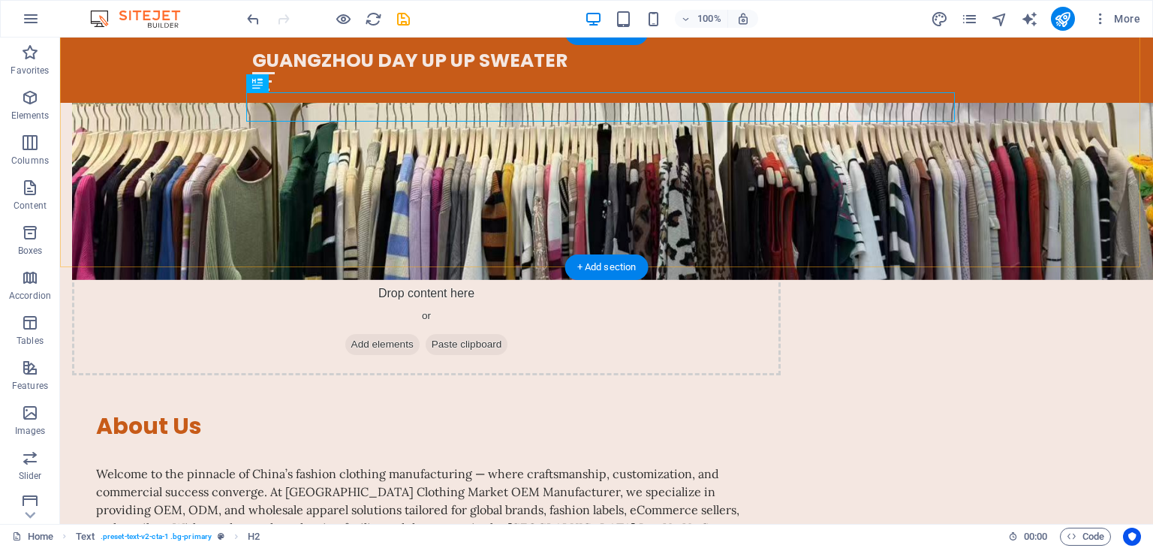
scroll to position [1087, 0]
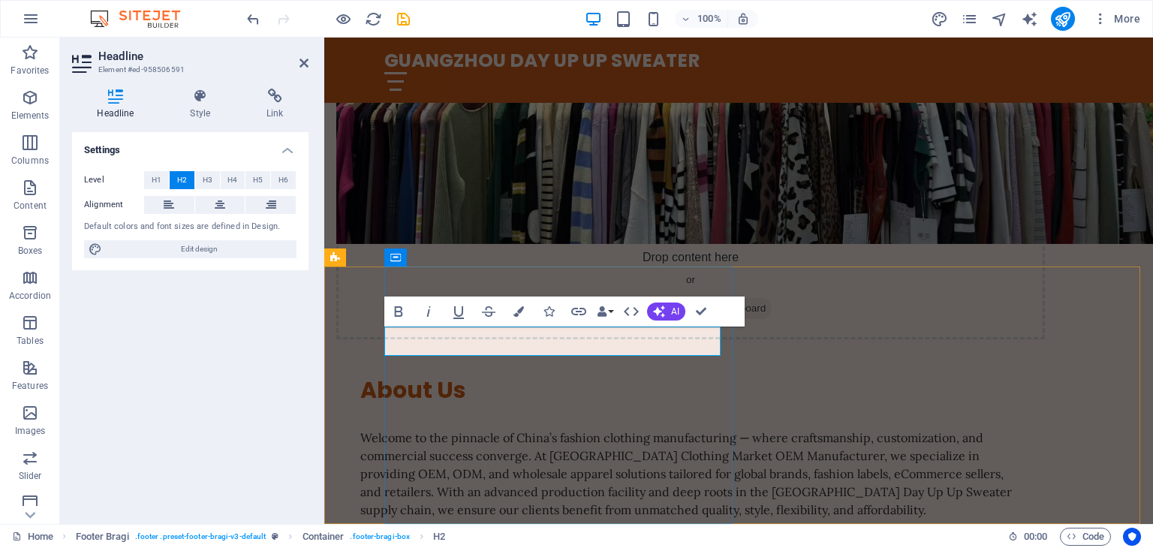
copy h2 "Sweater"
copy h2 "Knit Sweater Co."
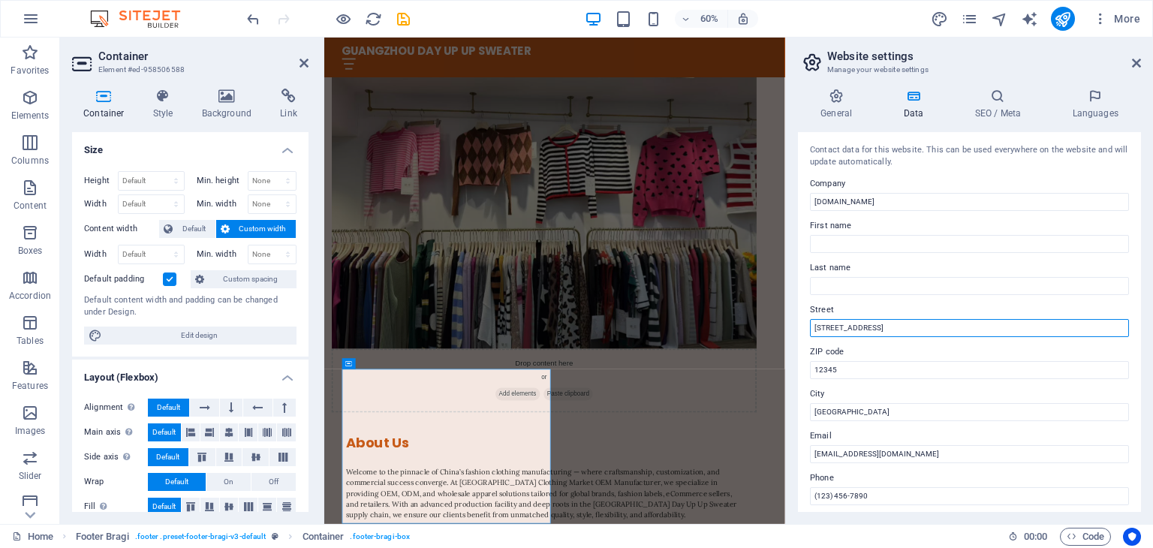
click at [862, 326] on input "[STREET_ADDRESS]" at bounding box center [969, 328] width 319 height 18
type input "f"
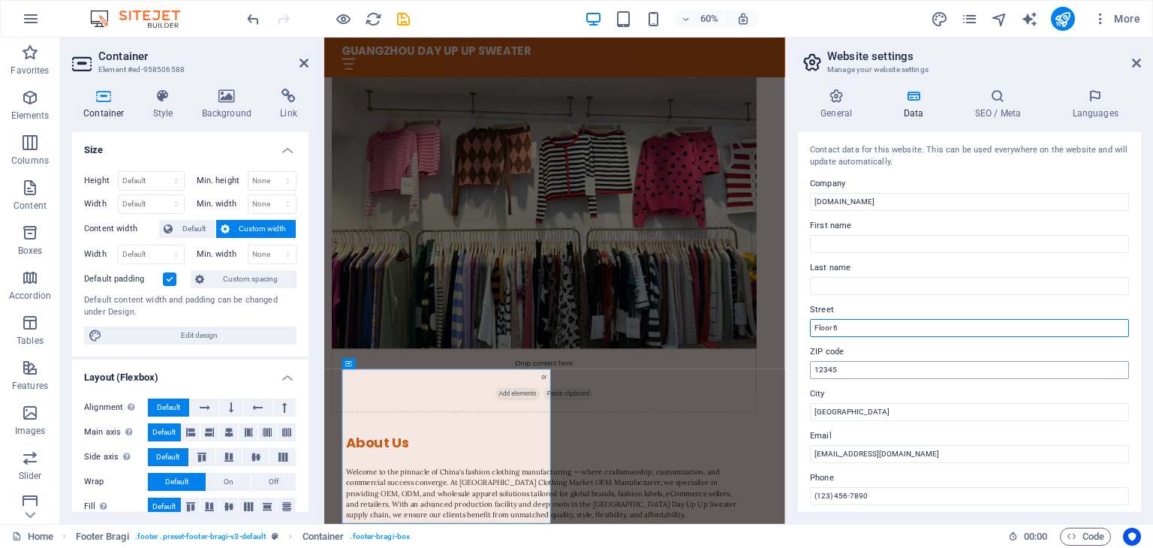
type input "Floor 6"
click at [853, 372] on input "12345" at bounding box center [969, 370] width 319 height 18
drag, startPoint x: 1172, startPoint y: 407, endPoint x: 1062, endPoint y: 589, distance: 212.8
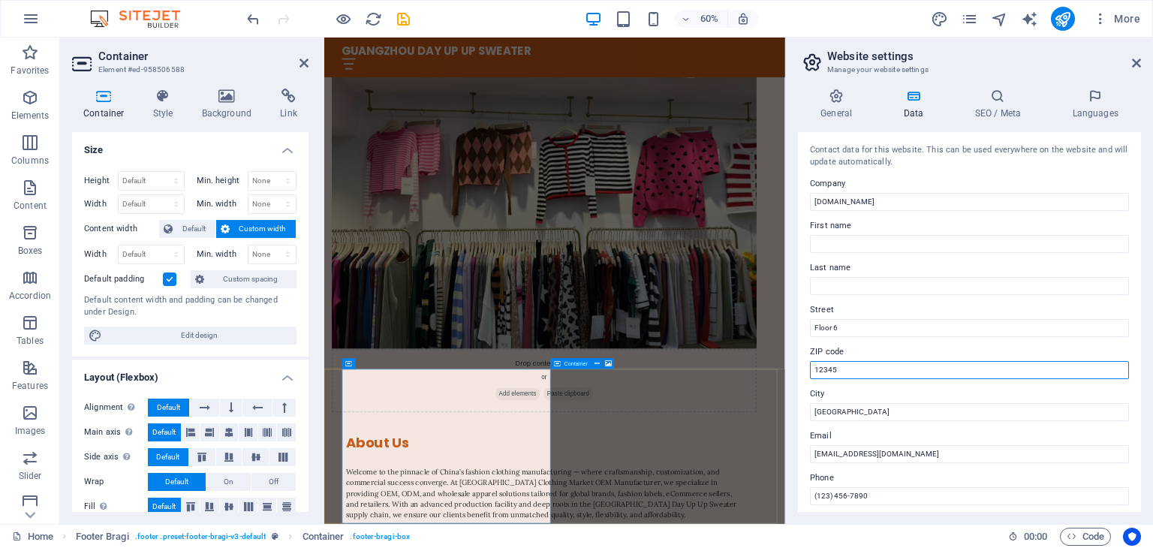
drag, startPoint x: 1167, startPoint y: 408, endPoint x: 965, endPoint y: 593, distance: 274.1
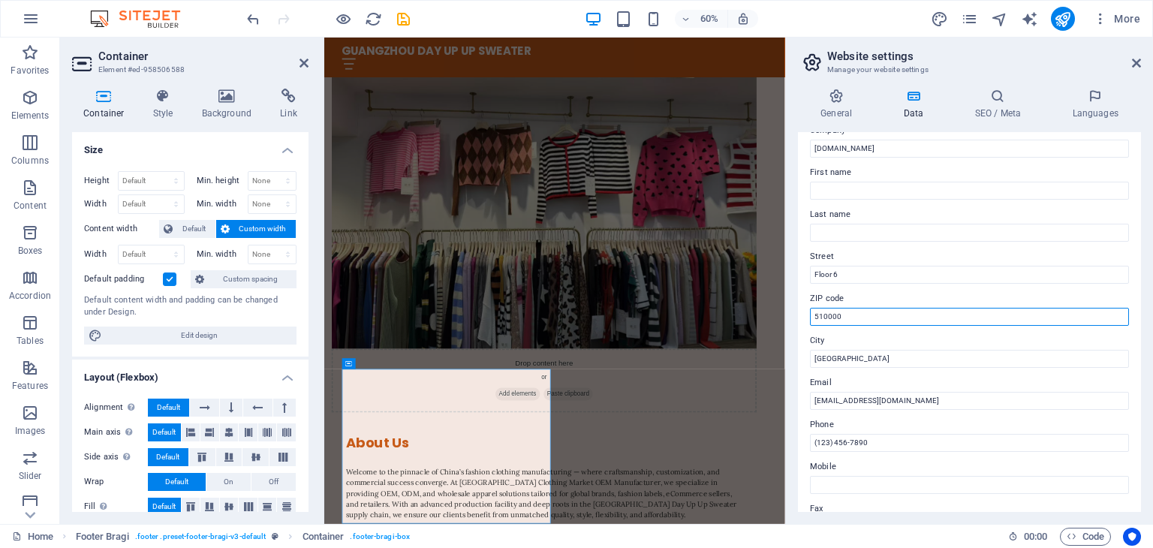
scroll to position [75, 0]
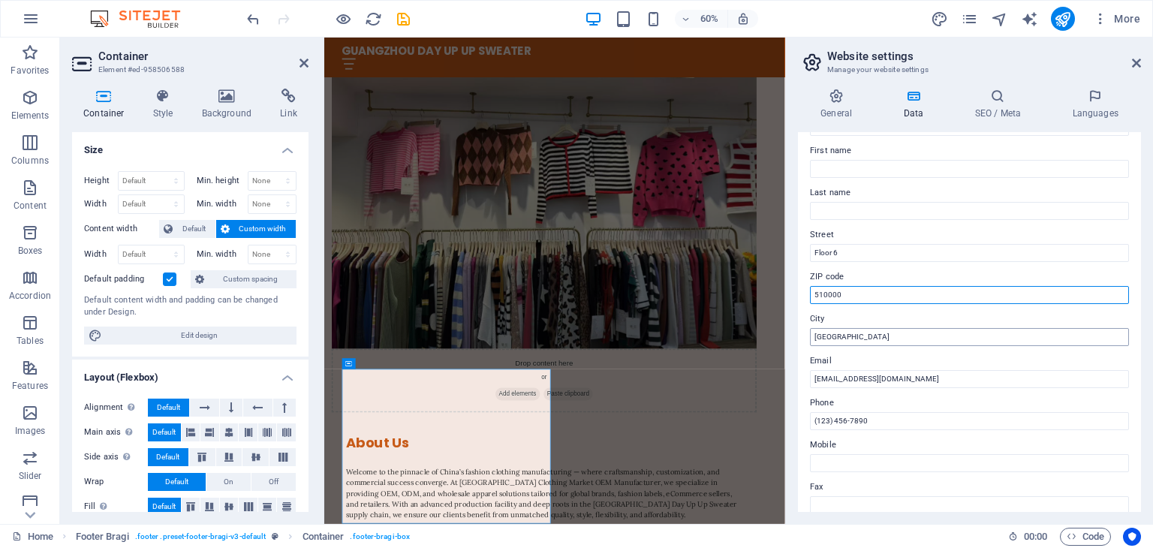
type input "510000"
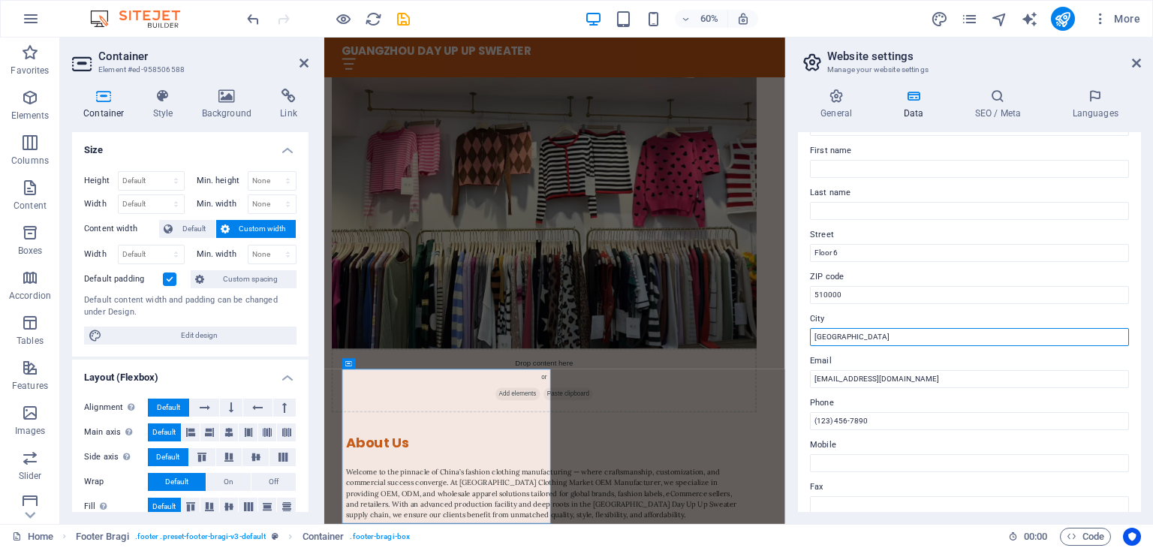
click at [888, 339] on input "[GEOGRAPHIC_DATA]" at bounding box center [969, 337] width 319 height 18
drag, startPoint x: 889, startPoint y: 336, endPoint x: 808, endPoint y: 343, distance: 81.3
click at [808, 343] on div "Contact data for this website. This can be used everywhere on the website and w…" at bounding box center [969, 322] width 343 height 380
type input "g"
type input "[GEOGRAPHIC_DATA]"
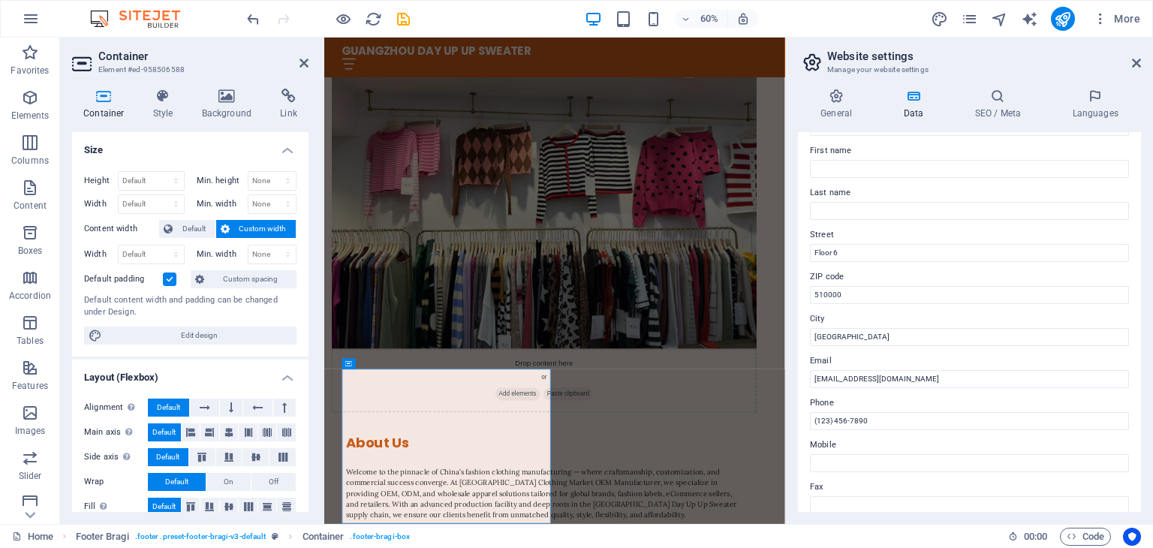
click at [886, 310] on label "City" at bounding box center [969, 319] width 319 height 18
click at [886, 328] on input "[GEOGRAPHIC_DATA]" at bounding box center [969, 337] width 319 height 18
click at [883, 249] on input "Floor 6" at bounding box center [969, 253] width 319 height 18
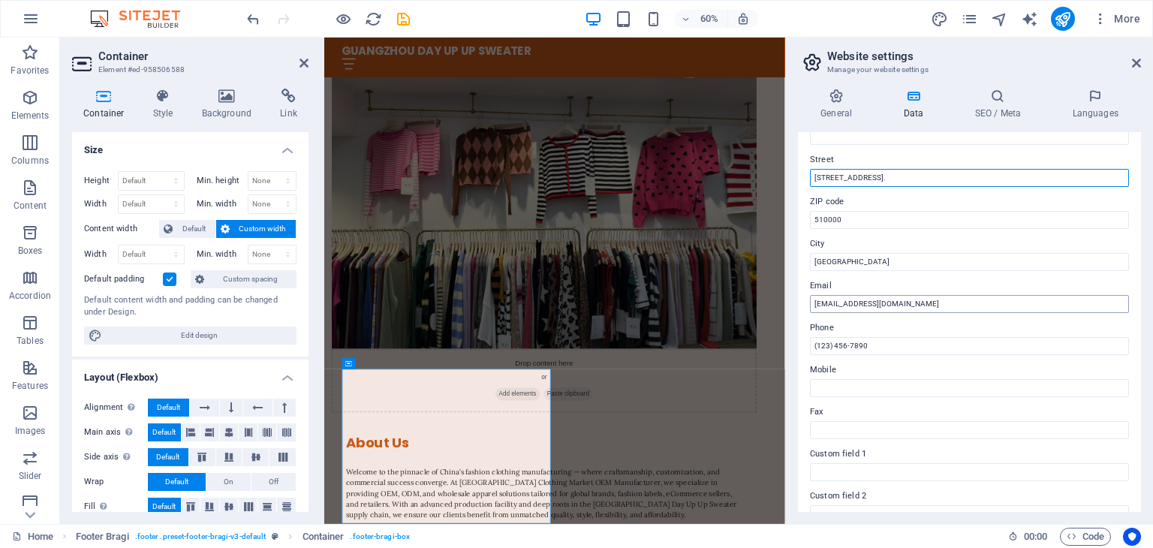
type input "[STREET_ADDRESS]."
click at [907, 304] on input "[EMAIL_ADDRESS][DOMAIN_NAME]" at bounding box center [969, 304] width 319 height 18
drag, startPoint x: 826, startPoint y: 304, endPoint x: 805, endPoint y: 304, distance: 21.8
click at [805, 304] on div "Contact data for this website. This can be used everywhere on the website and w…" at bounding box center [969, 322] width 343 height 380
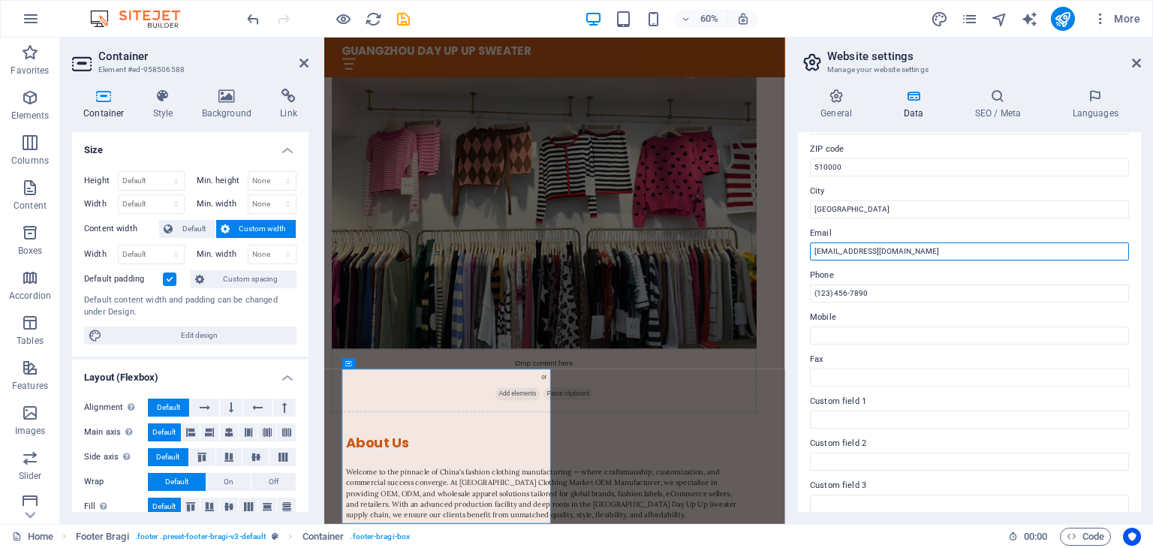
scroll to position [225, 0]
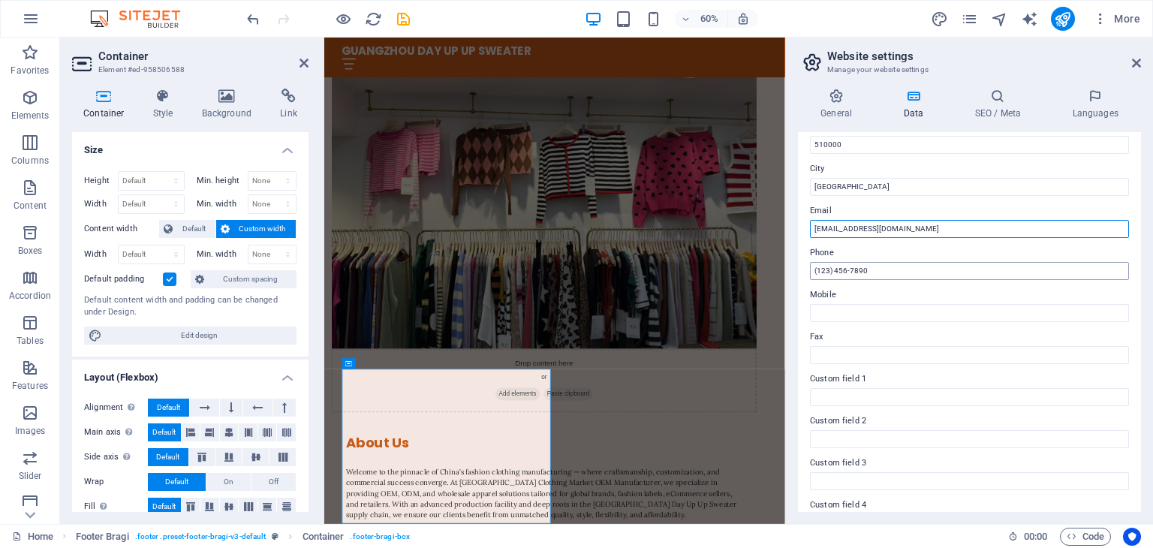
type input "[EMAIL_ADDRESS][DOMAIN_NAME]"
click at [919, 272] on input "(123) 456-7890" at bounding box center [969, 271] width 319 height 18
drag, startPoint x: 918, startPoint y: 271, endPoint x: 793, endPoint y: 278, distance: 125.6
click at [793, 278] on div "General Data SEO / Meta Languages Website name [DOMAIN_NAME] Logo Drag files he…" at bounding box center [969, 300] width 367 height 447
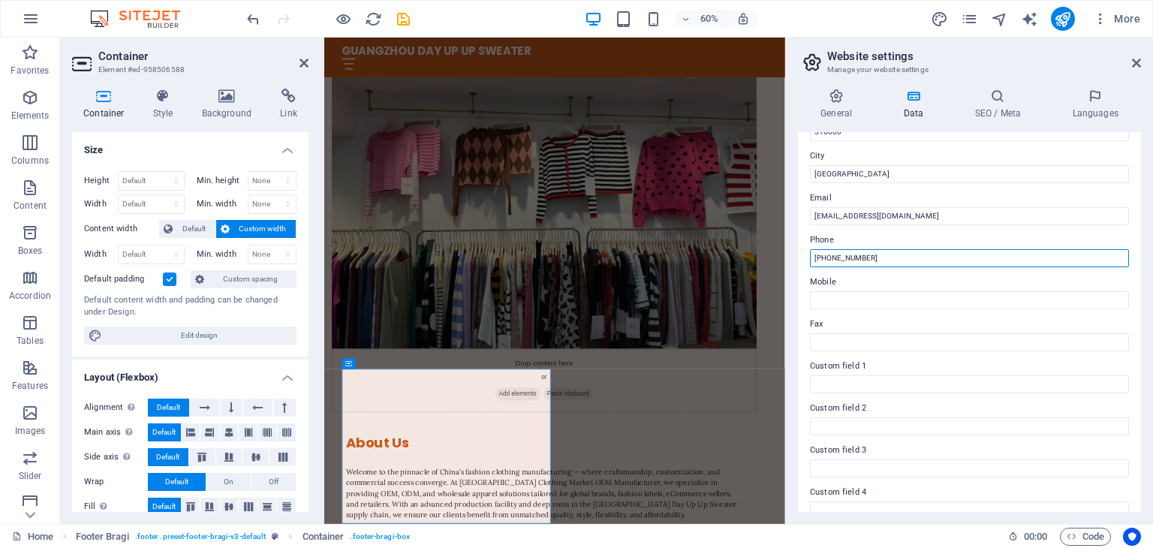
scroll to position [341, 0]
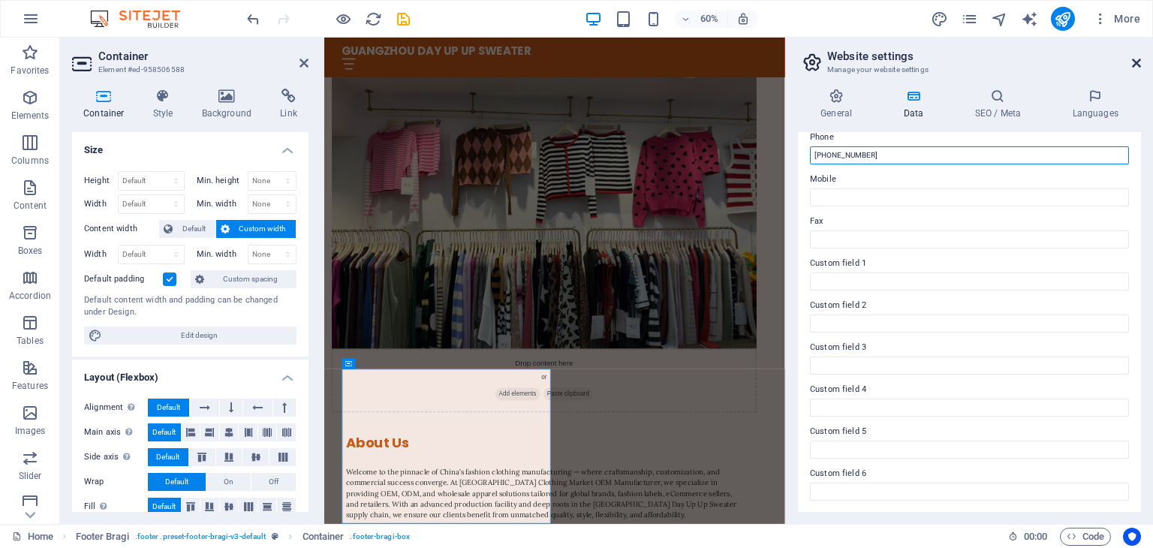
type input "[PHONE_NUMBER]"
click at [1136, 65] on icon at bounding box center [1136, 63] width 9 height 12
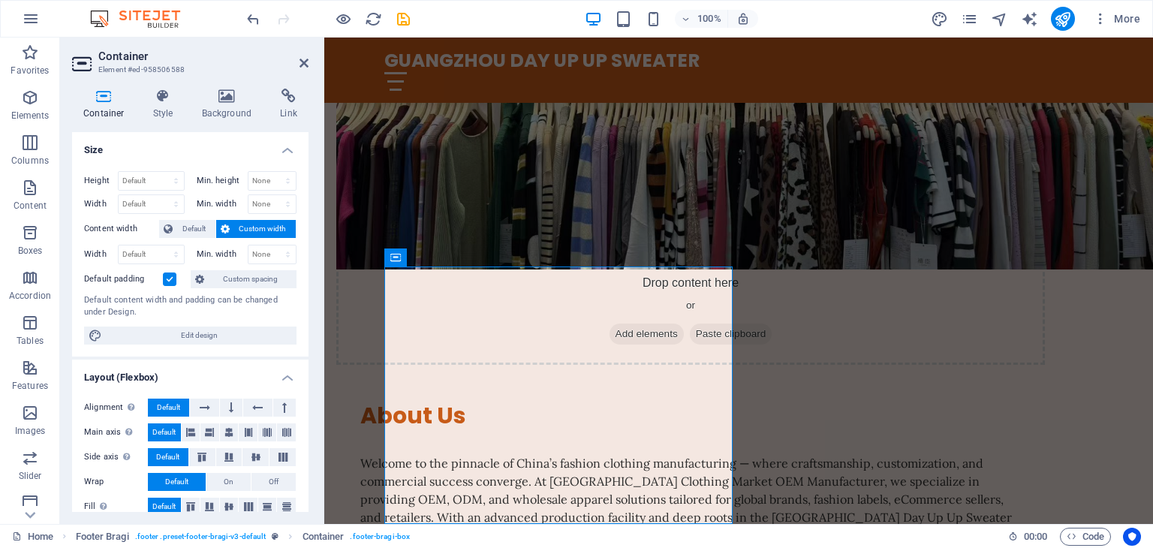
scroll to position [1087, 0]
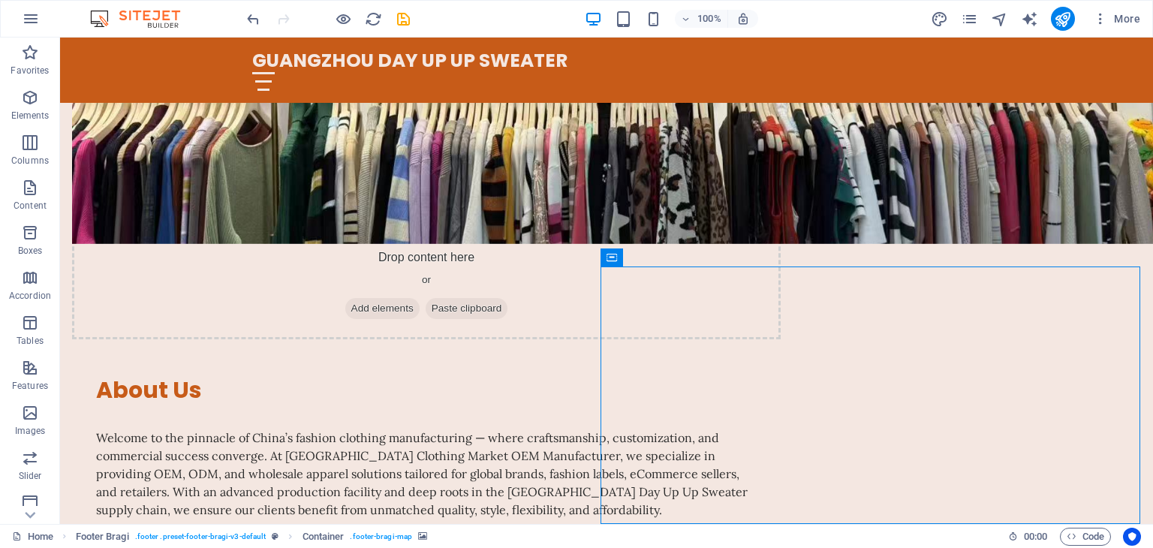
select select "px"
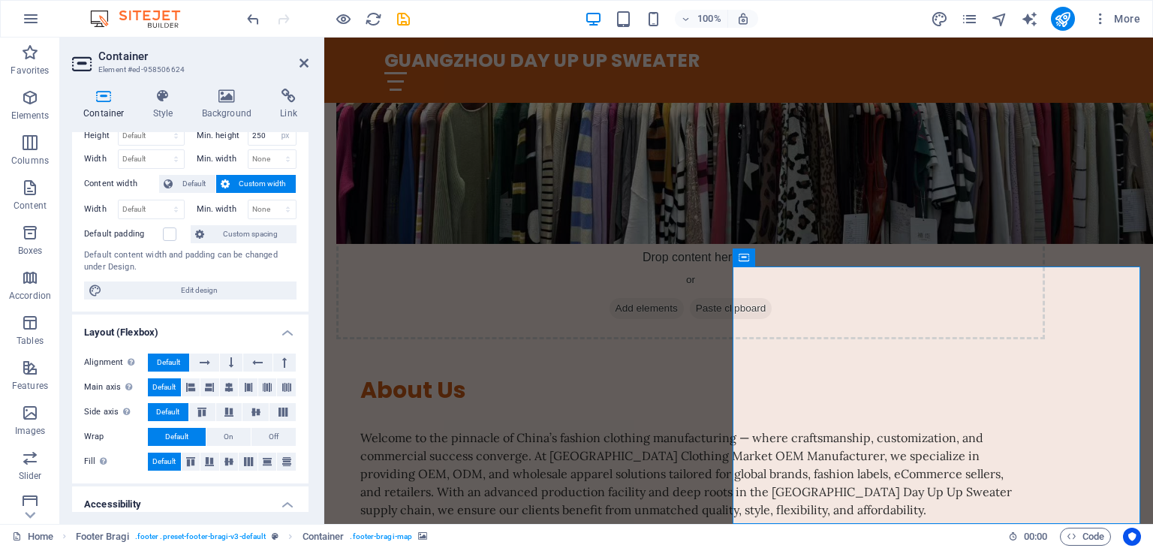
scroll to position [0, 0]
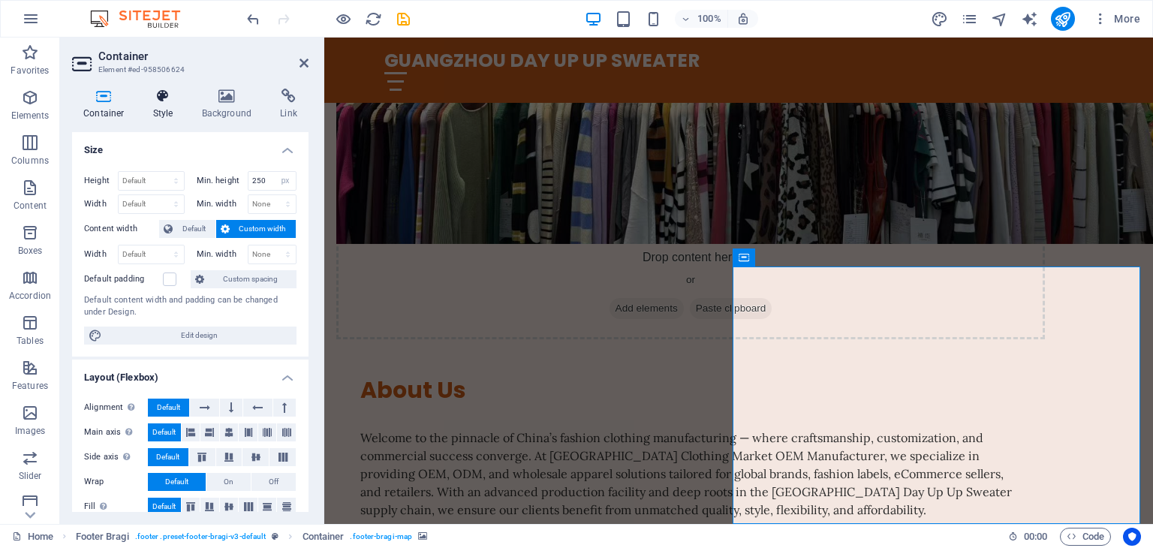
click at [166, 111] on h4 "Style" at bounding box center [166, 105] width 49 height 32
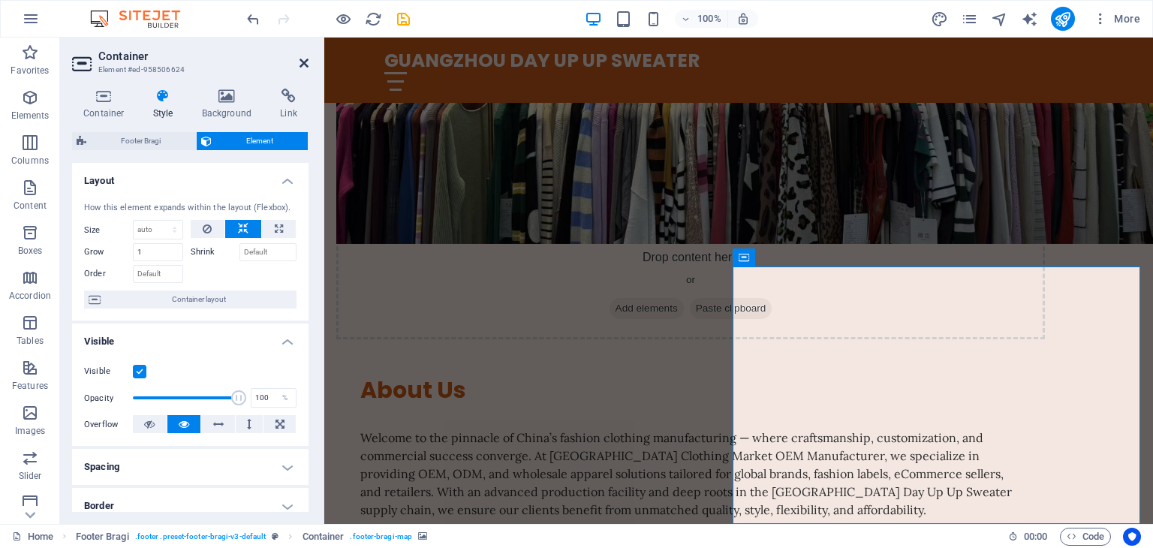
click at [302, 63] on icon at bounding box center [303, 63] width 9 height 12
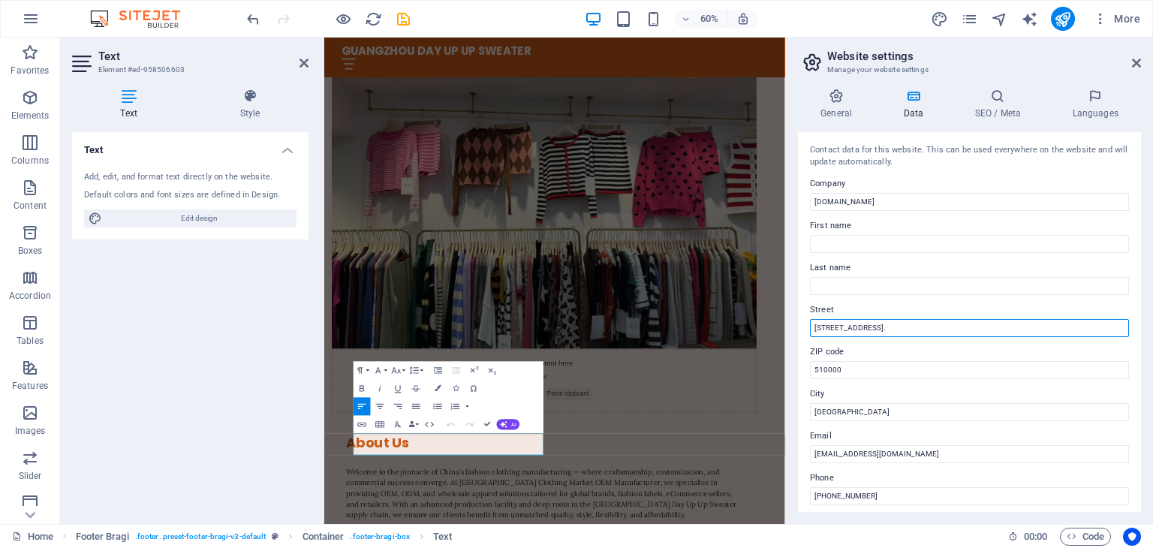
click at [958, 331] on input "[STREET_ADDRESS]." at bounding box center [969, 328] width 319 height 18
type input "[STREET_ADDRESS][PERSON_NAME]"
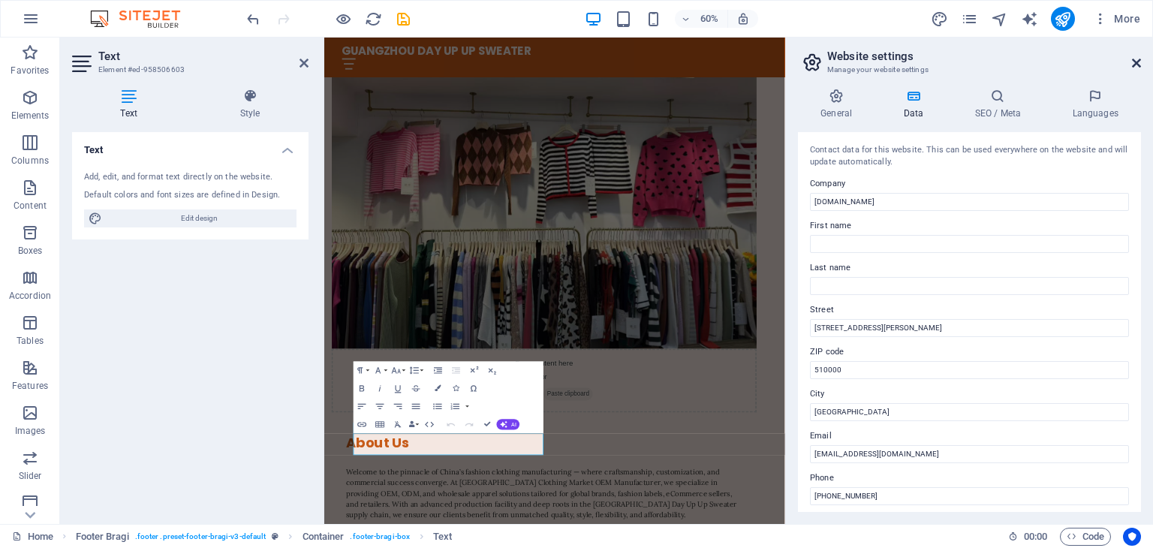
click at [1135, 68] on icon at bounding box center [1136, 63] width 9 height 12
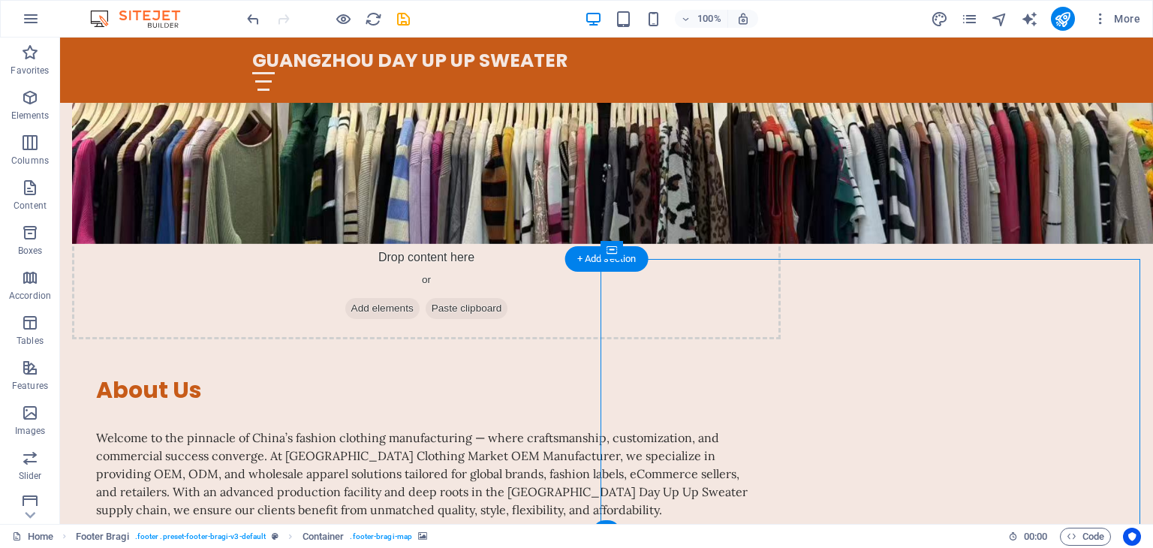
scroll to position [1105, 0]
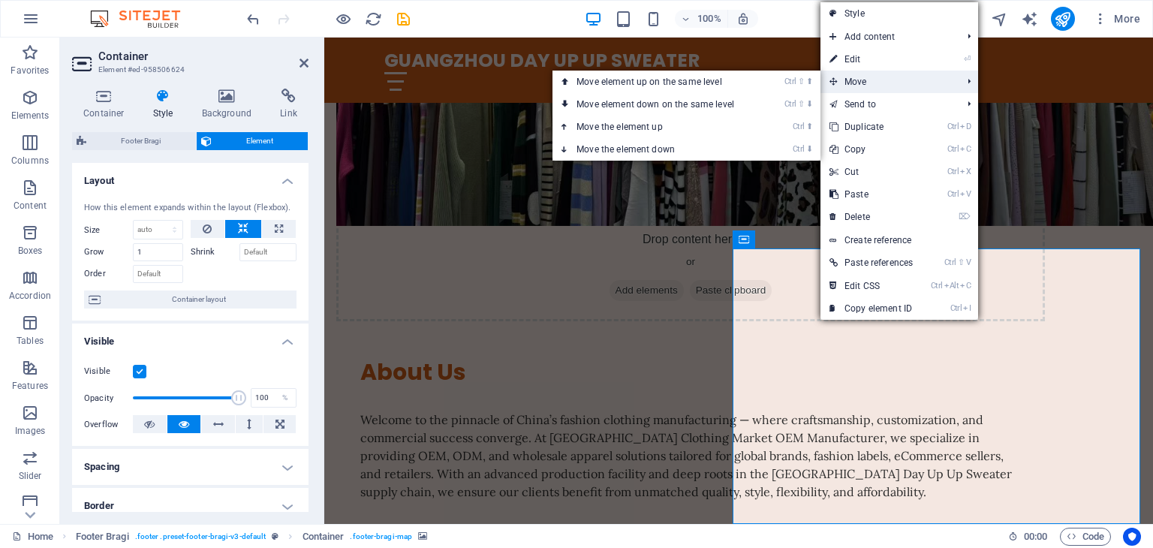
click at [878, 80] on span "Move" at bounding box center [887, 82] width 135 height 23
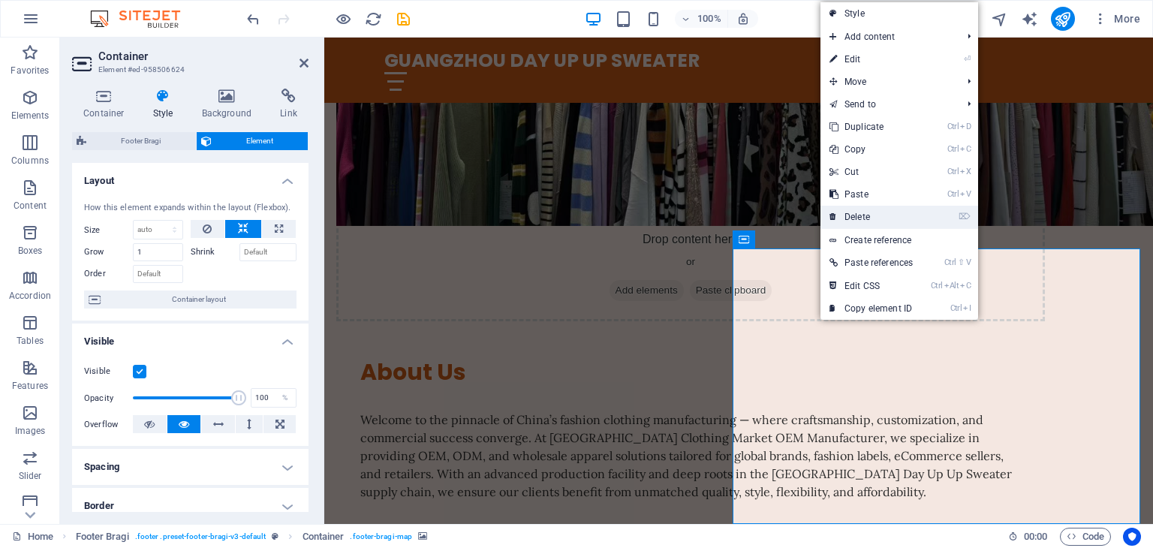
click at [883, 217] on link "⌦ Delete" at bounding box center [870, 217] width 101 height 23
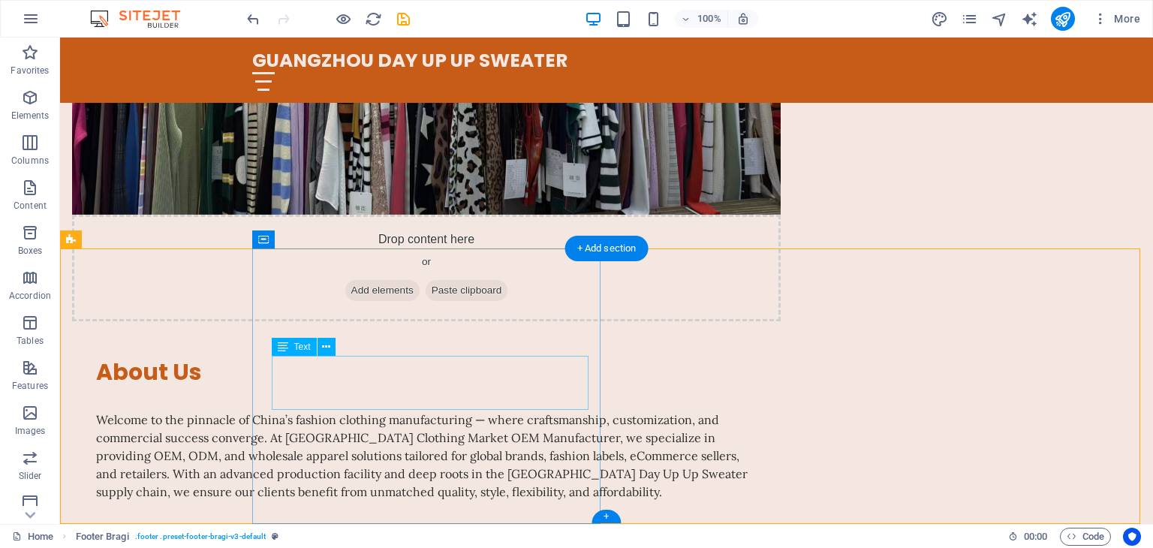
click at [607, 254] on div "+ Add section" at bounding box center [606, 249] width 83 height 26
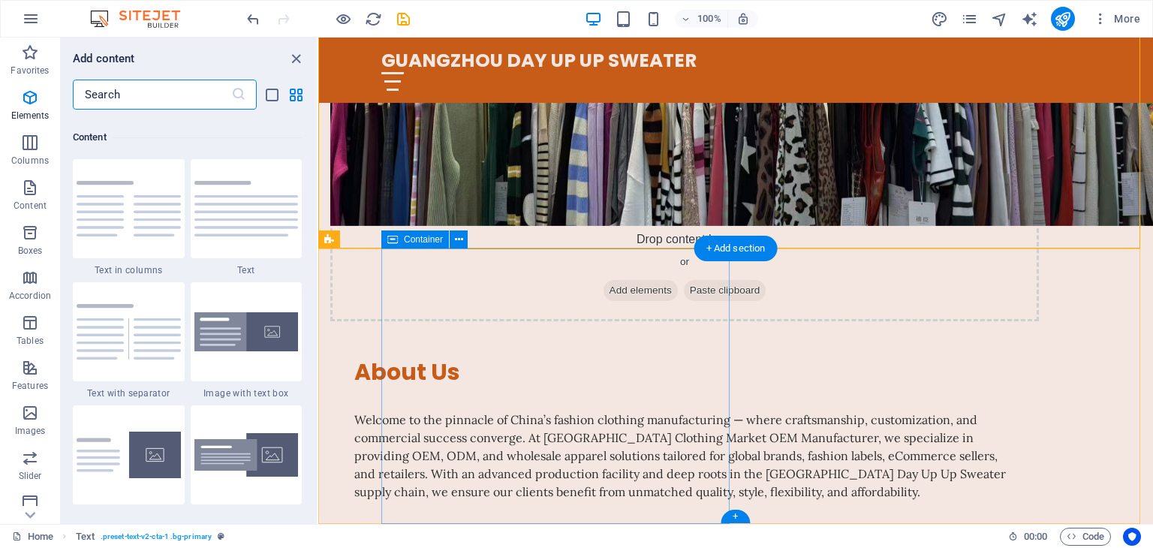
scroll to position [2625, 0]
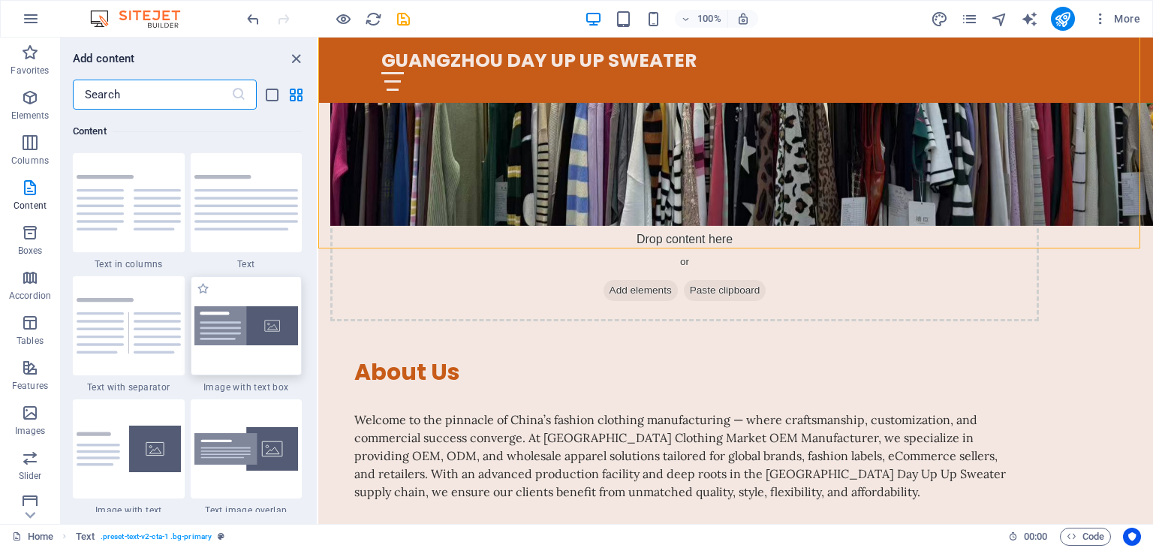
click at [255, 329] on img at bounding box center [246, 326] width 104 height 40
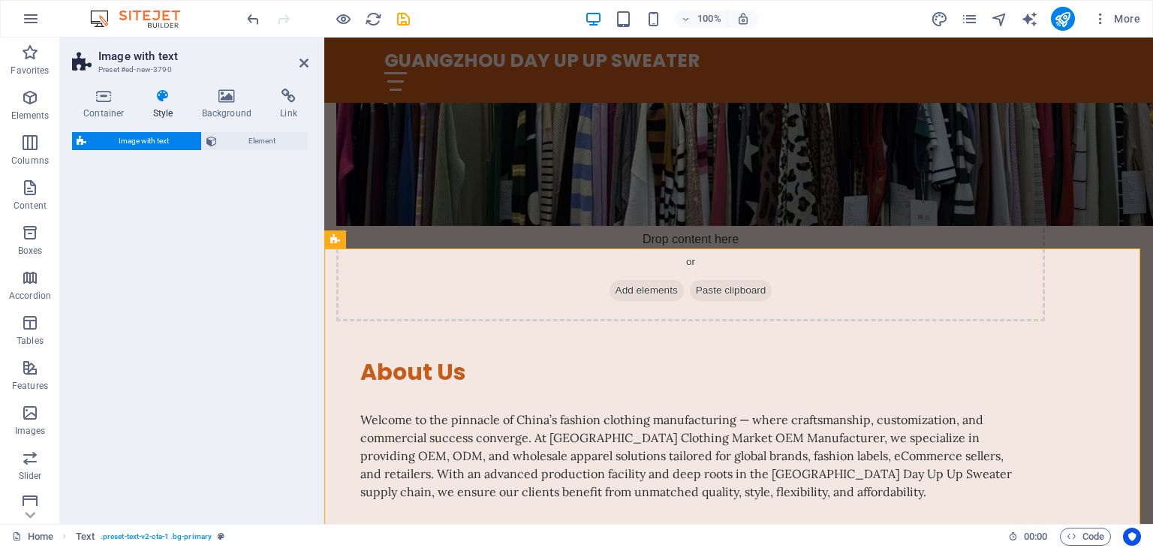
select select "rem"
select select "px"
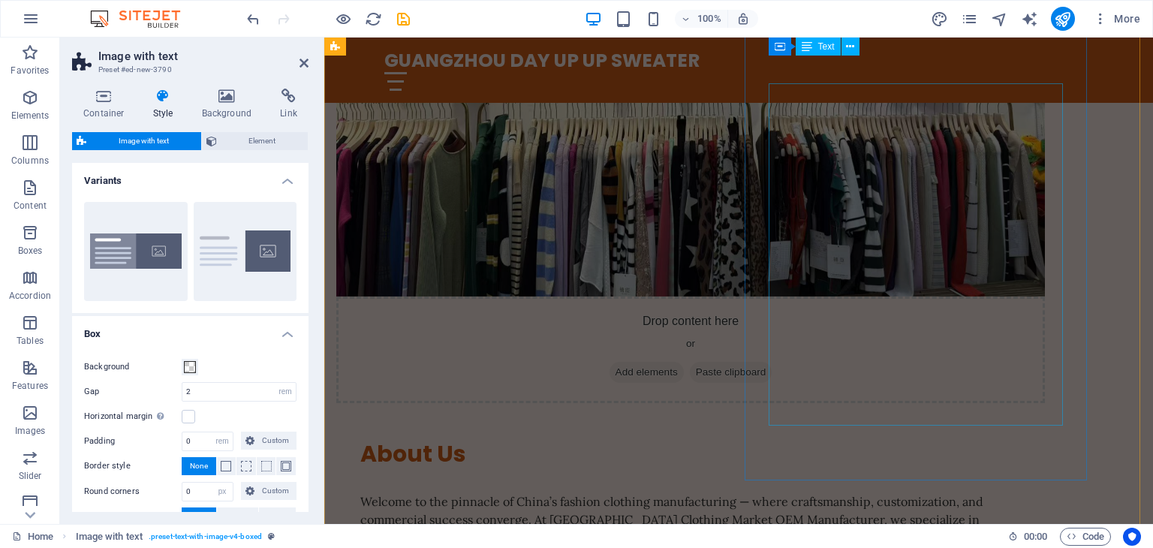
scroll to position [573, 0]
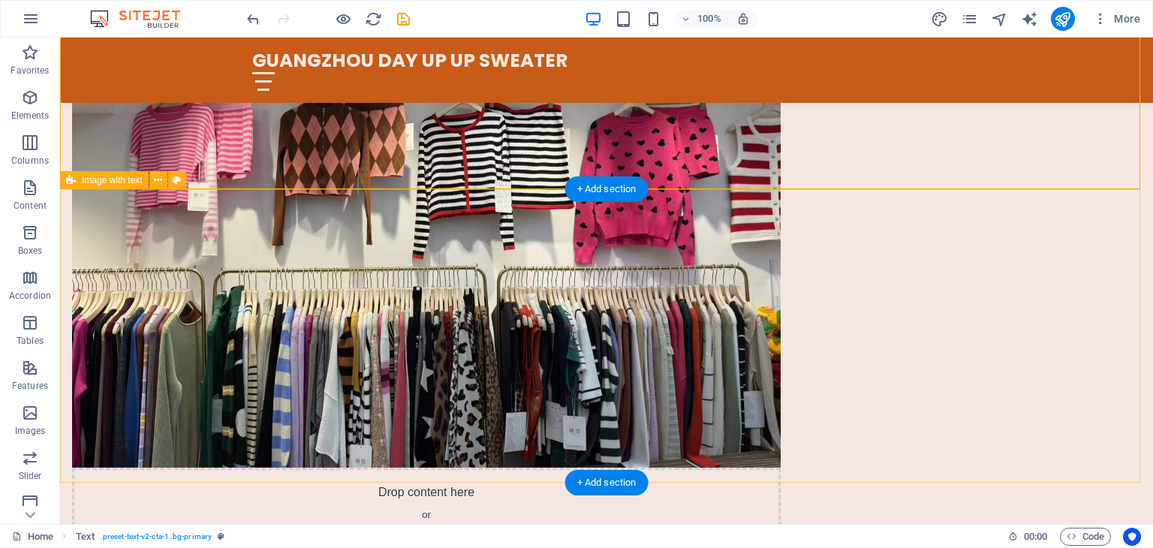
scroll to position [1173, 0]
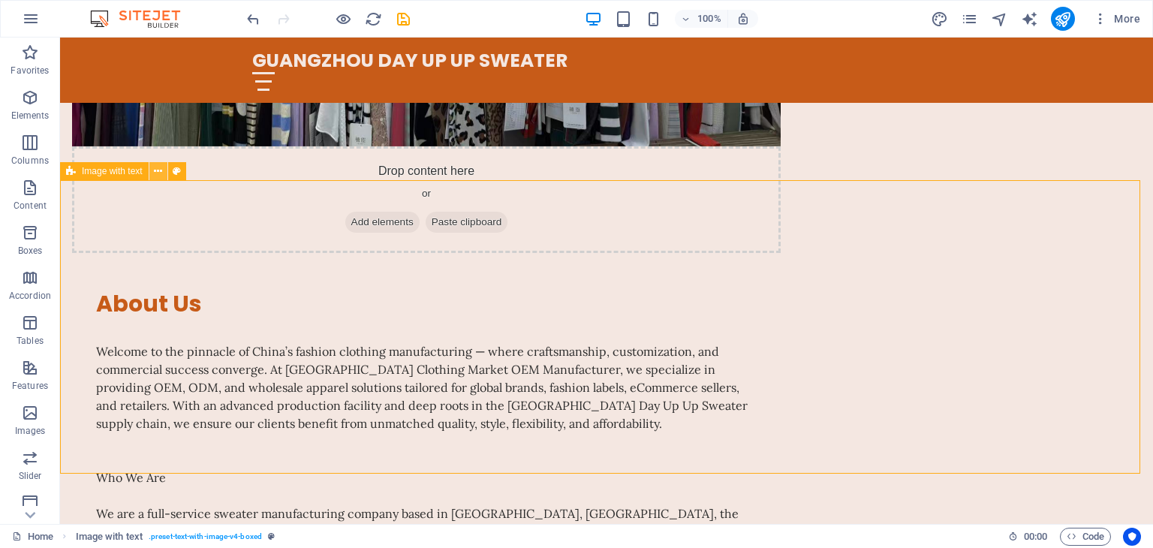
click at [157, 174] on icon at bounding box center [158, 172] width 8 height 16
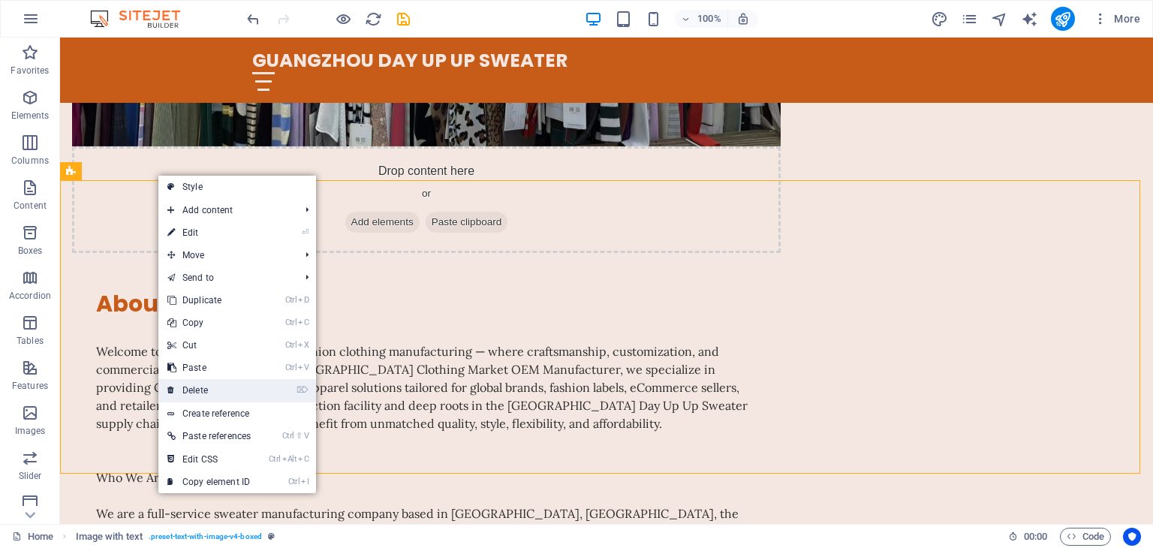
click at [216, 391] on link "⌦ Delete" at bounding box center [208, 390] width 101 height 23
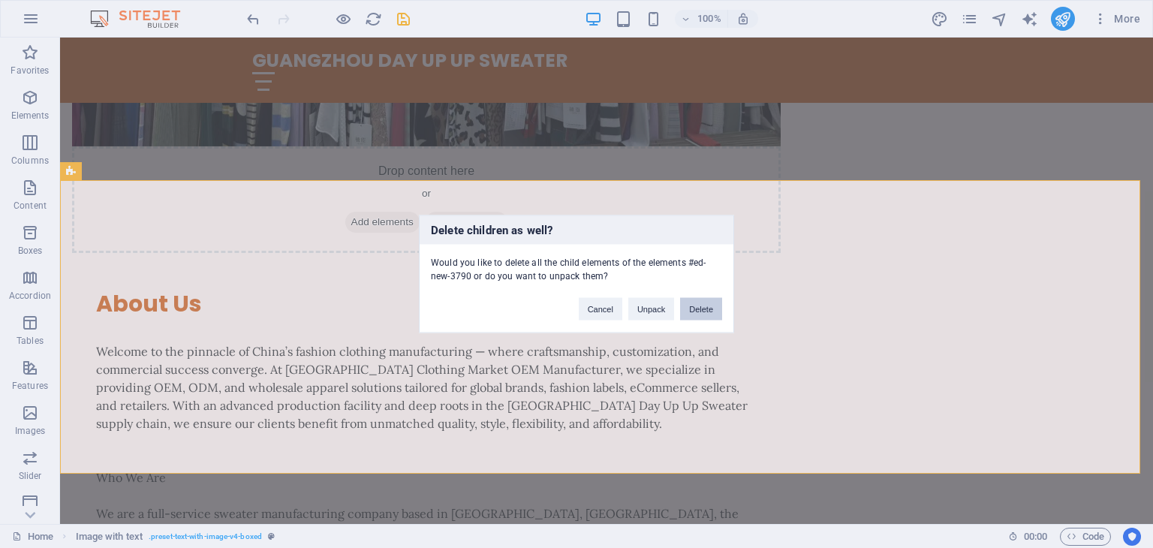
click at [693, 312] on button "Delete" at bounding box center [701, 309] width 42 height 23
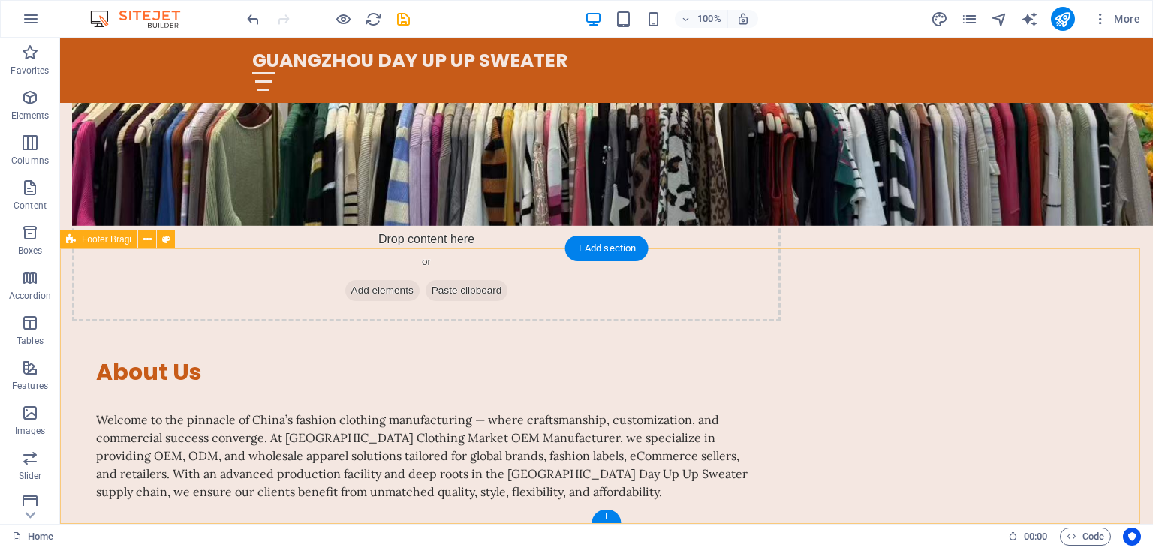
click at [612, 515] on div "+" at bounding box center [605, 517] width 29 height 14
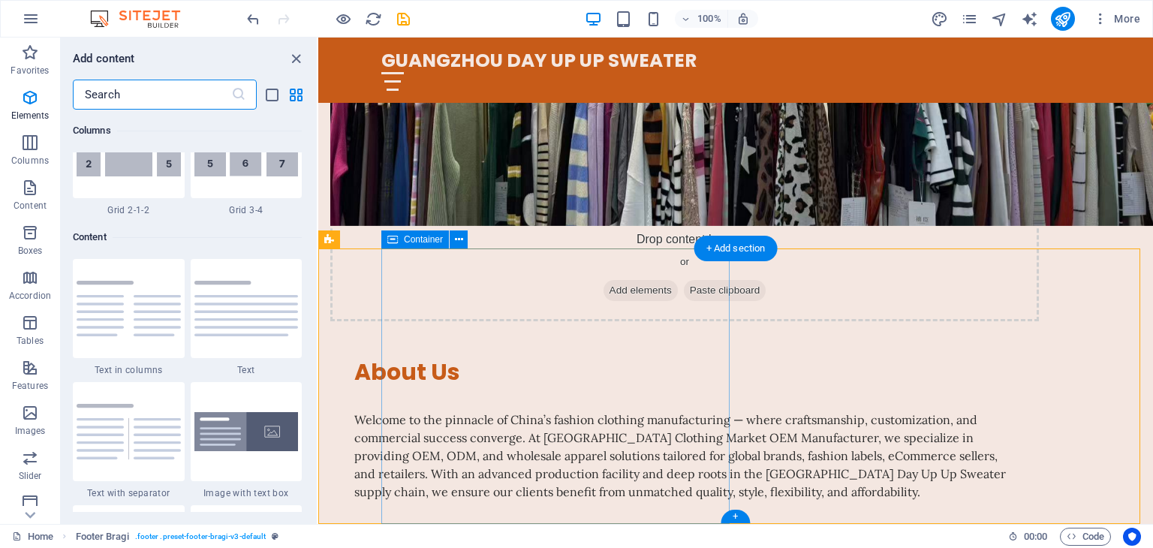
scroll to position [2625, 0]
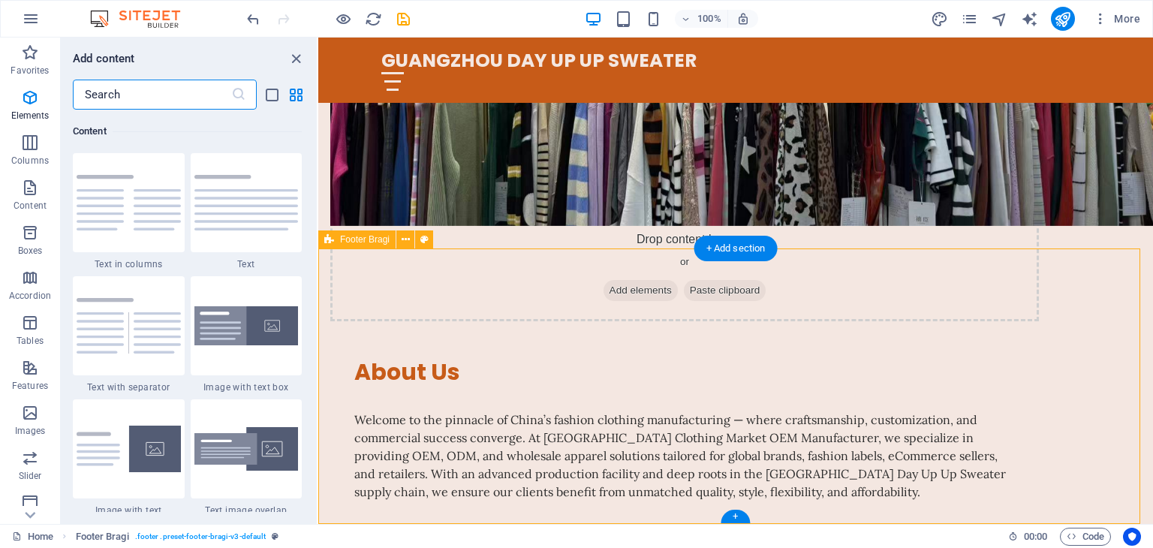
click at [735, 517] on div "+" at bounding box center [734, 517] width 29 height 14
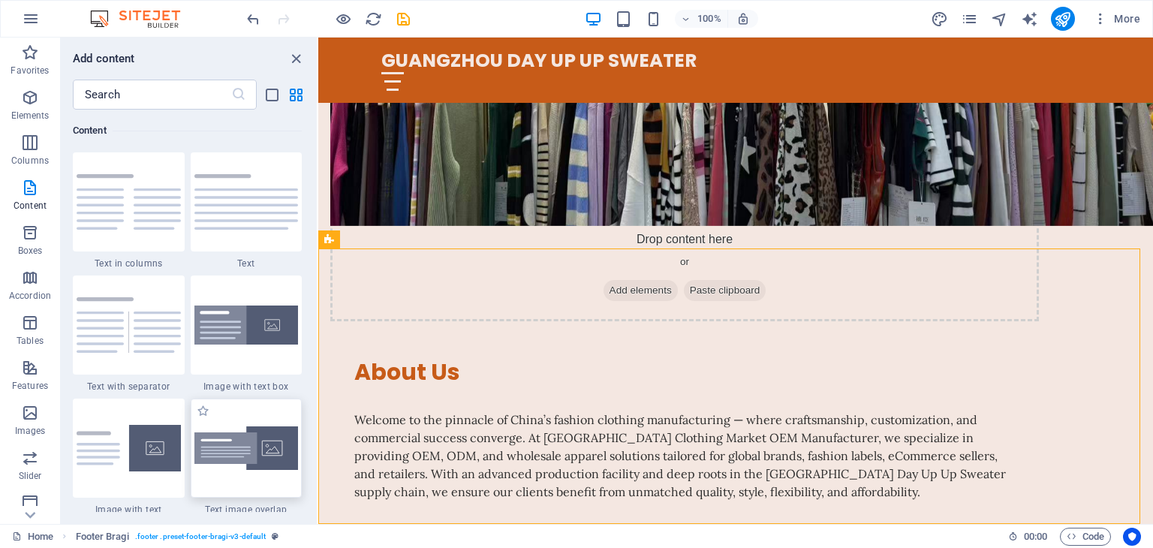
click at [267, 462] on img at bounding box center [246, 448] width 104 height 44
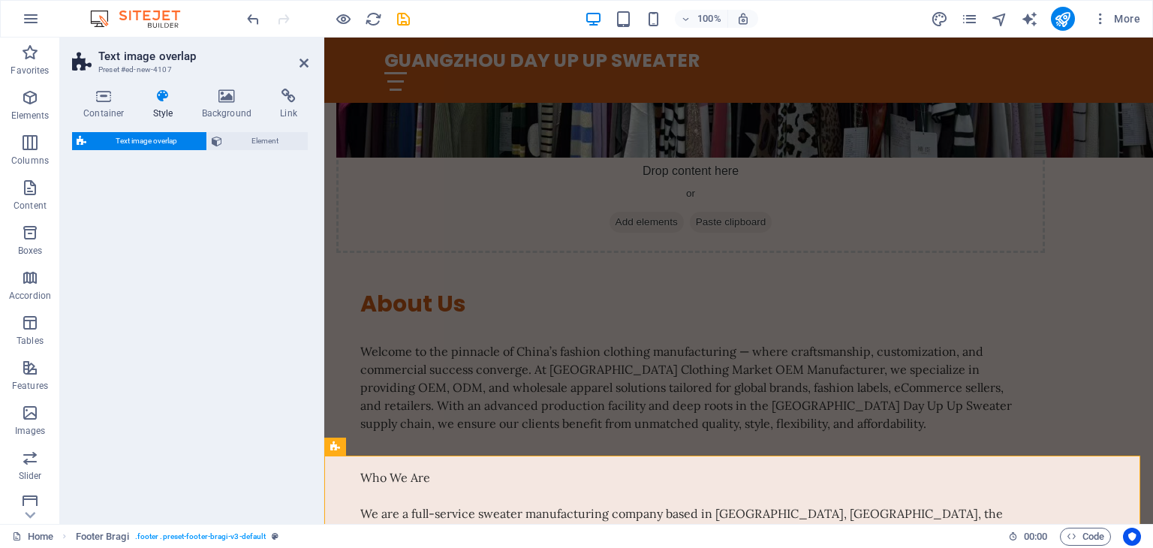
select select "rem"
select select "px"
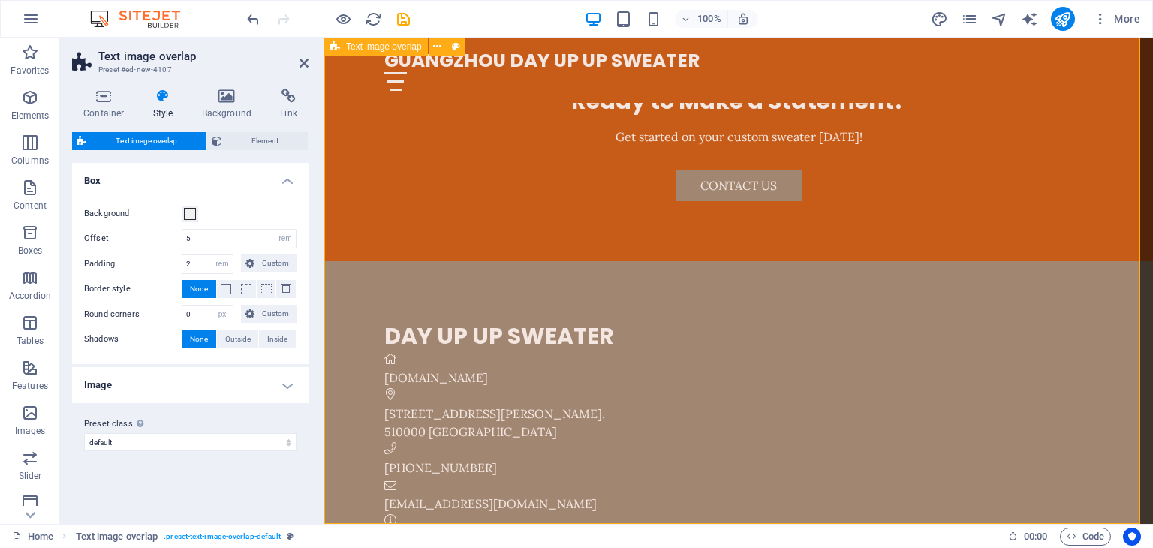
scroll to position [1445, 0]
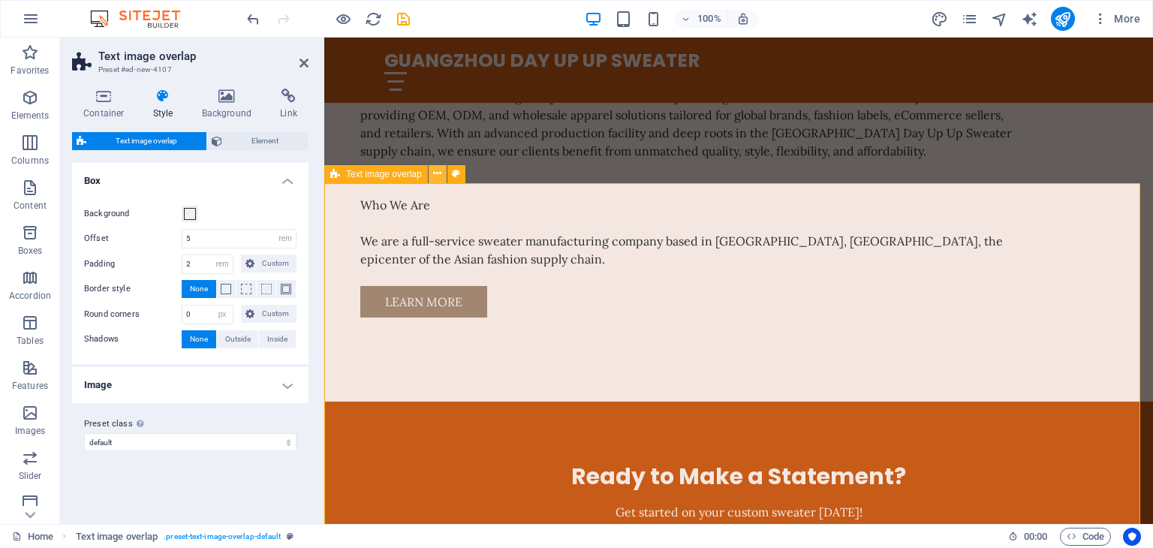
click at [438, 176] on icon at bounding box center [437, 174] width 8 height 16
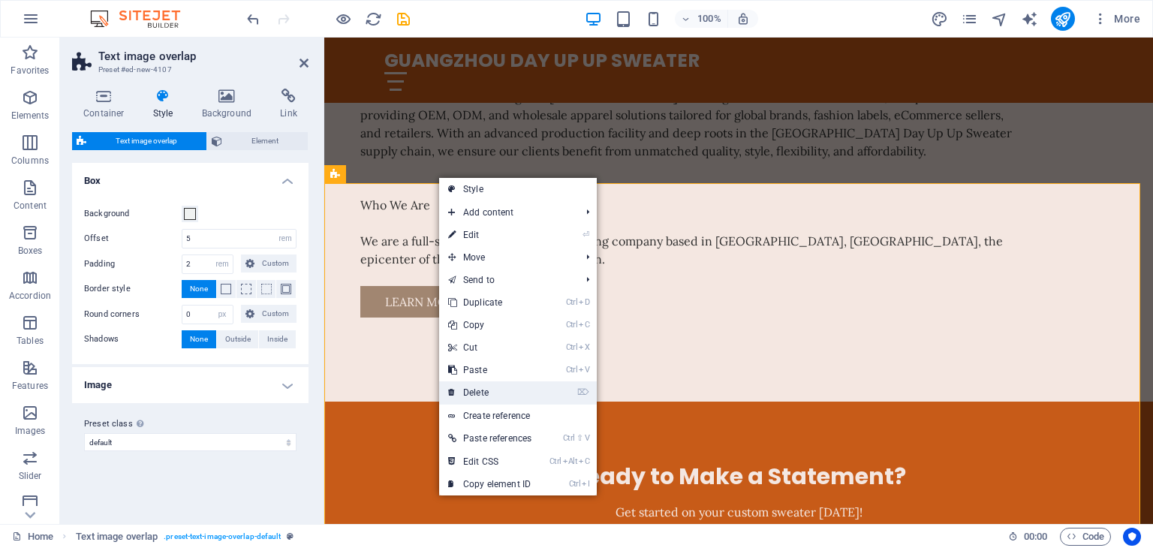
click at [513, 388] on link "⌦ Delete" at bounding box center [489, 392] width 101 height 23
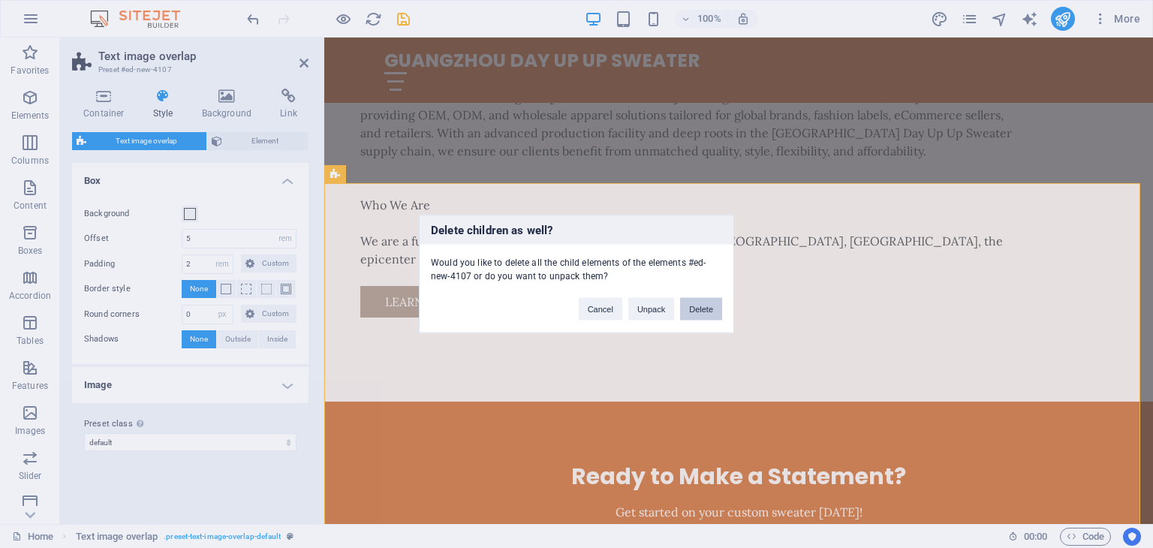
click at [696, 311] on button "Delete" at bounding box center [701, 309] width 42 height 23
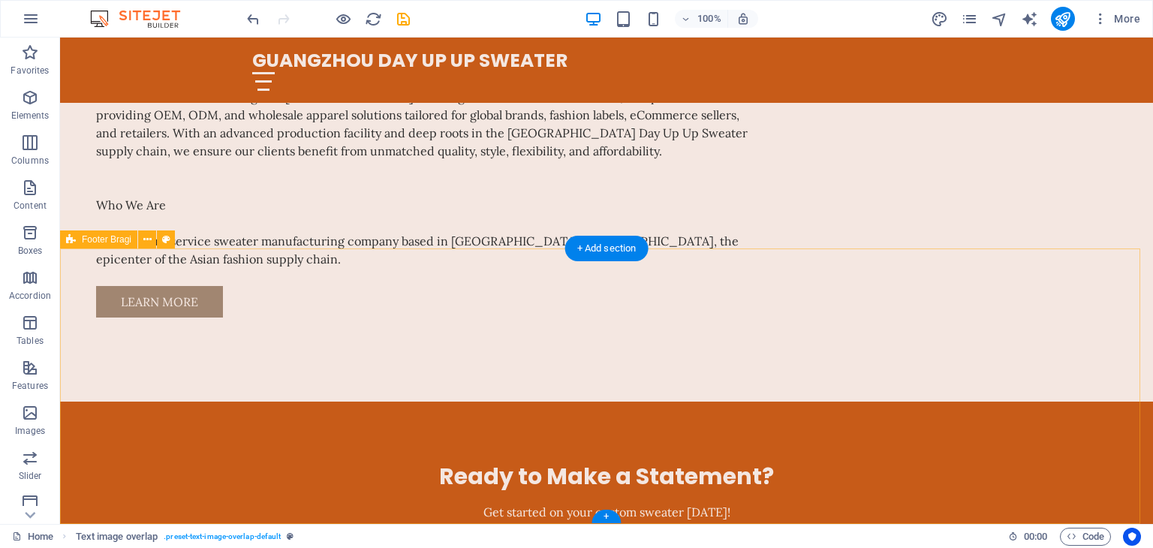
scroll to position [1105, 0]
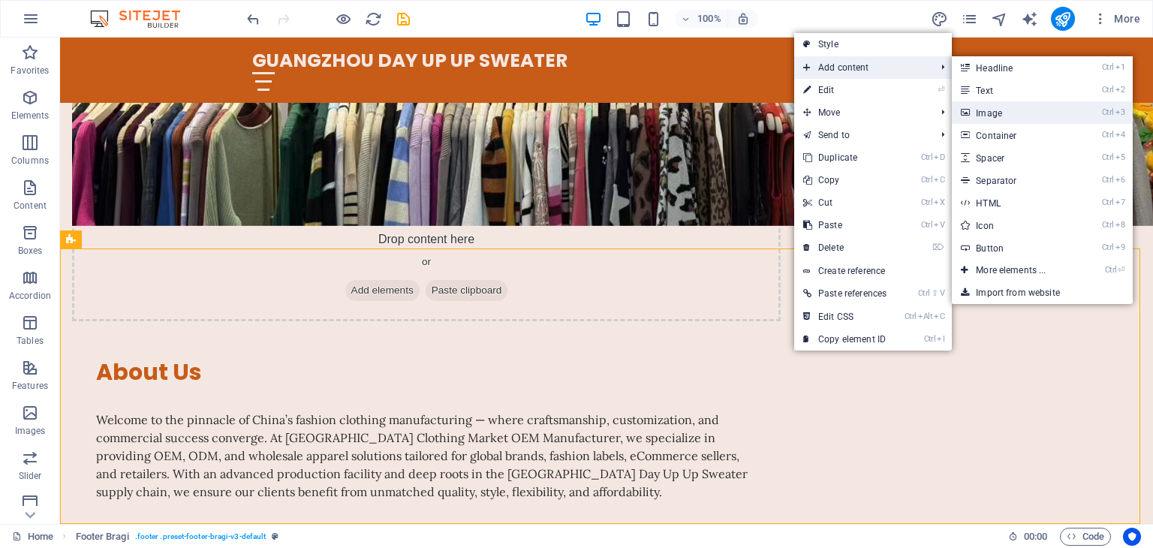
click at [999, 116] on link "Ctrl 3 Image" at bounding box center [1014, 112] width 124 height 23
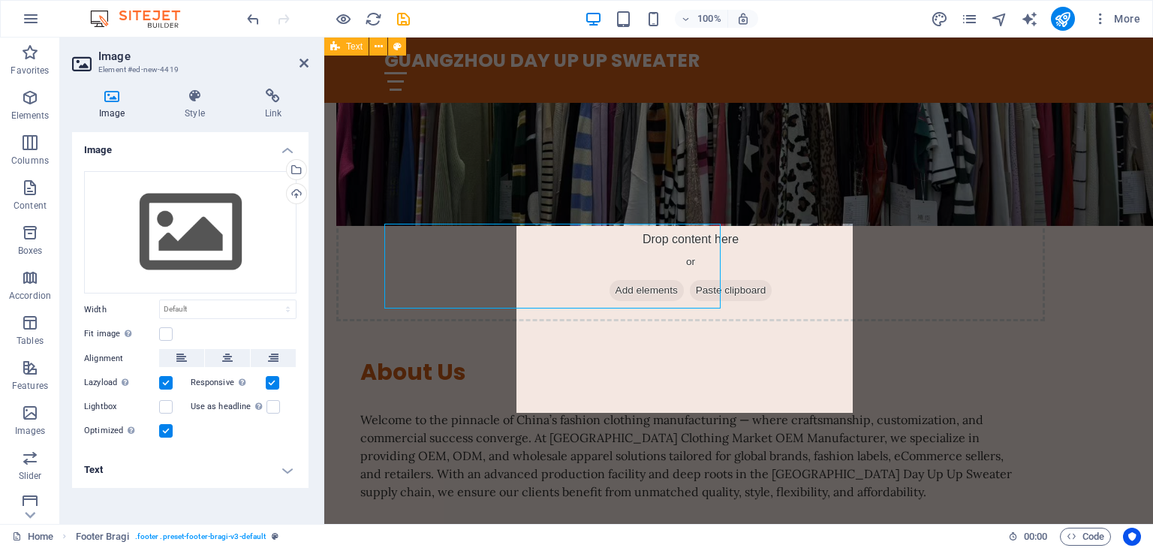
scroll to position [1189, 0]
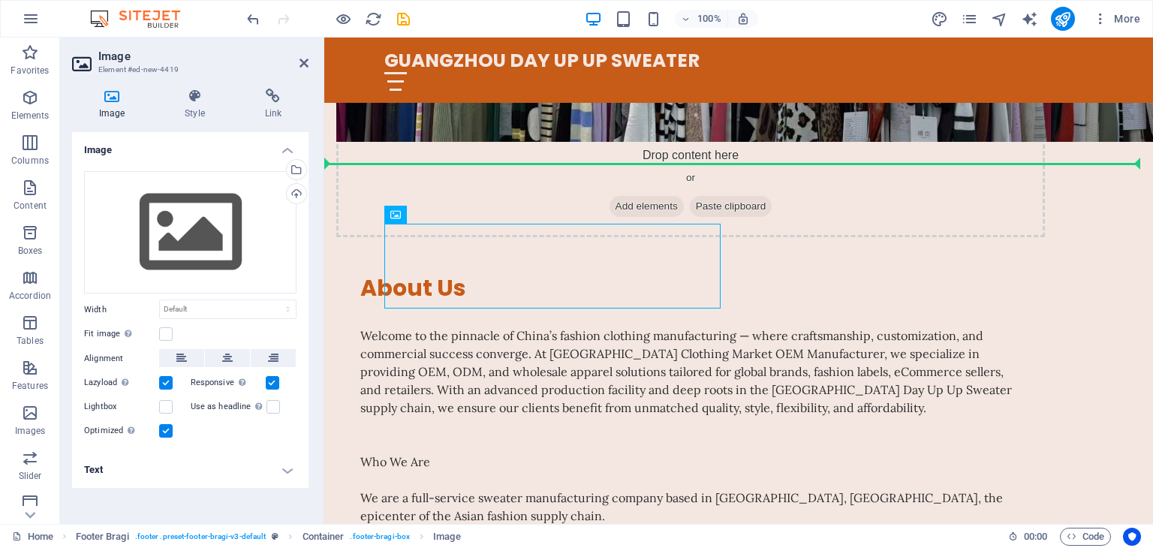
drag, startPoint x: 573, startPoint y: 227, endPoint x: 919, endPoint y: 296, distance: 352.7
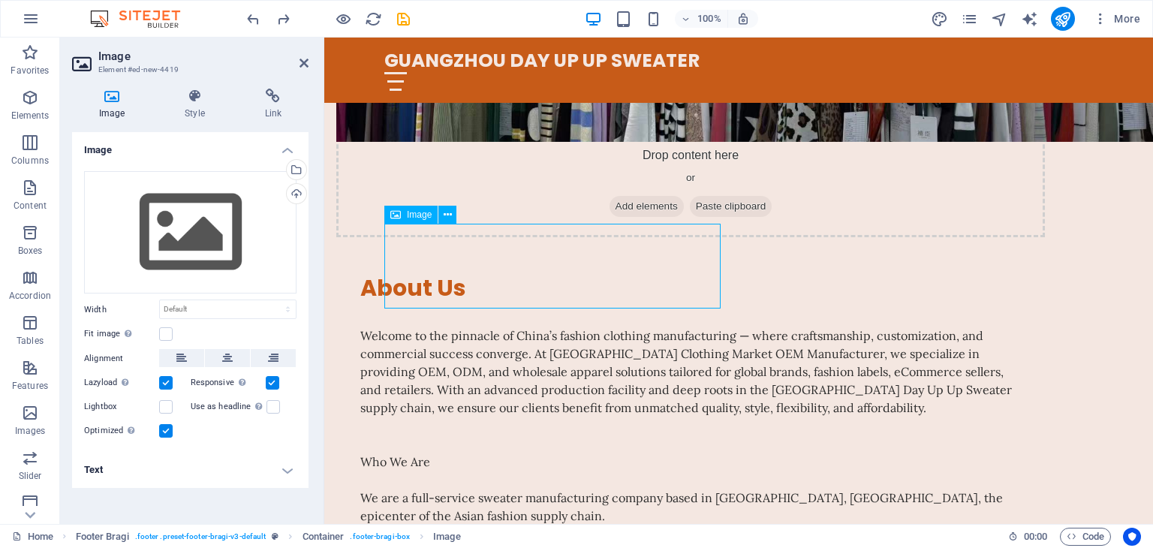
click at [278, 350] on button at bounding box center [273, 358] width 45 height 18
click at [199, 103] on icon at bounding box center [195, 96] width 74 height 15
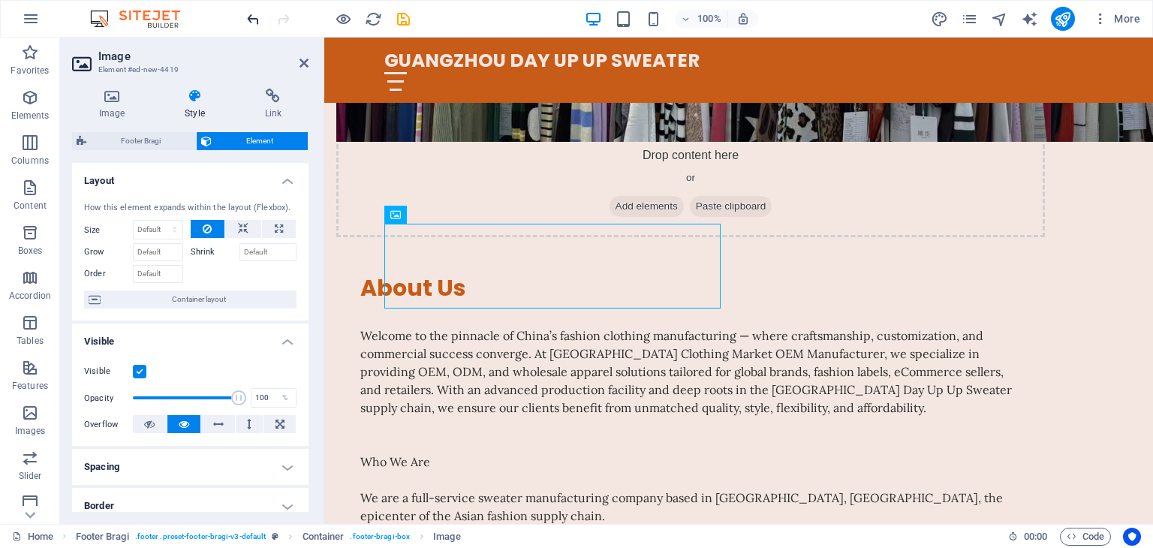
click at [251, 20] on icon "undo" at bounding box center [253, 19] width 17 height 17
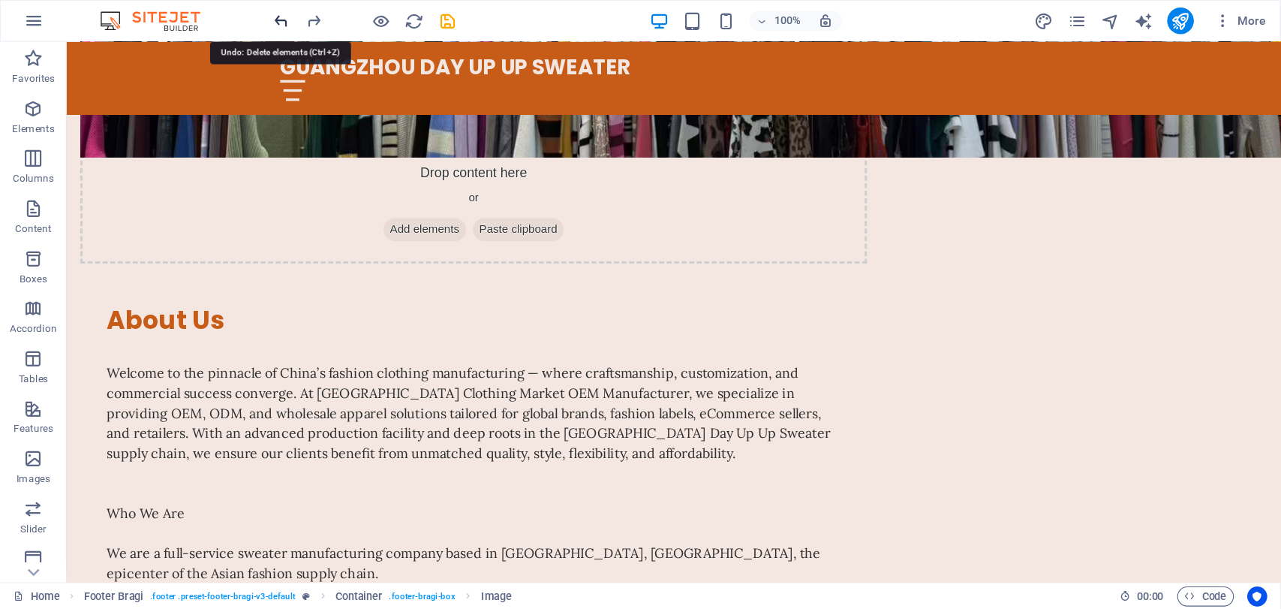
scroll to position [1105, 0]
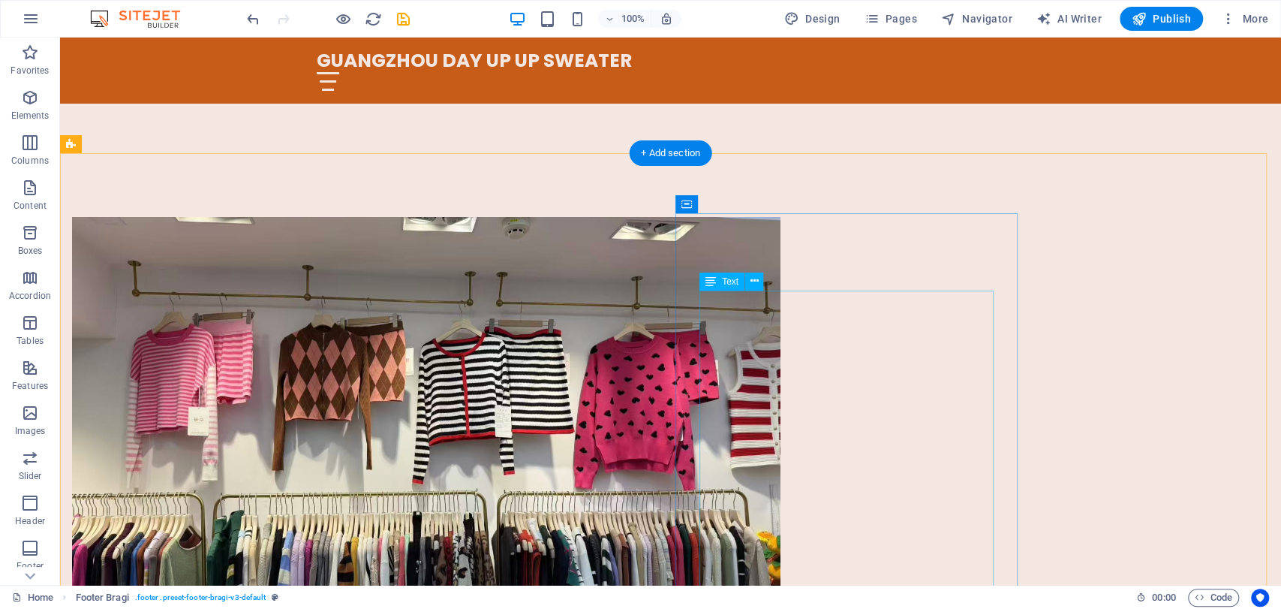
scroll to position [354, 0]
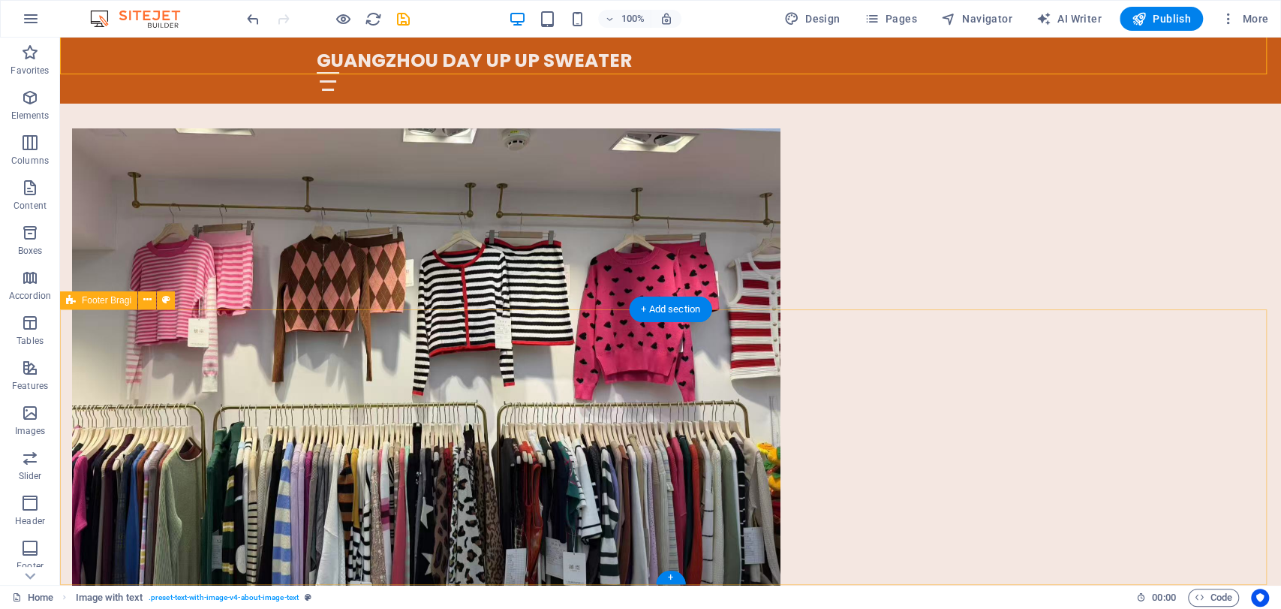
scroll to position [1105, 0]
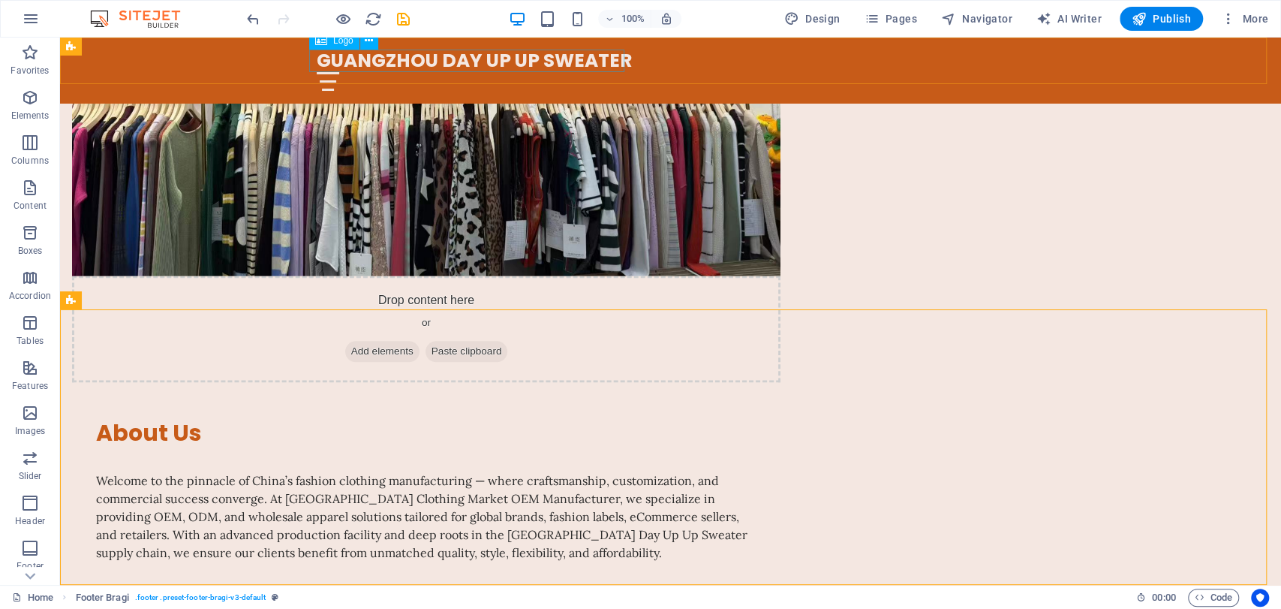
click at [583, 62] on div "GUANGZHOU DAY UP UP SWEATER" at bounding box center [671, 61] width 708 height 23
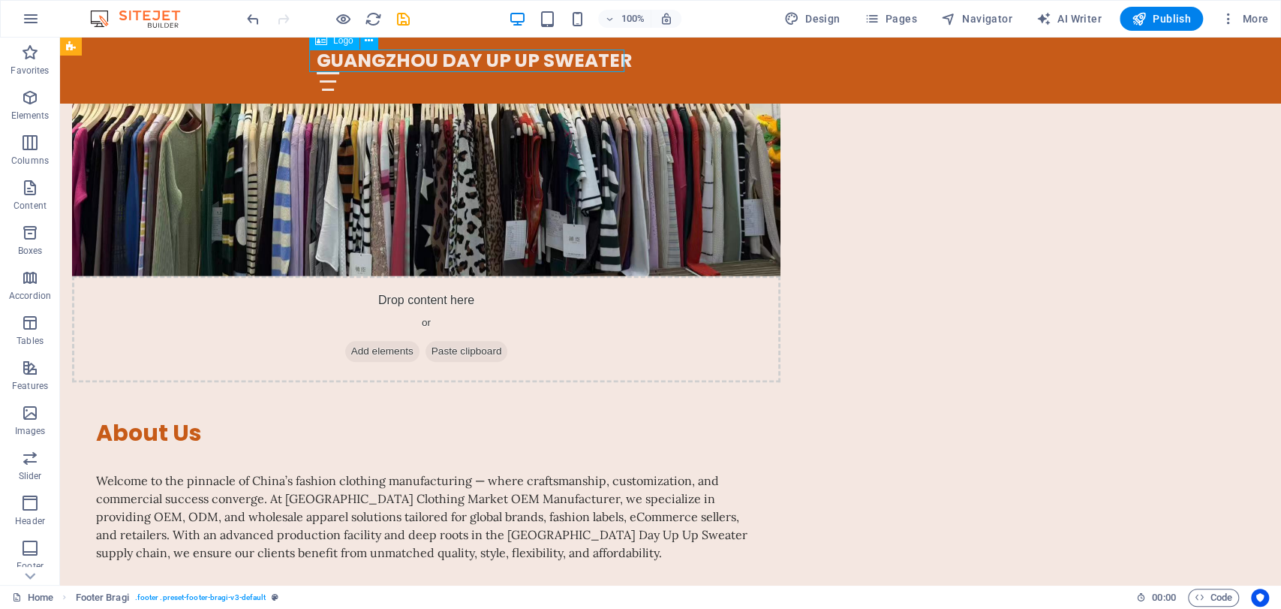
click at [583, 62] on div "GUANGZHOU DAY UP UP SWEATER" at bounding box center [671, 61] width 708 height 23
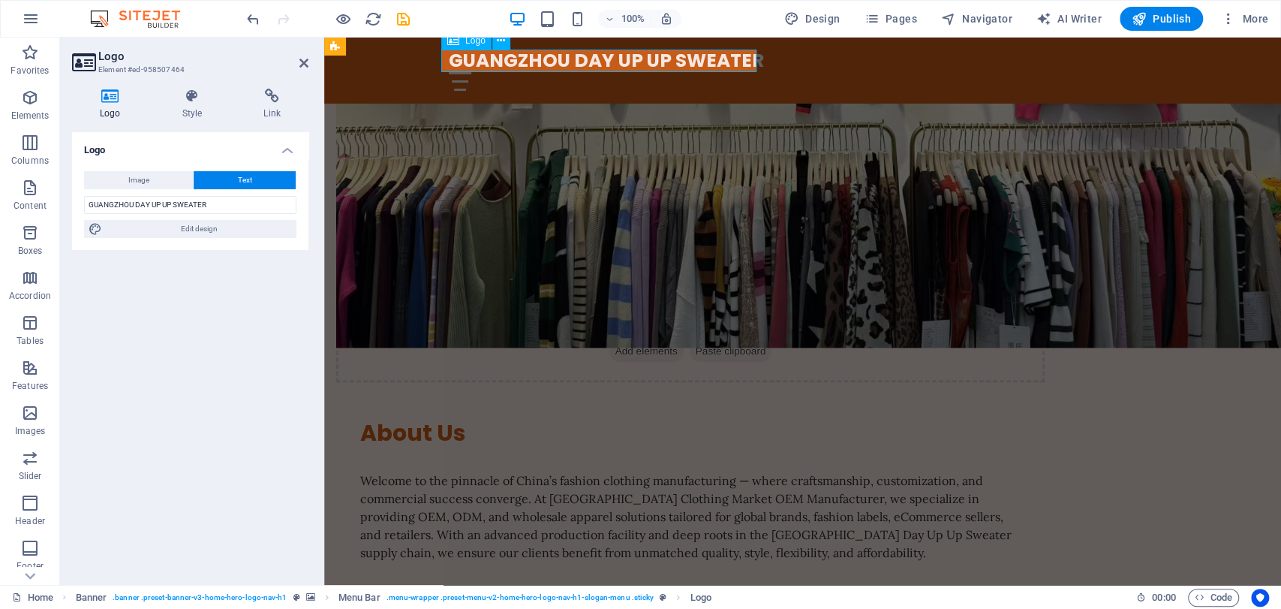
click at [555, 64] on div "GUANGZHOU DAY UP UP SWEATER" at bounding box center [803, 61] width 708 height 23
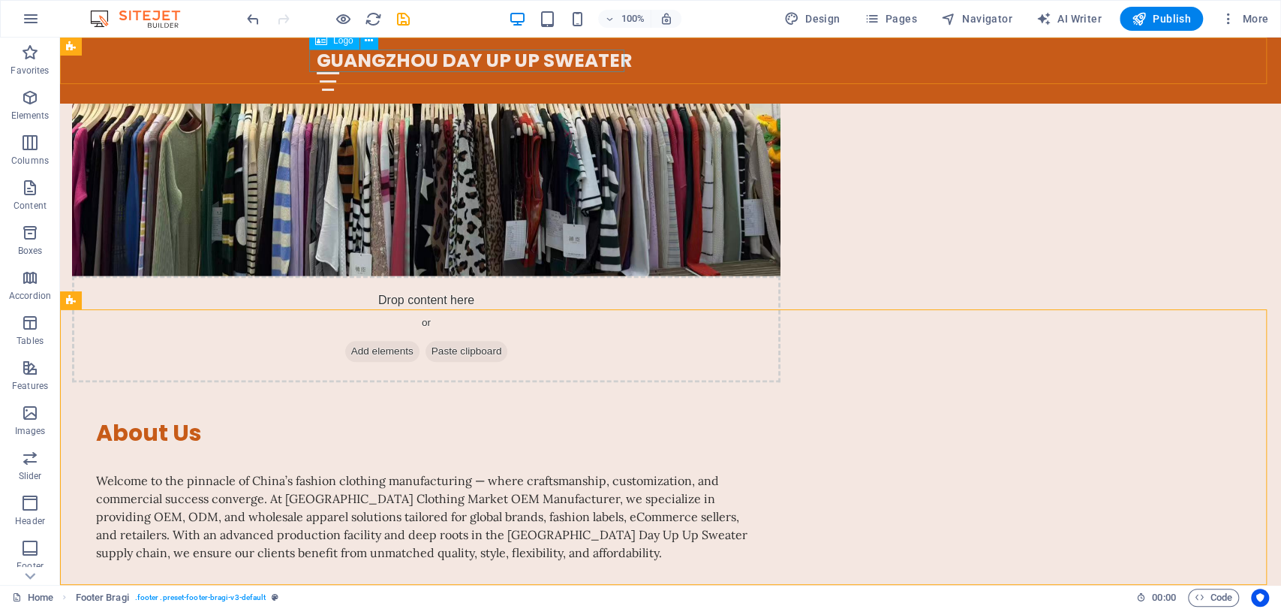
click at [533, 60] on div "GUANGZHOU DAY UP UP SWEATER" at bounding box center [671, 61] width 708 height 23
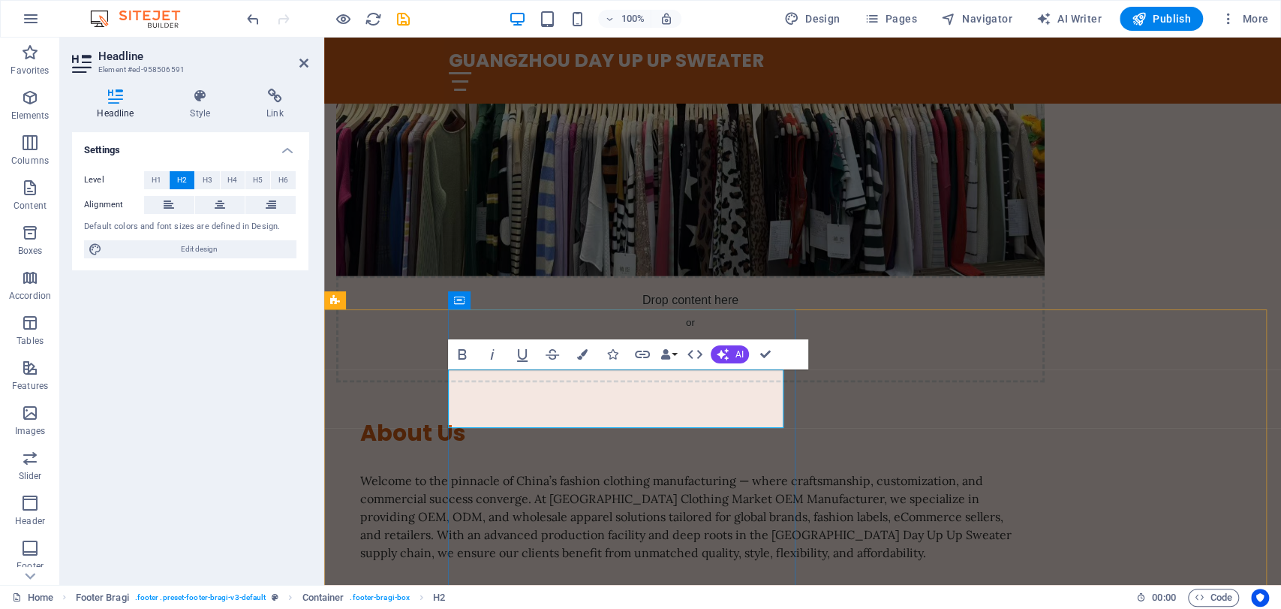
drag, startPoint x: 640, startPoint y: 410, endPoint x: 555, endPoint y: 411, distance: 84.8
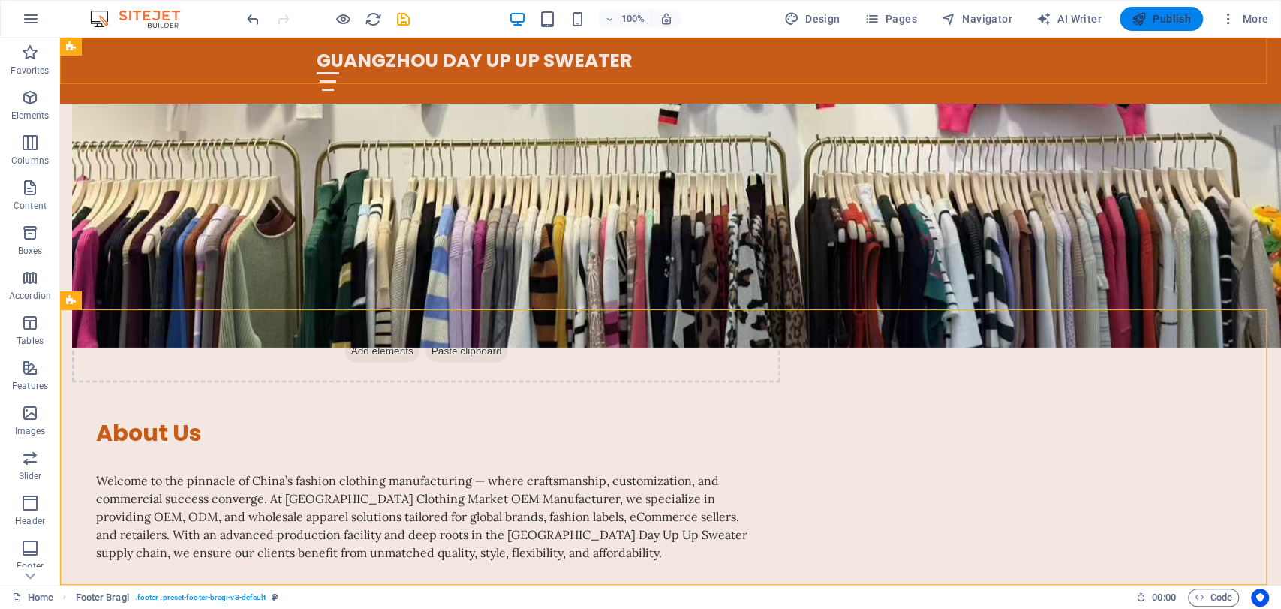
click at [1152, 20] on span "Publish" at bounding box center [1161, 18] width 59 height 15
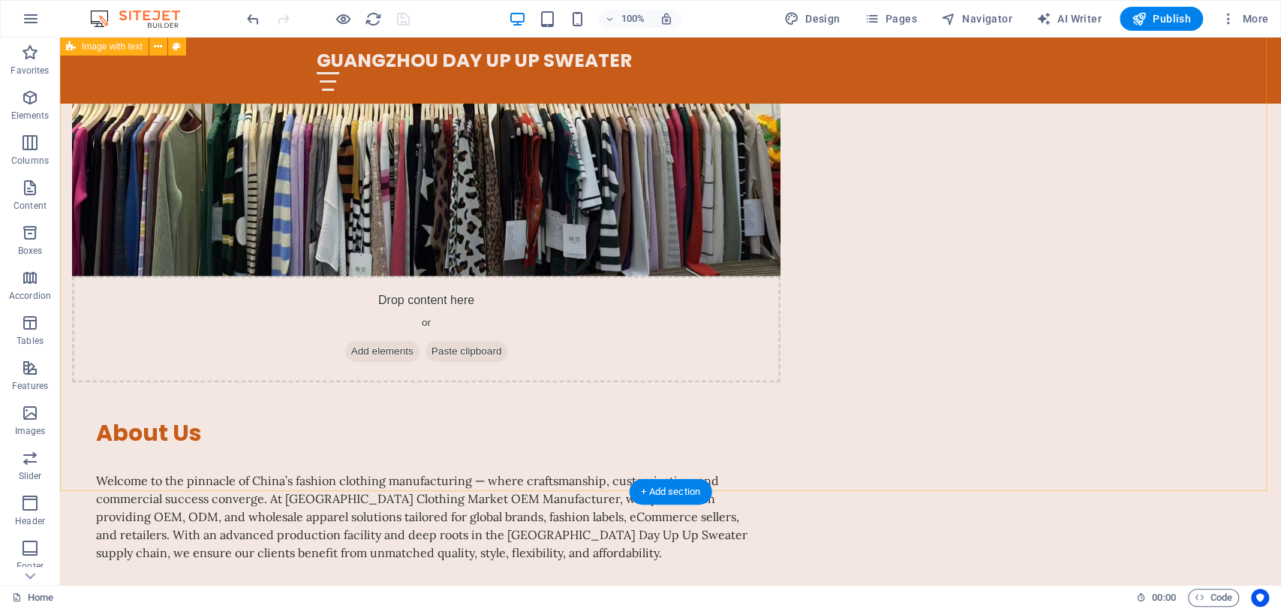
scroll to position [688, 0]
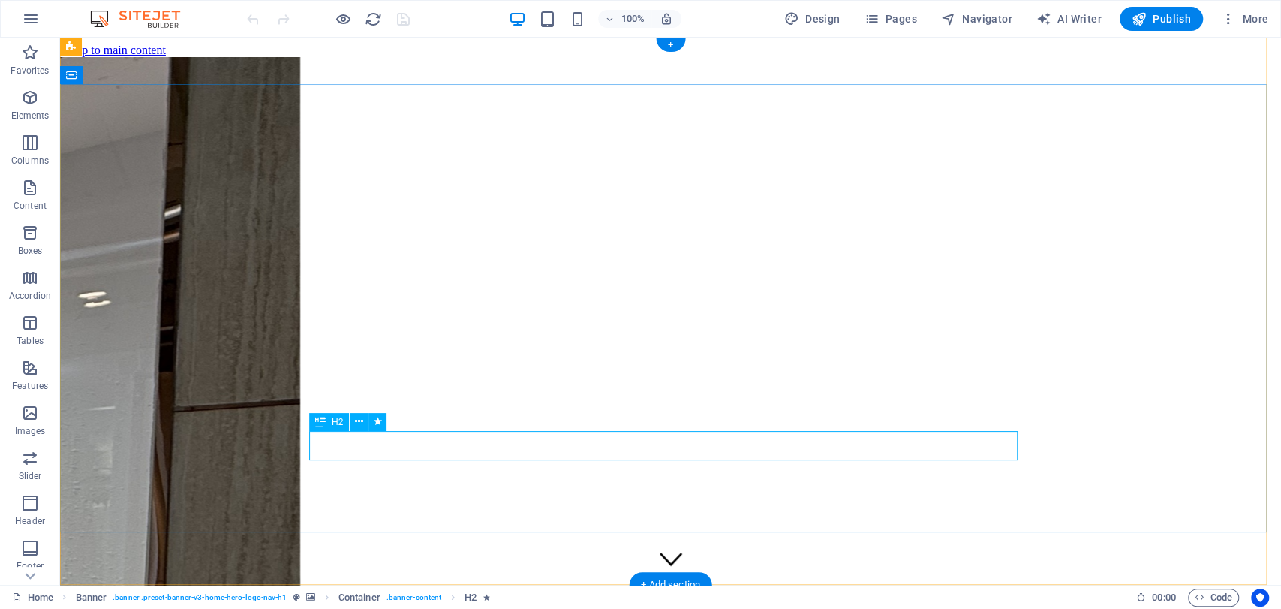
scroll to position [83, 0]
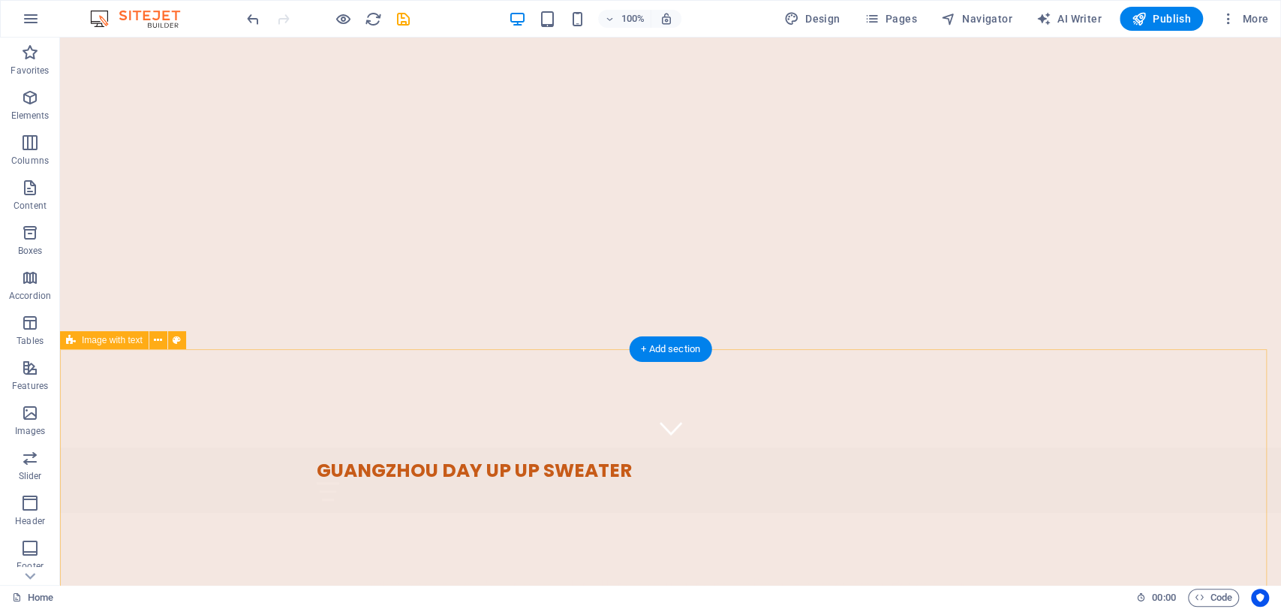
scroll to position [0, 0]
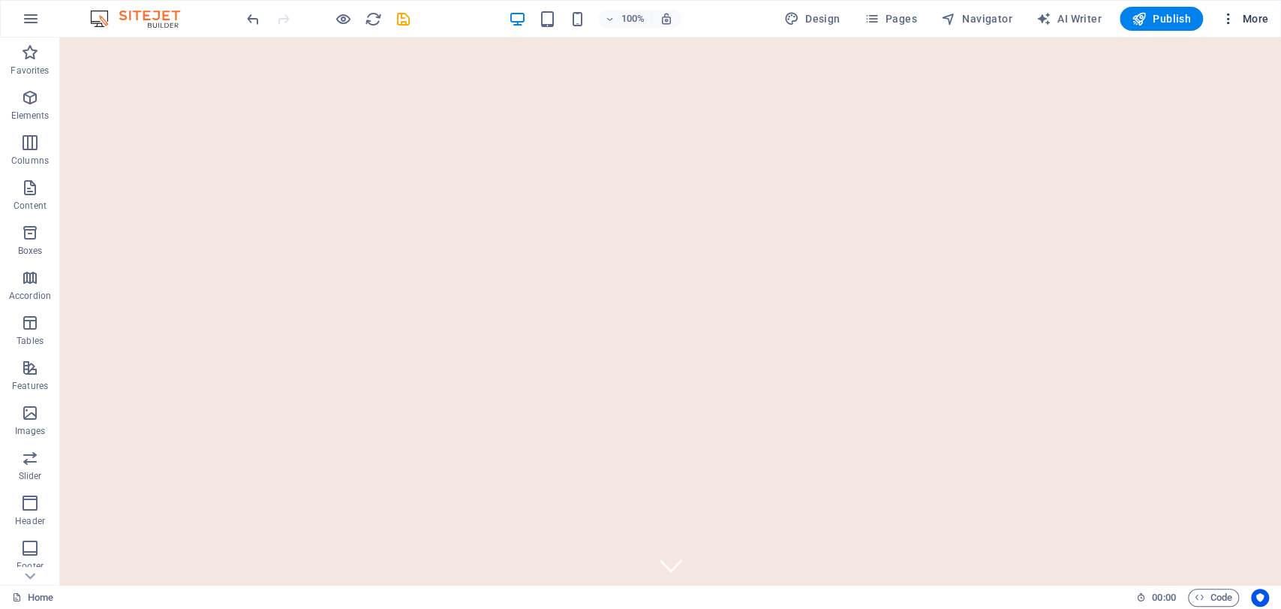
click at [1242, 26] on span "More" at bounding box center [1244, 18] width 47 height 15
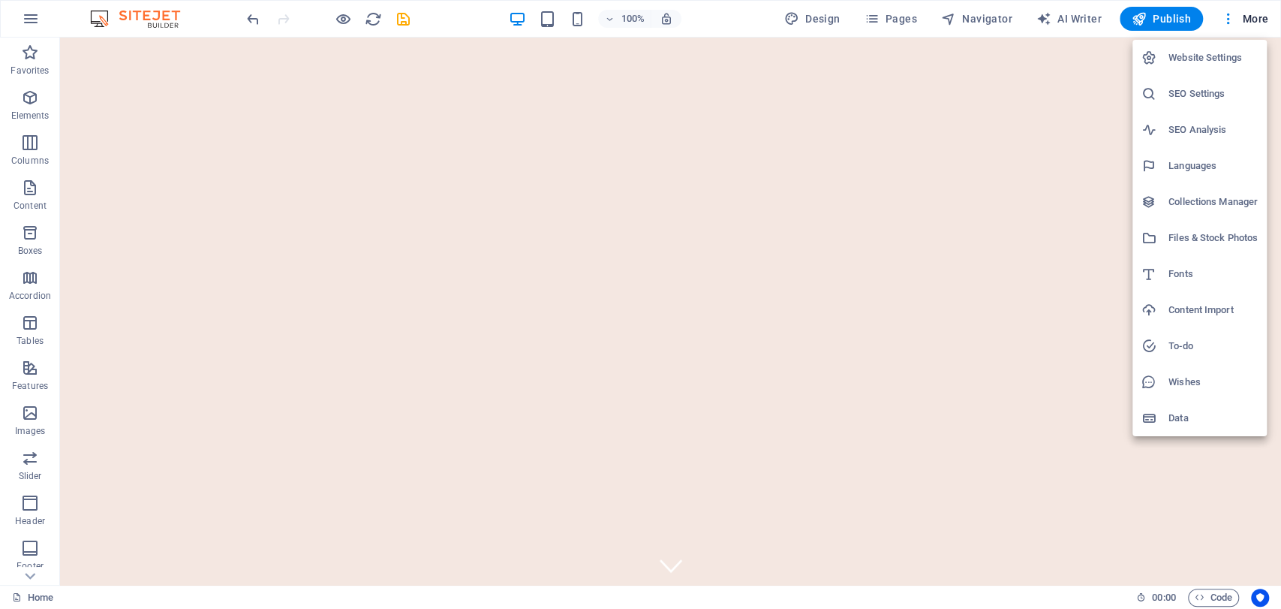
click at [886, 20] on div at bounding box center [640, 304] width 1281 height 609
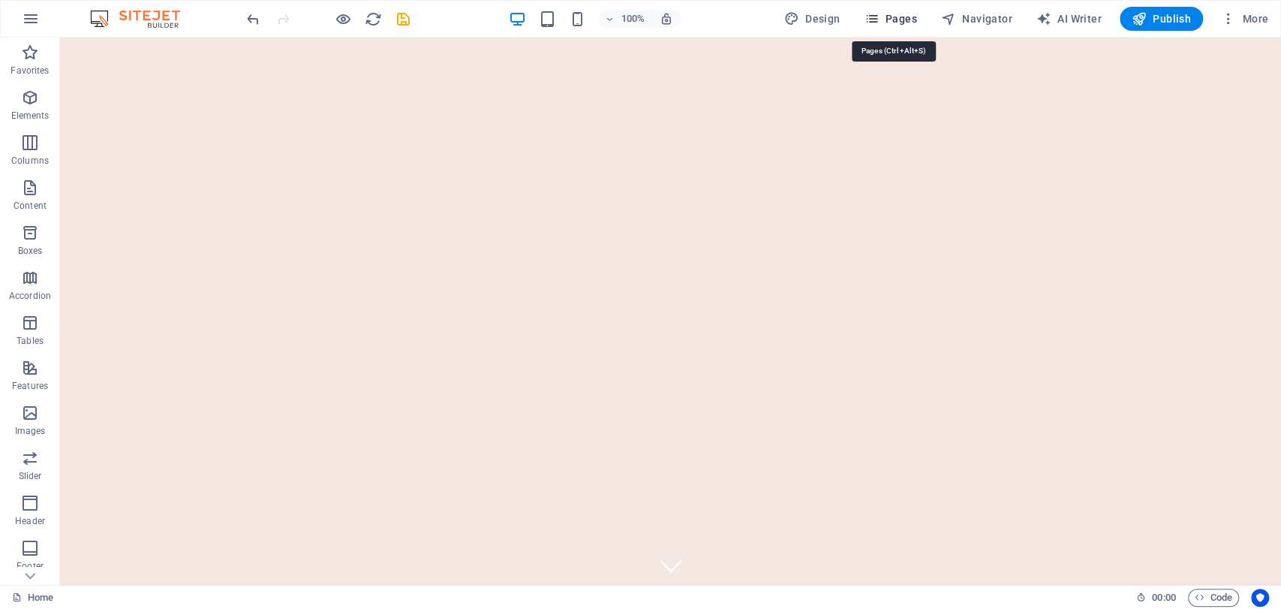
click at [872, 20] on icon "button" at bounding box center [871, 18] width 15 height 15
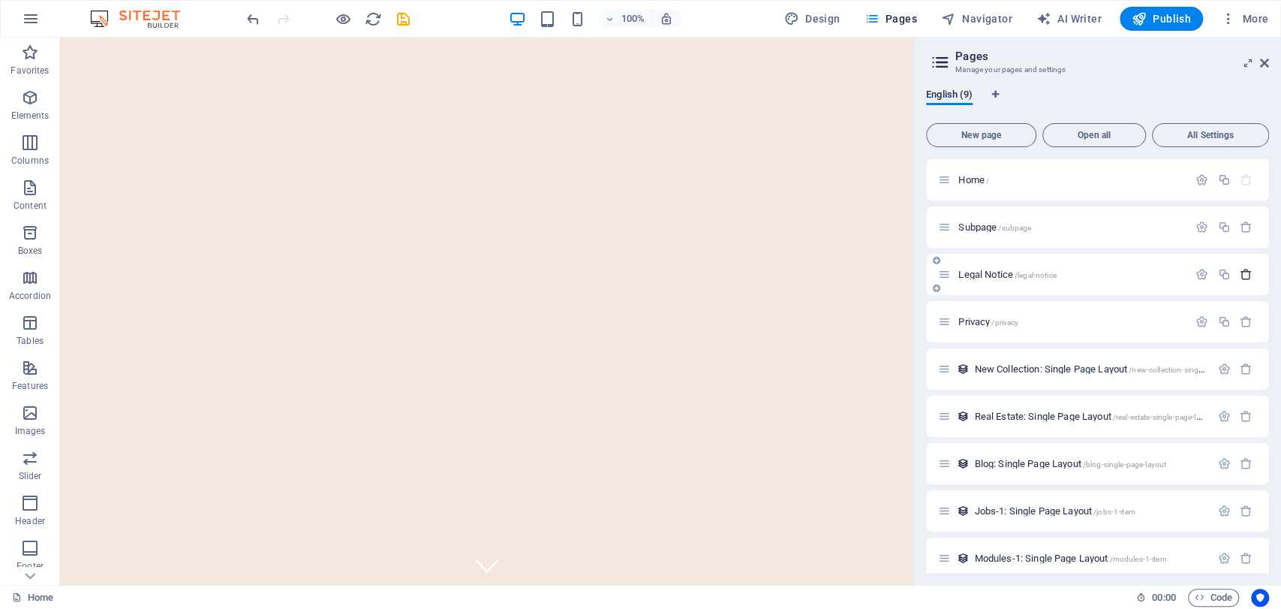
click at [1241, 275] on icon "button" at bounding box center [1246, 274] width 13 height 13
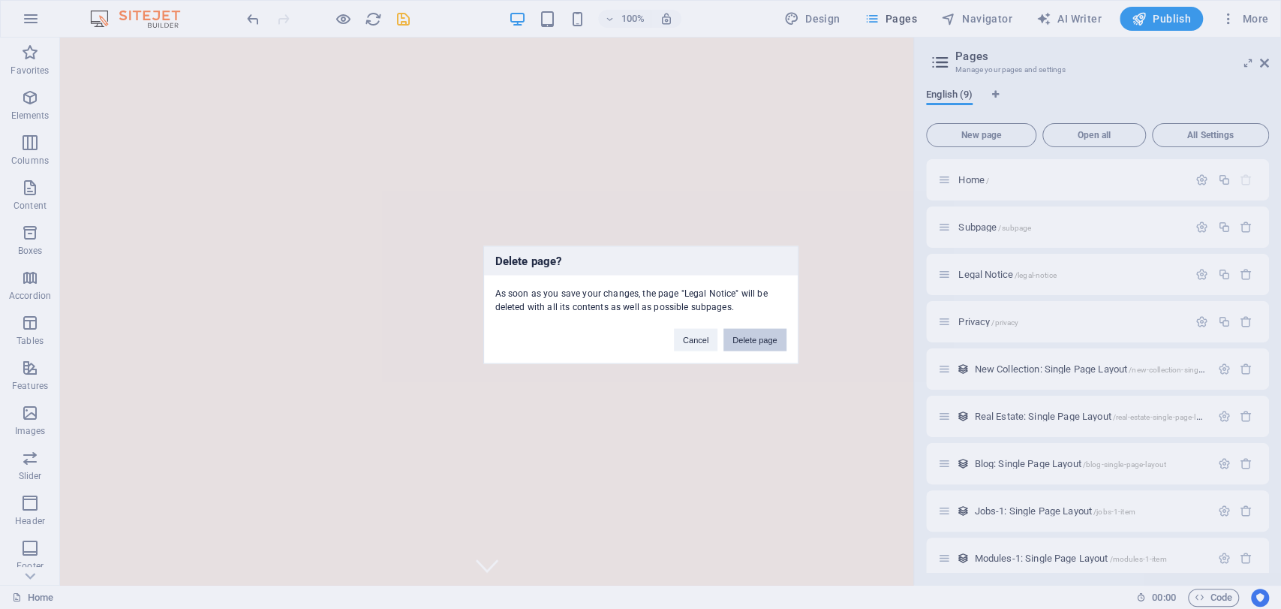
click at [751, 340] on button "Delete page" at bounding box center [754, 339] width 62 height 23
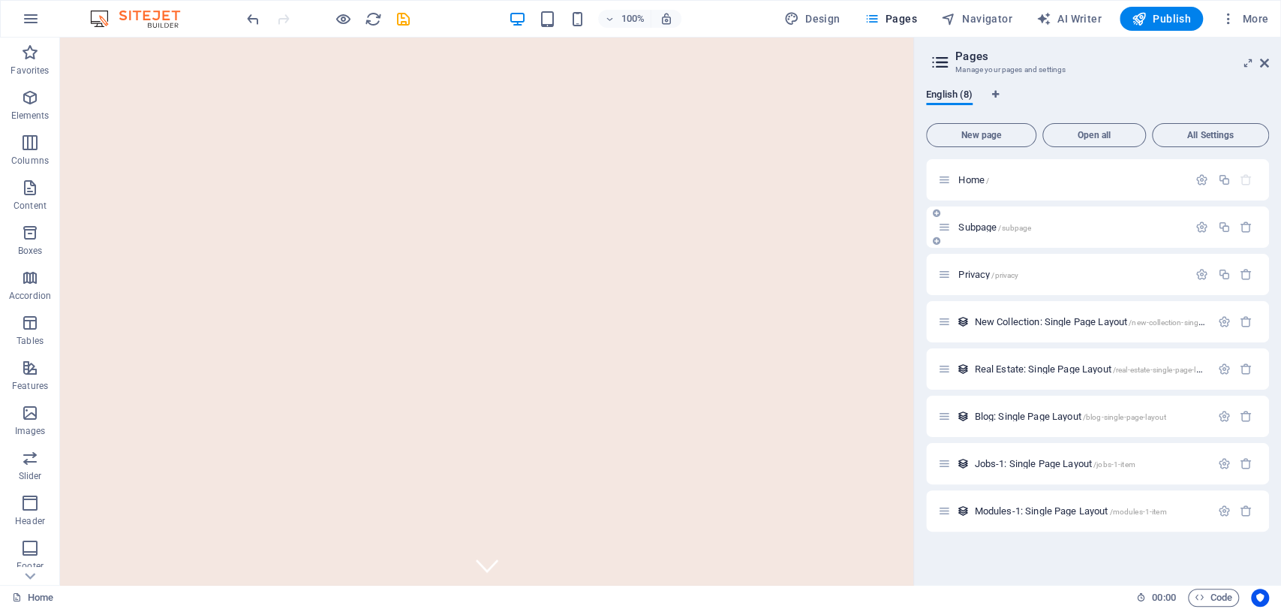
click at [1244, 236] on div "Subpage /subpage" at bounding box center [1097, 226] width 343 height 41
click at [1244, 232] on icon "button" at bounding box center [1246, 227] width 13 height 13
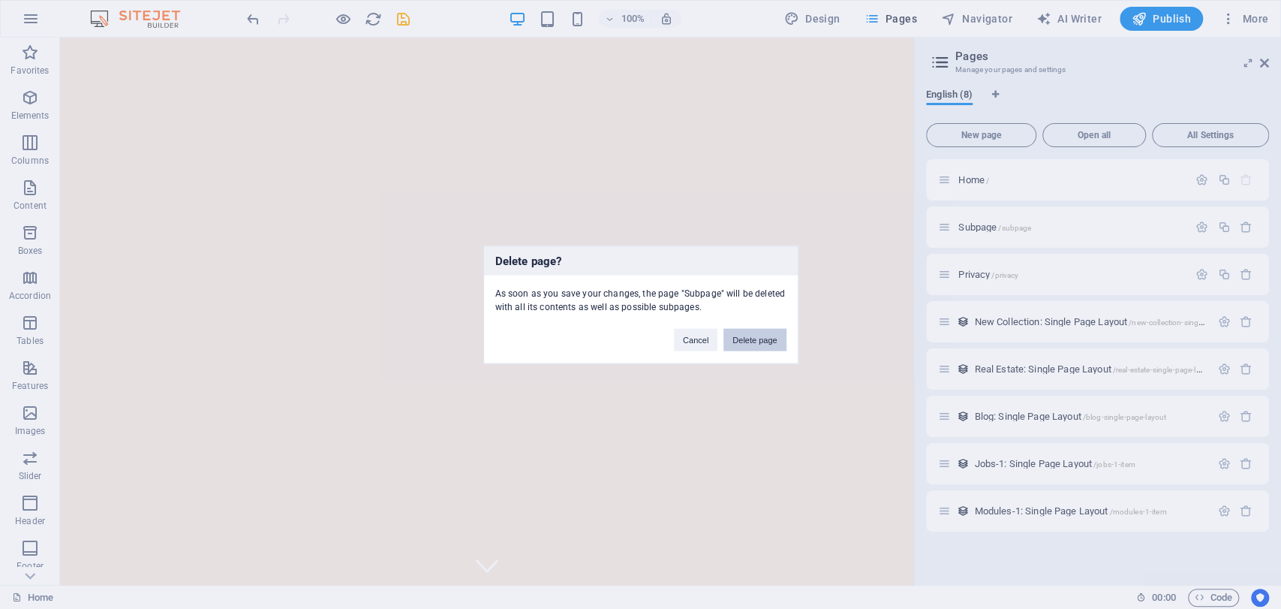
click at [778, 334] on button "Delete page" at bounding box center [754, 339] width 62 height 23
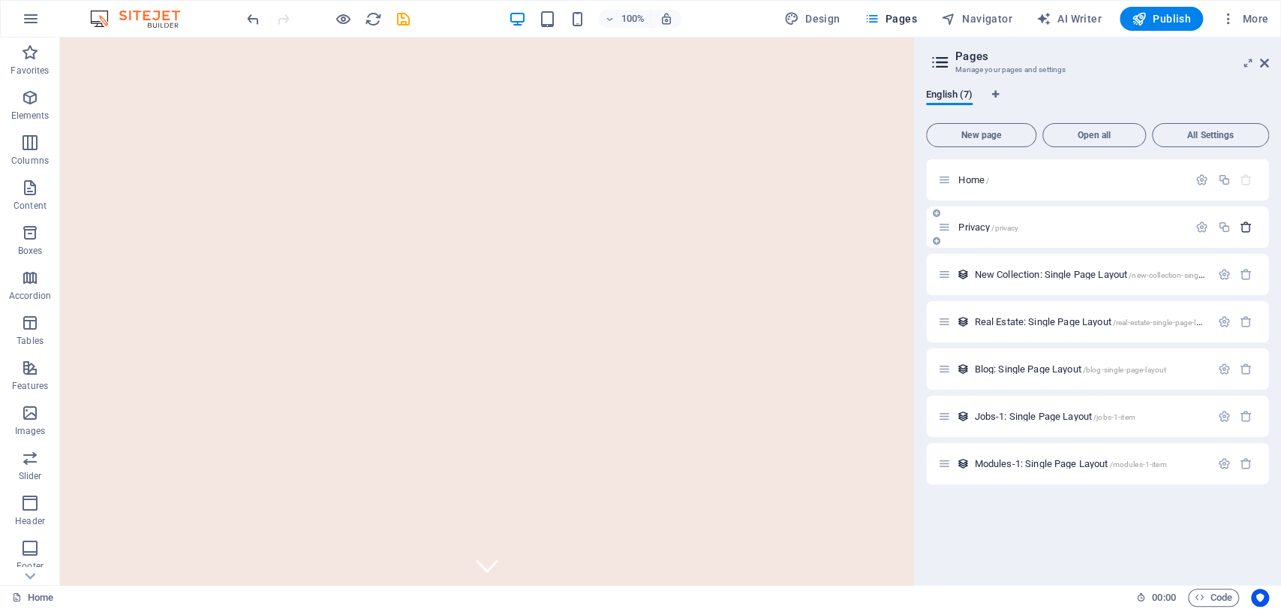
click at [1243, 226] on icon "button" at bounding box center [1246, 227] width 13 height 13
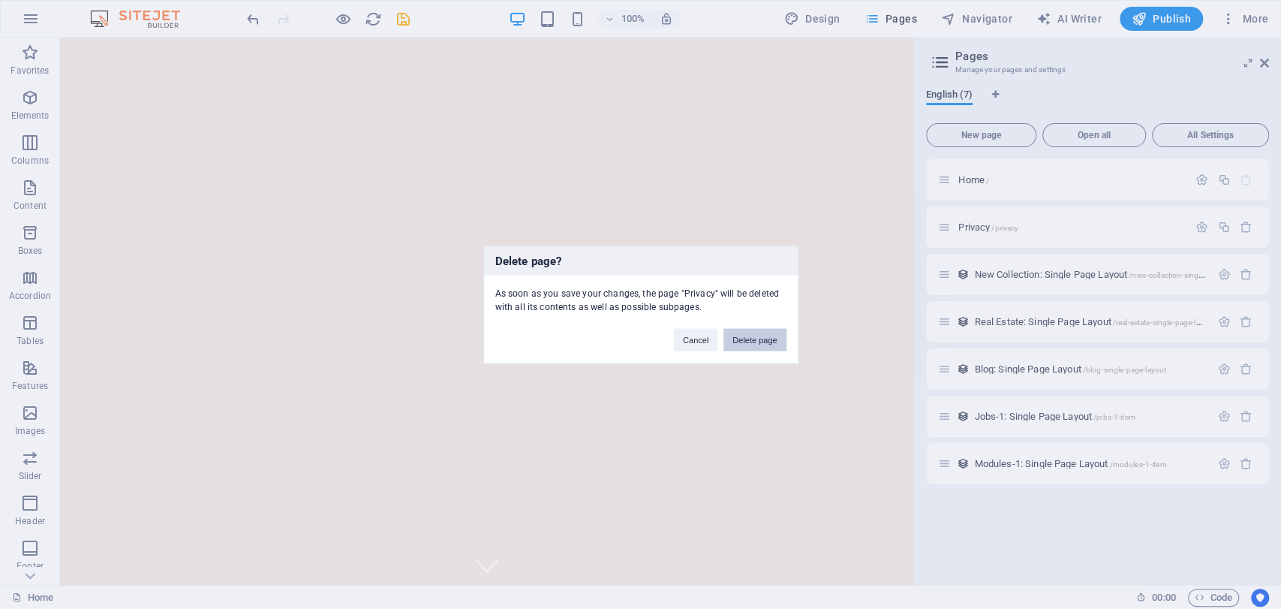
click at [778, 336] on button "Delete page" at bounding box center [754, 339] width 62 height 23
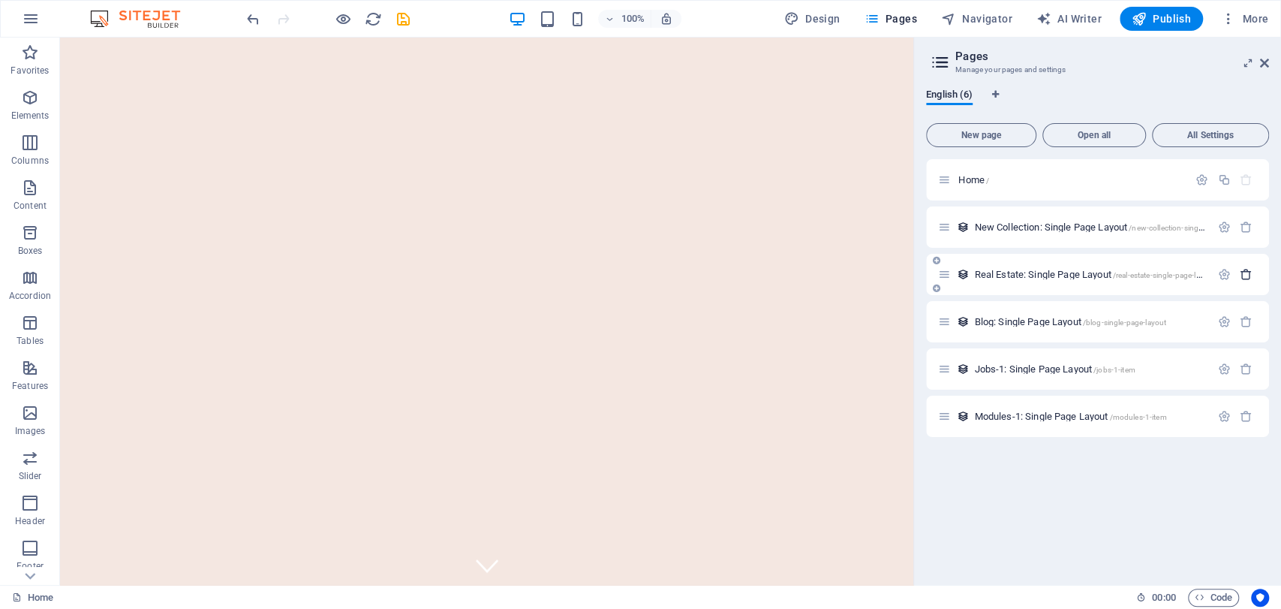
click at [1248, 277] on icon "button" at bounding box center [1246, 274] width 13 height 13
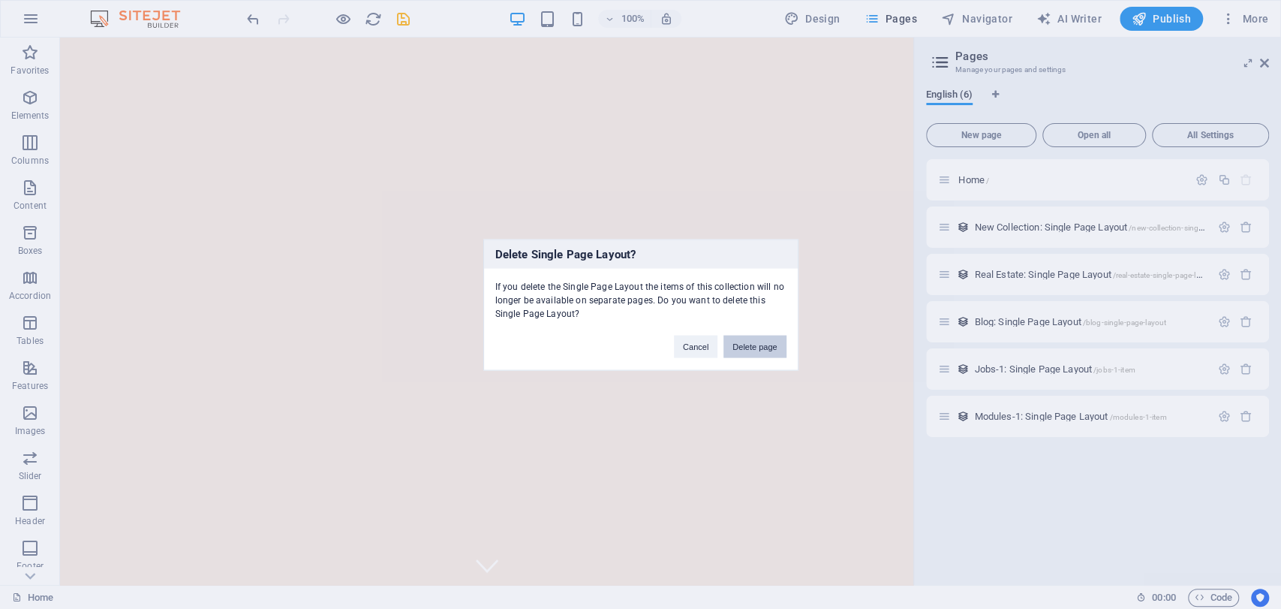
click at [758, 346] on button "Delete page" at bounding box center [754, 346] width 62 height 23
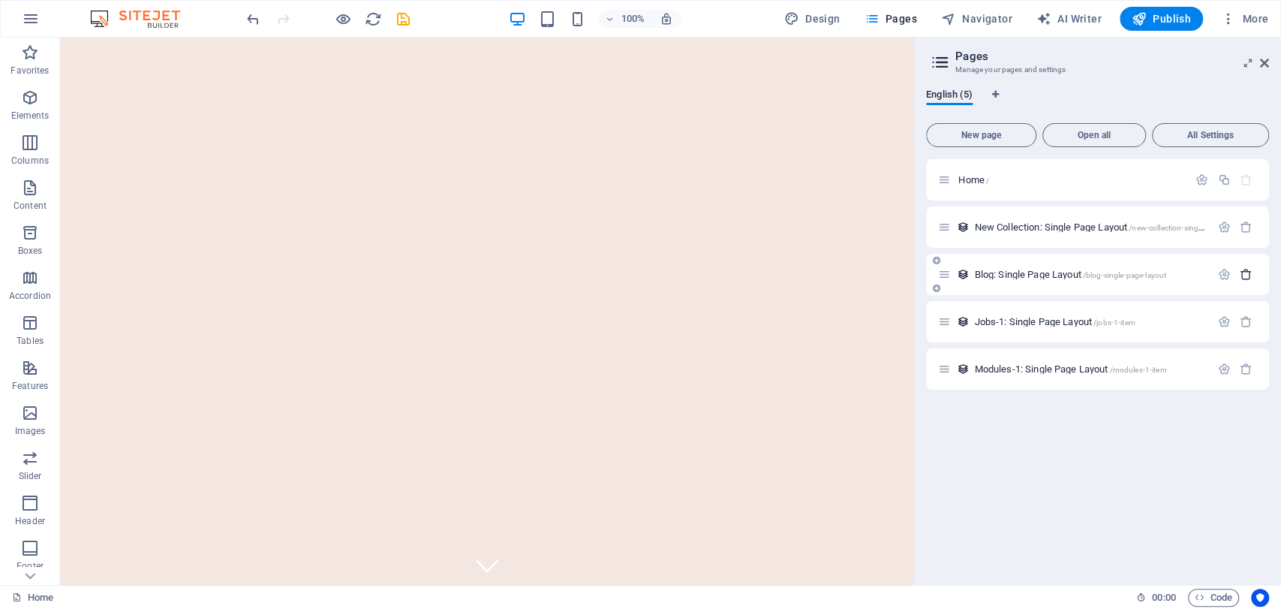
click at [1240, 278] on icon "button" at bounding box center [1246, 274] width 13 height 13
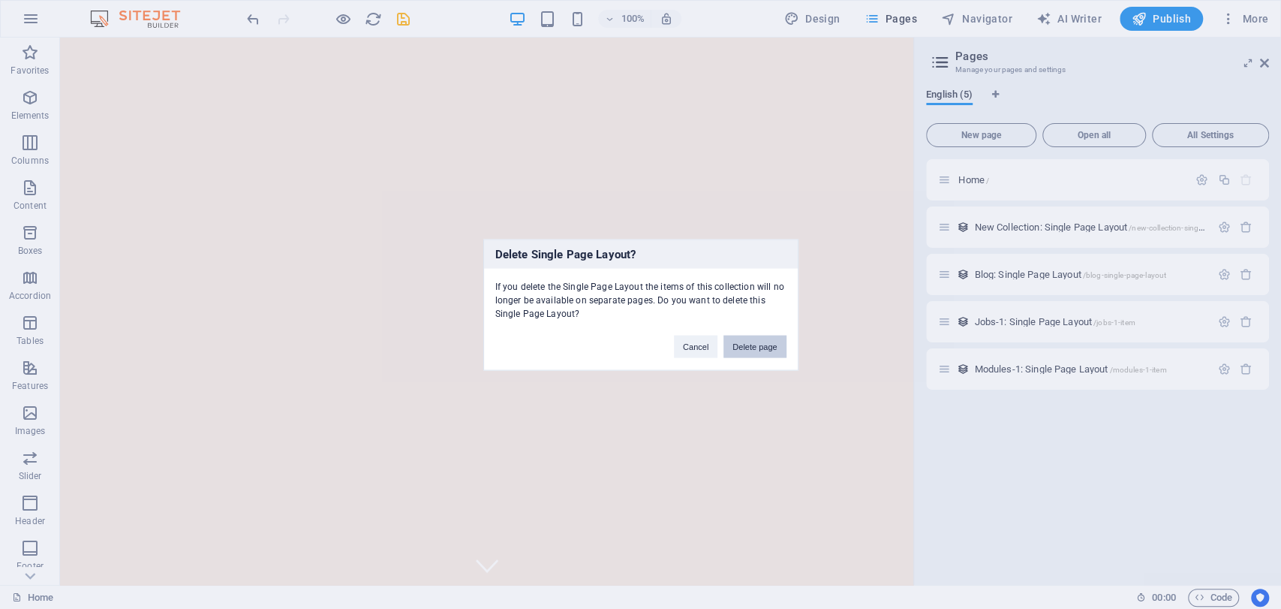
drag, startPoint x: 749, startPoint y: 347, endPoint x: 696, endPoint y: 310, distance: 64.6
click at [749, 348] on button "Delete page" at bounding box center [754, 346] width 62 height 23
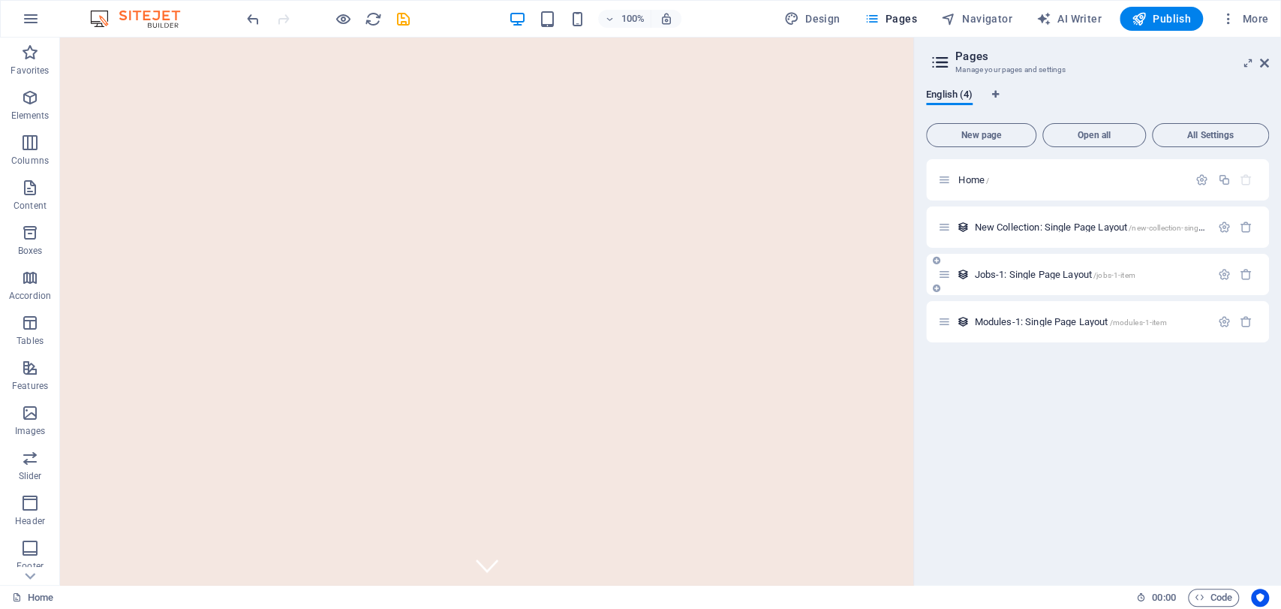
click at [1245, 282] on div at bounding box center [1235, 274] width 44 height 17
click at [1245, 278] on icon "button" at bounding box center [1246, 274] width 13 height 13
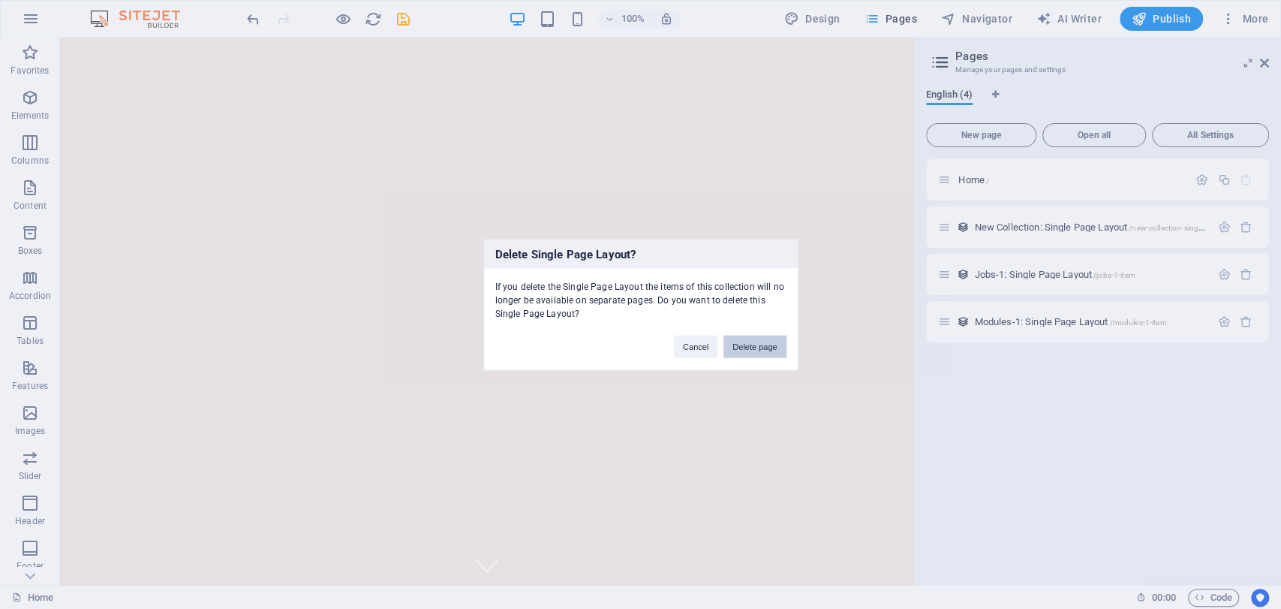
click at [770, 341] on button "Delete page" at bounding box center [754, 346] width 62 height 23
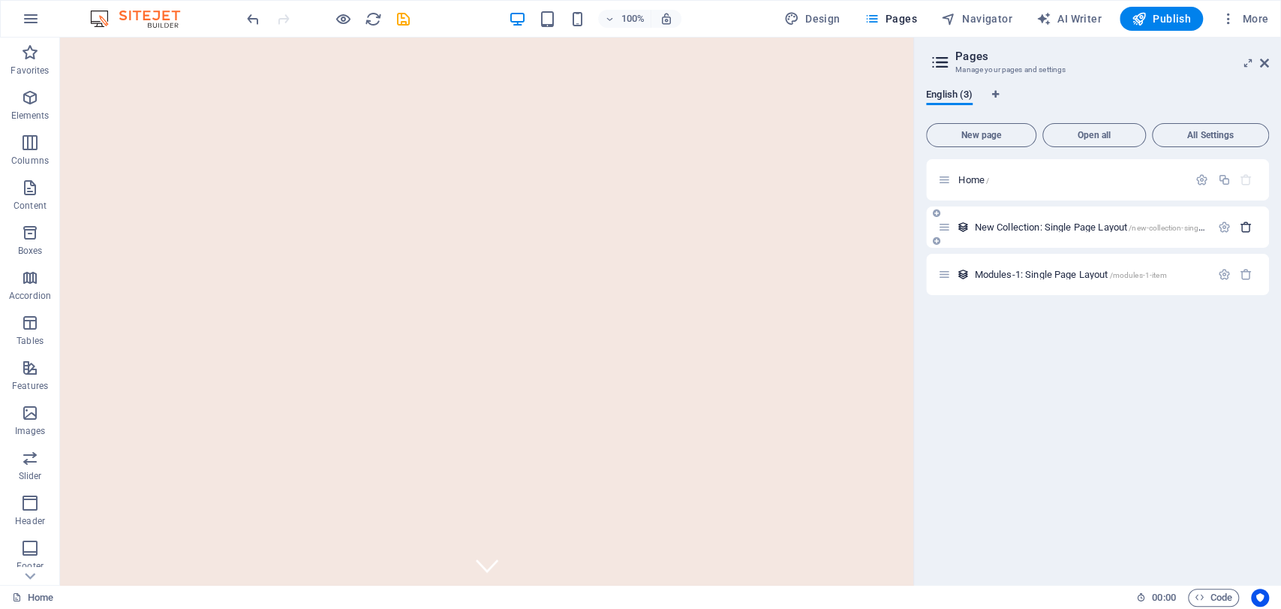
click at [1247, 233] on icon "button" at bounding box center [1246, 227] width 13 height 13
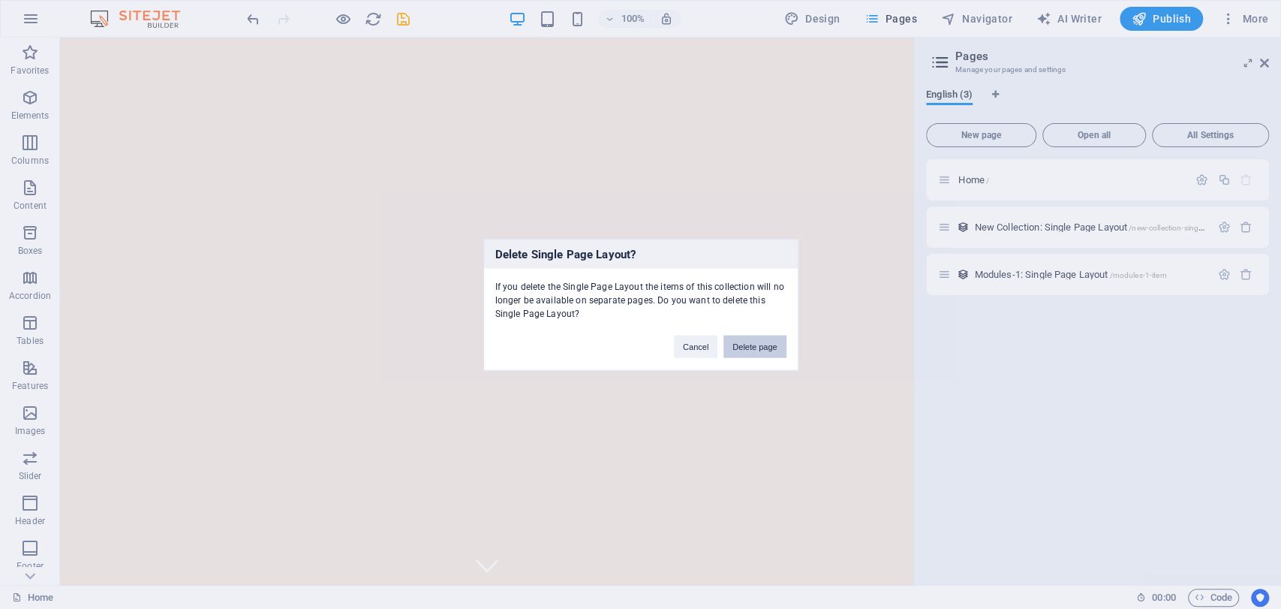
click at [772, 353] on button "Delete page" at bounding box center [754, 346] width 62 height 23
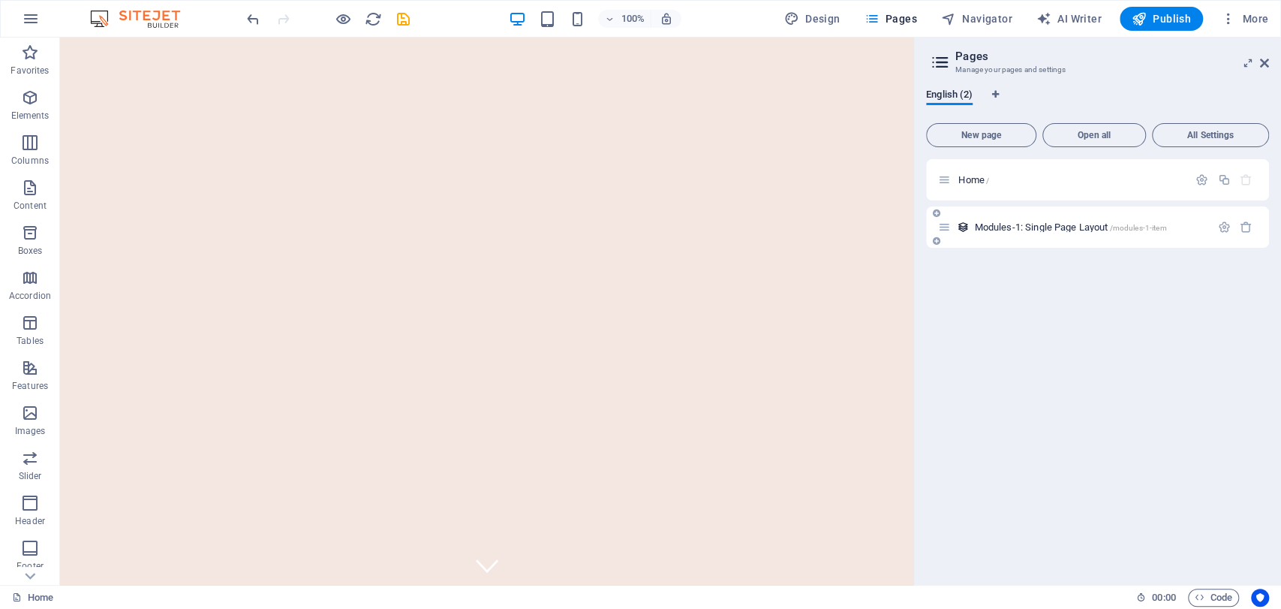
click at [1247, 236] on div "Modules-1: Single Page Layout /modules-1-item" at bounding box center [1097, 226] width 343 height 41
click at [1245, 232] on icon "button" at bounding box center [1246, 227] width 13 height 13
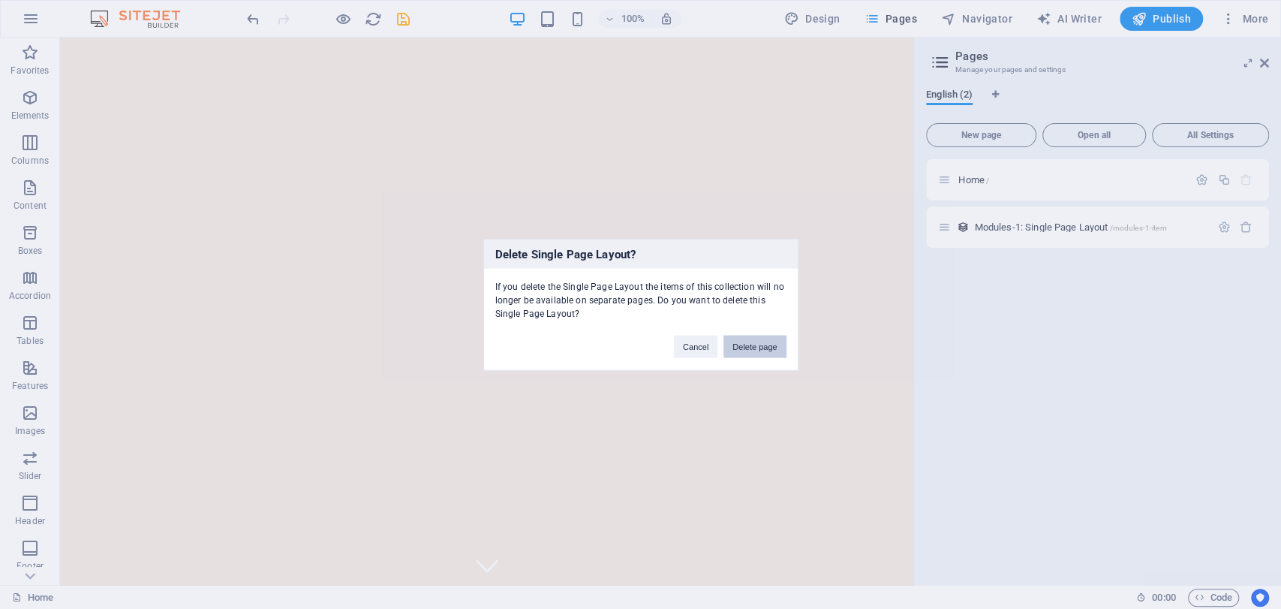
click at [749, 353] on button "Delete page" at bounding box center [754, 346] width 62 height 23
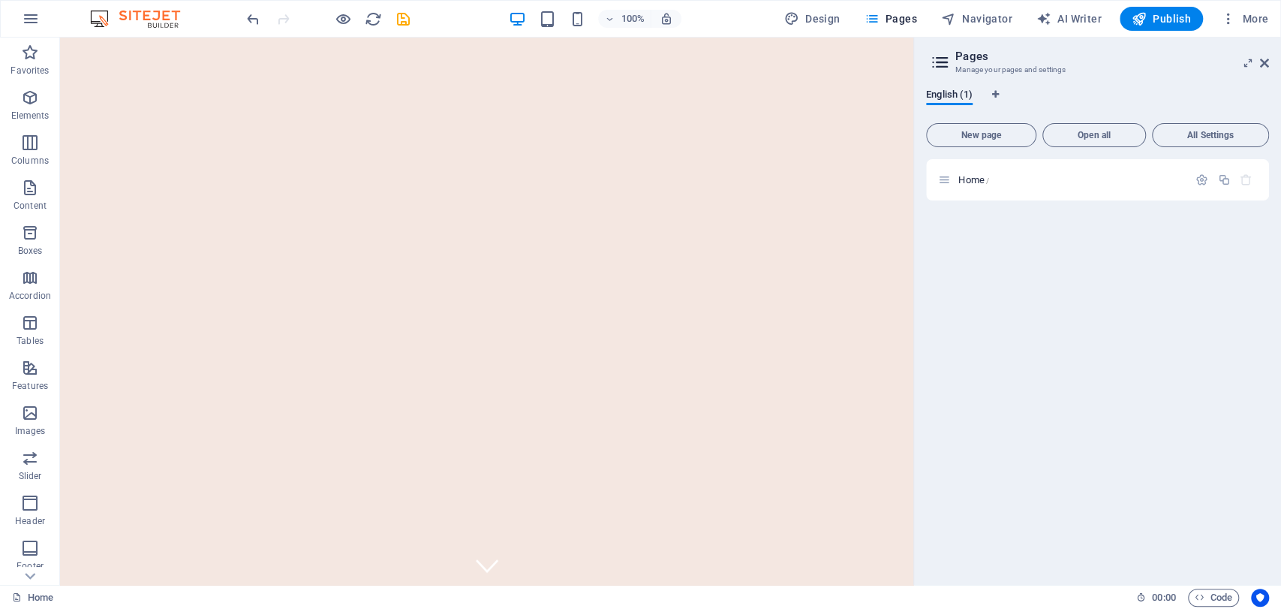
click at [1103, 299] on div "Home /" at bounding box center [1097, 366] width 343 height 414
click at [1262, 62] on icon at bounding box center [1264, 63] width 9 height 12
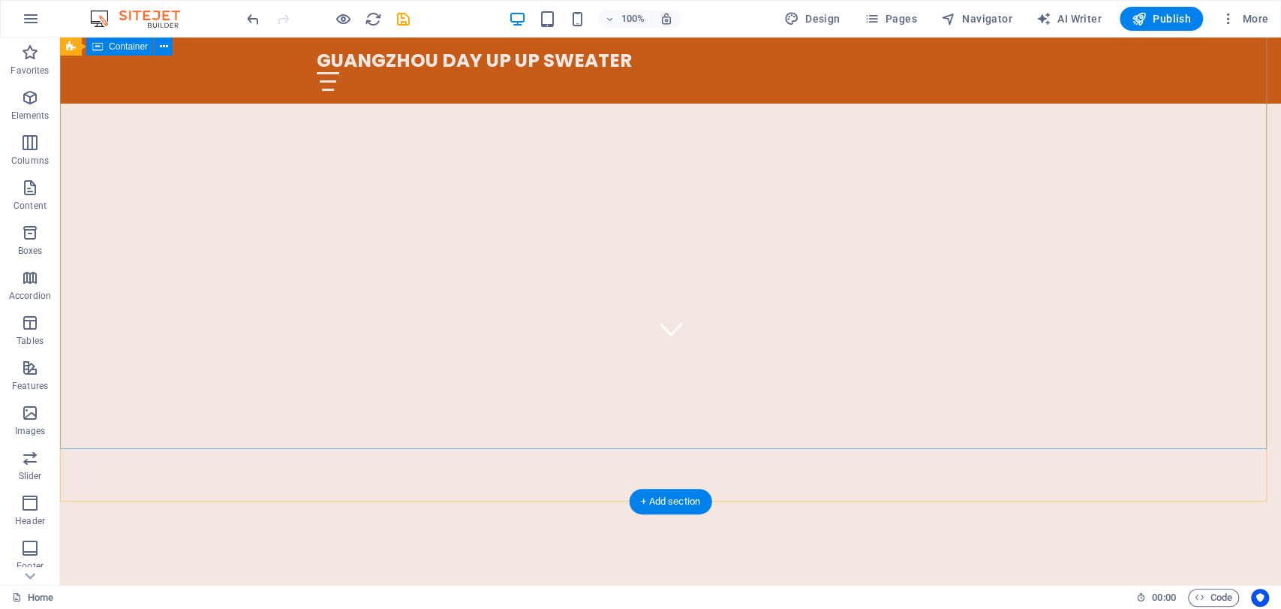
scroll to position [83, 0]
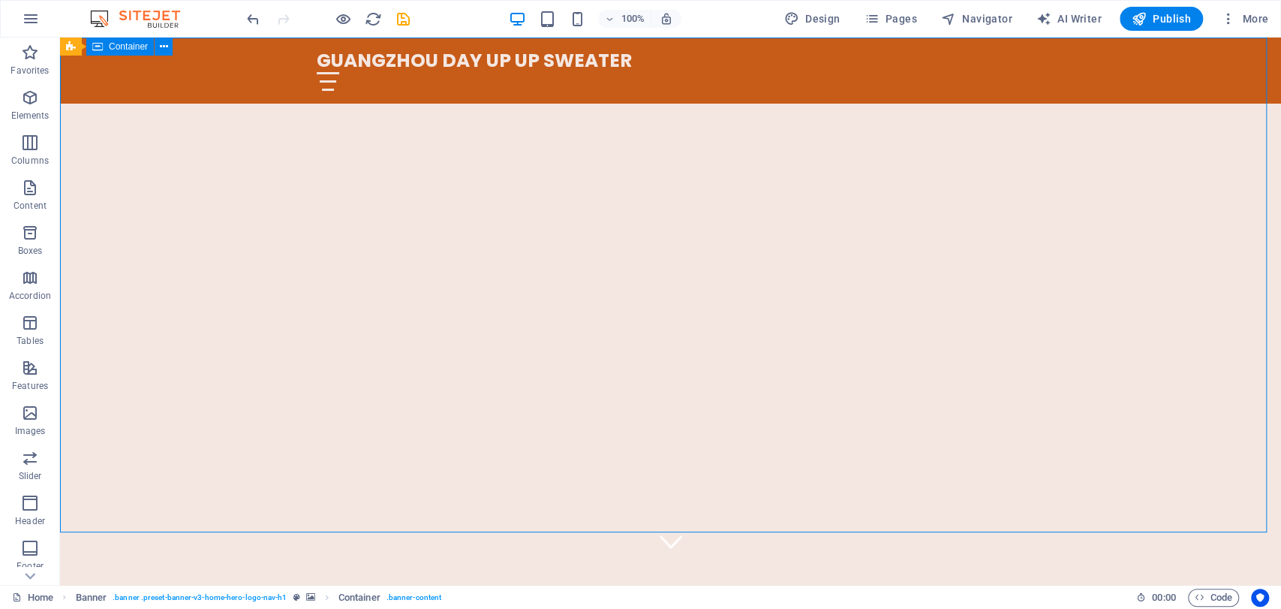
scroll to position [0, 0]
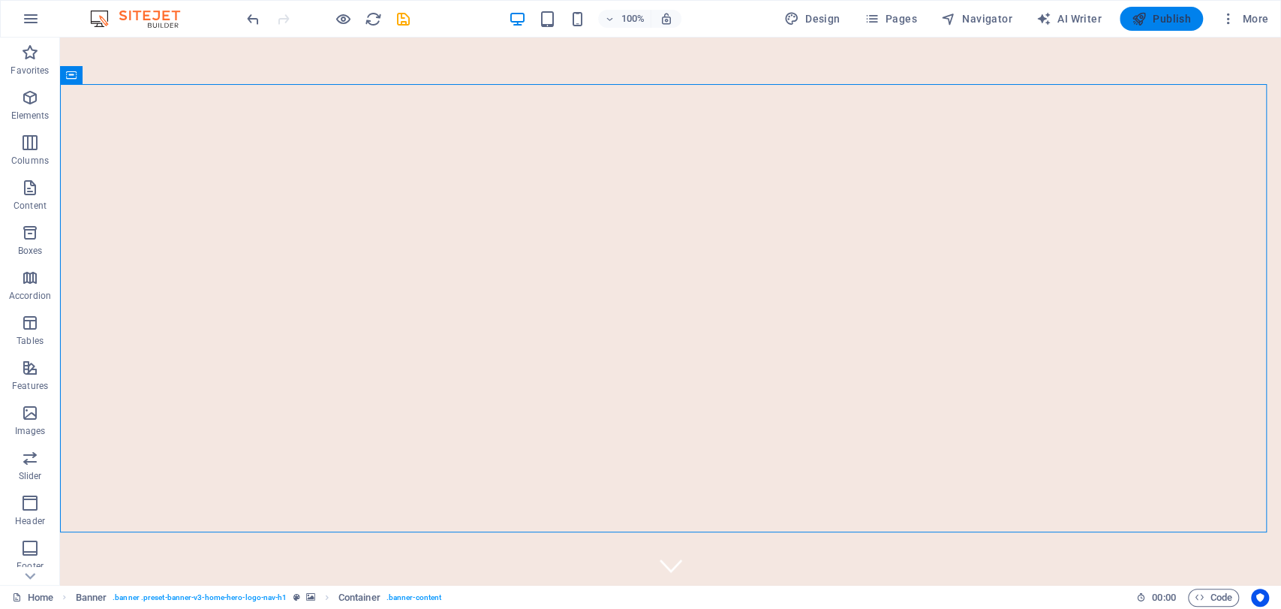
click at [1161, 22] on span "Publish" at bounding box center [1161, 18] width 59 height 15
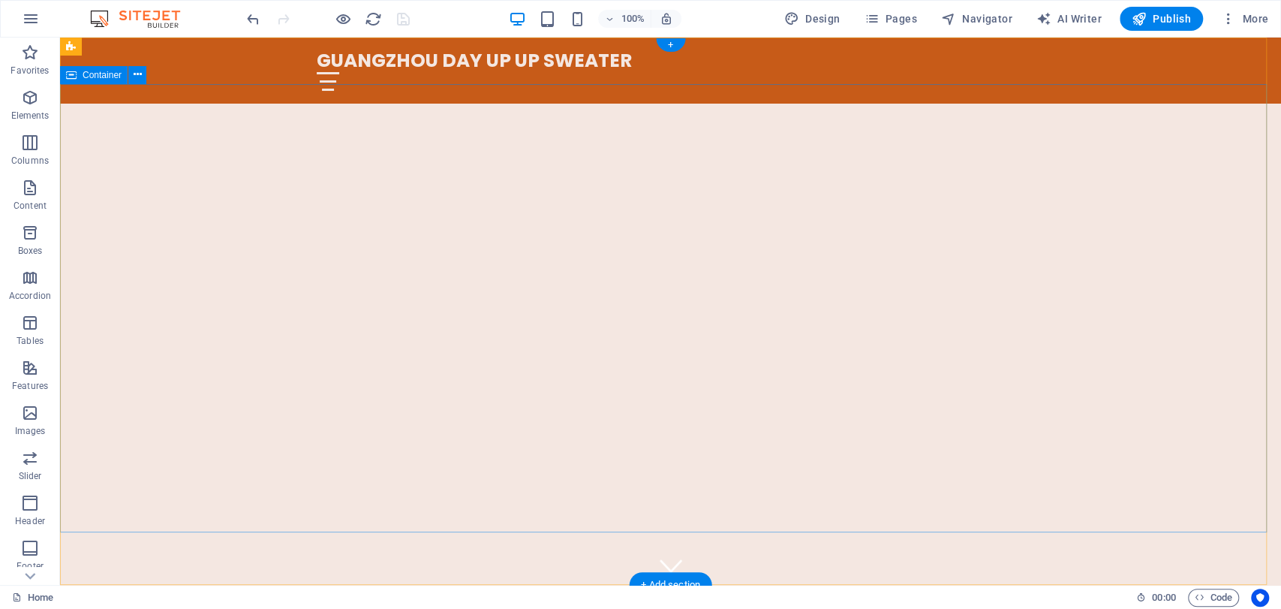
scroll to position [218, 0]
